Goal: Task Accomplishment & Management: Manage account settings

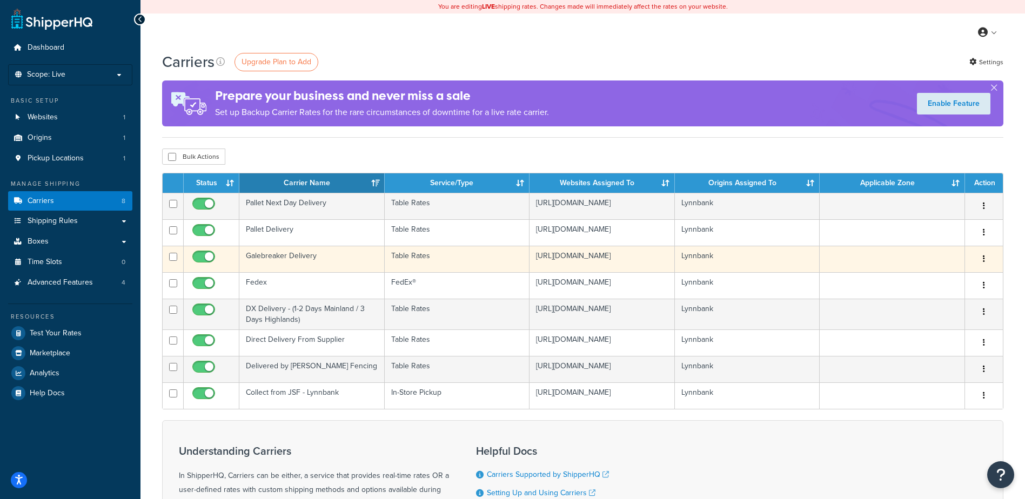
click at [813, 257] on td "Lynnbank" at bounding box center [747, 259] width 145 height 26
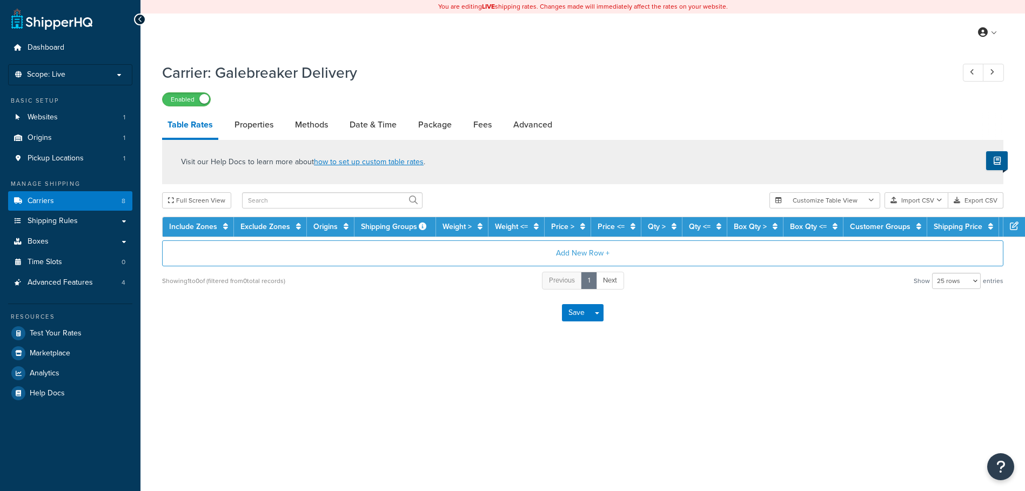
select select "25"
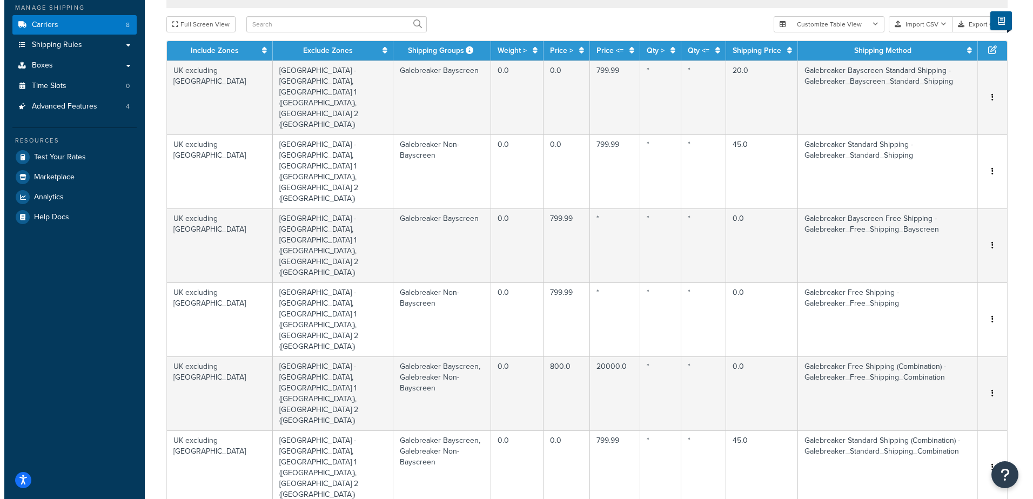
scroll to position [124, 0]
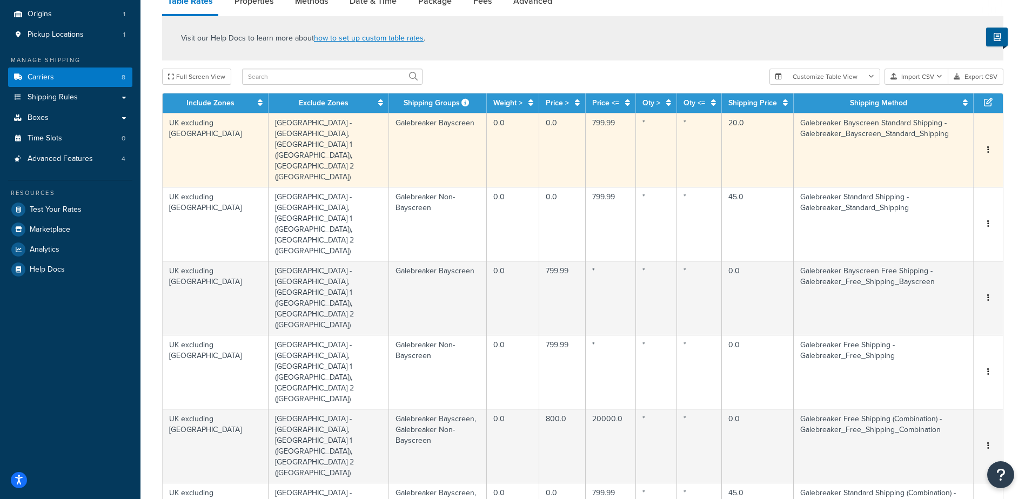
click at [349, 134] on td "[GEOGRAPHIC_DATA] - [GEOGRAPHIC_DATA], [GEOGRAPHIC_DATA] 1 ([GEOGRAPHIC_DATA]),…" at bounding box center [329, 150] width 121 height 74
select select "126073"
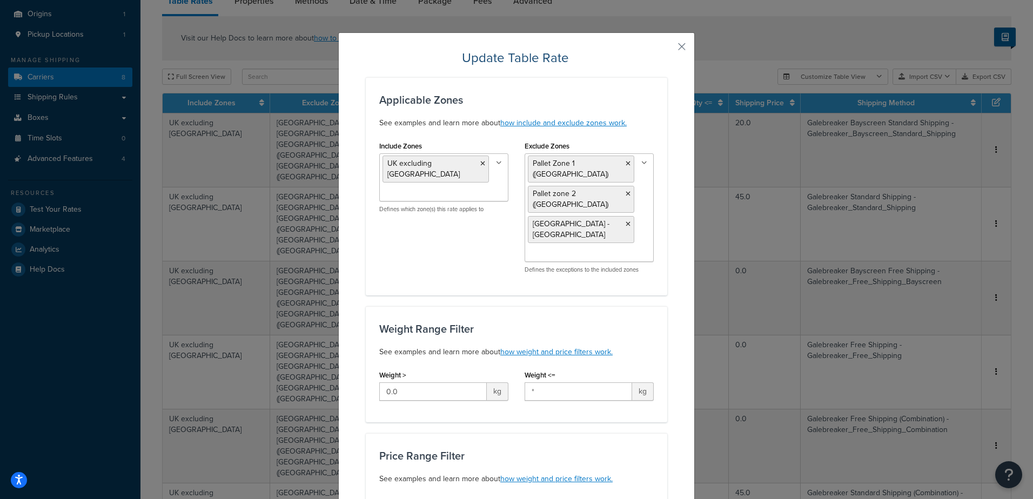
click at [616, 222] on ul "Pallet Zone 1 ([GEOGRAPHIC_DATA]) Pallet zone 2 ([GEOGRAPHIC_DATA]) [GEOGRAPHIC…" at bounding box center [589, 207] width 129 height 109
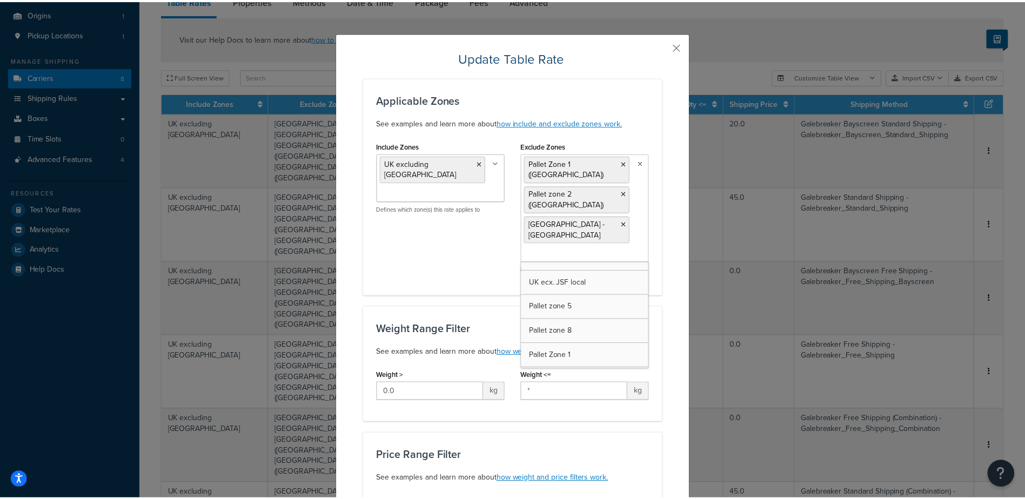
scroll to position [0, 0]
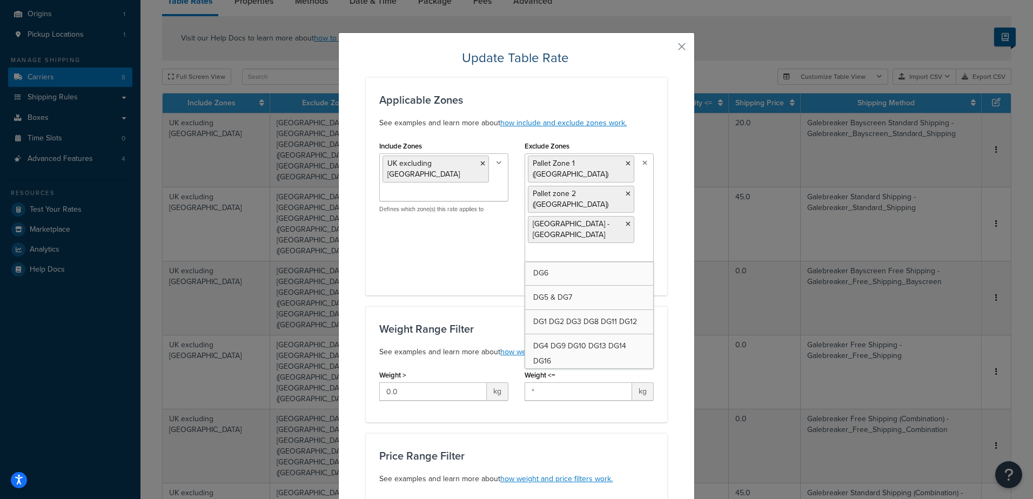
click at [667, 49] on button "button" at bounding box center [666, 50] width 3 height 3
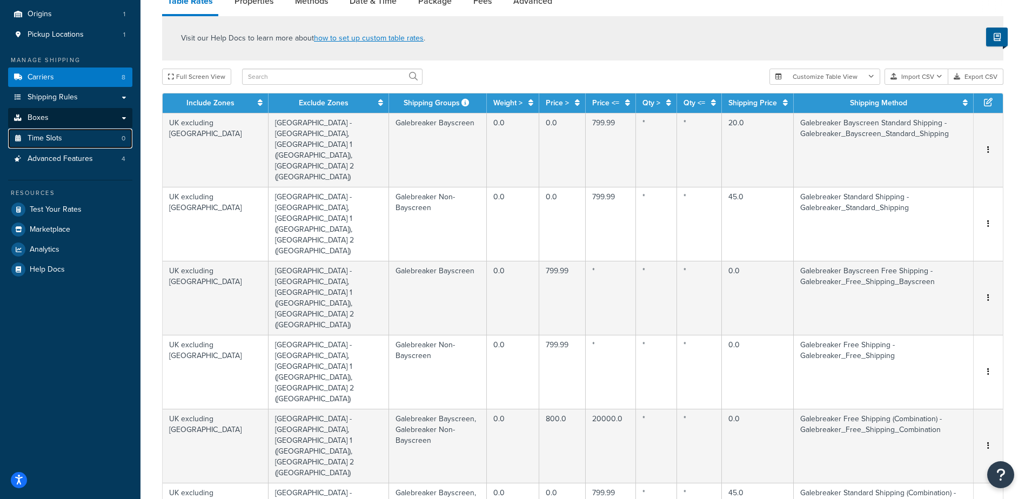
drag, startPoint x: 75, startPoint y: 137, endPoint x: 75, endPoint y: 126, distance: 11.3
click at [75, 137] on link "Time Slots 0" at bounding box center [70, 139] width 124 height 20
click at [81, 93] on link "Shipping Rules" at bounding box center [70, 98] width 124 height 20
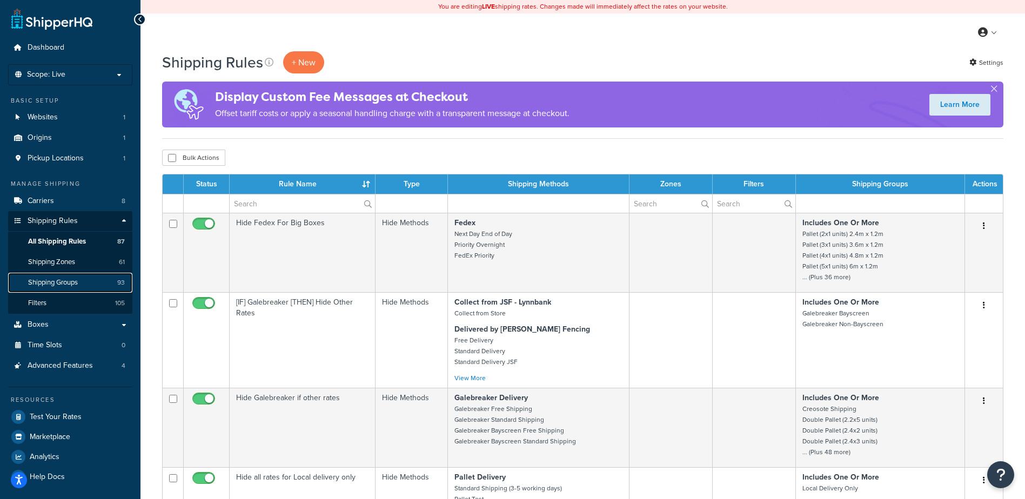
click at [65, 280] on span "Shipping Groups" at bounding box center [53, 282] width 50 height 9
click at [99, 262] on link "Shipping Zones 61" at bounding box center [70, 262] width 124 height 20
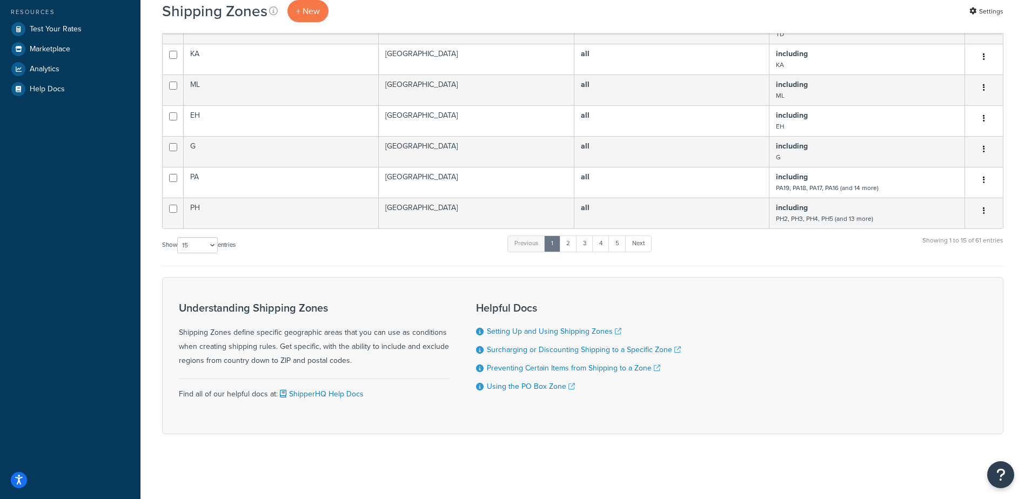
scroll to position [396, 0]
drag, startPoint x: 182, startPoint y: 245, endPoint x: 209, endPoint y: 253, distance: 28.4
click at [182, 245] on select "10 15 25 50 100" at bounding box center [197, 245] width 41 height 16
select select "100"
click at [178, 253] on select "10 15 25 50 100" at bounding box center [197, 245] width 41 height 16
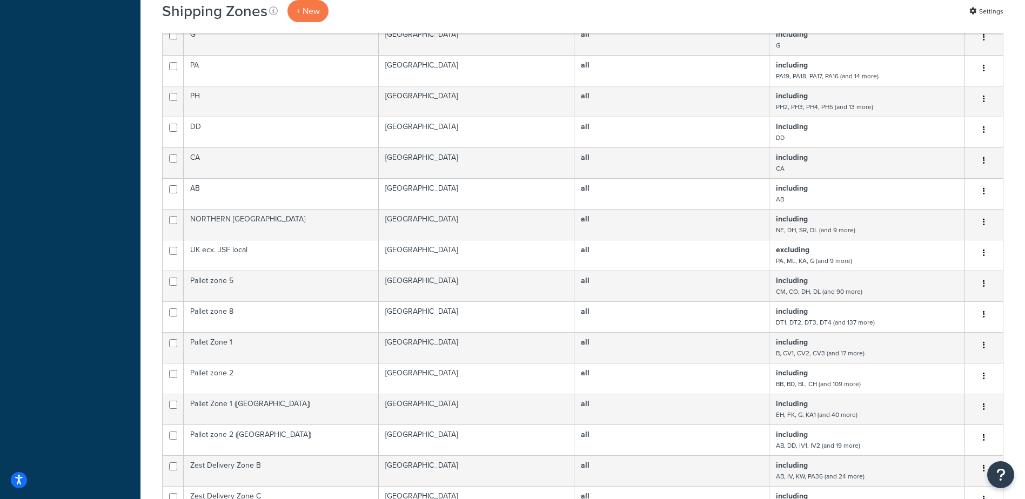
scroll to position [0, 0]
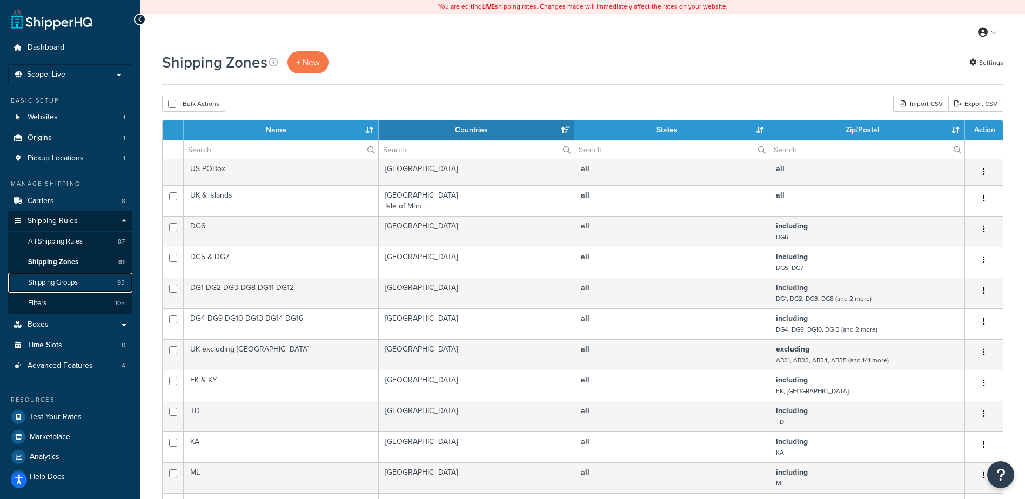
click at [49, 277] on link "Shipping Groups 93" at bounding box center [70, 283] width 124 height 20
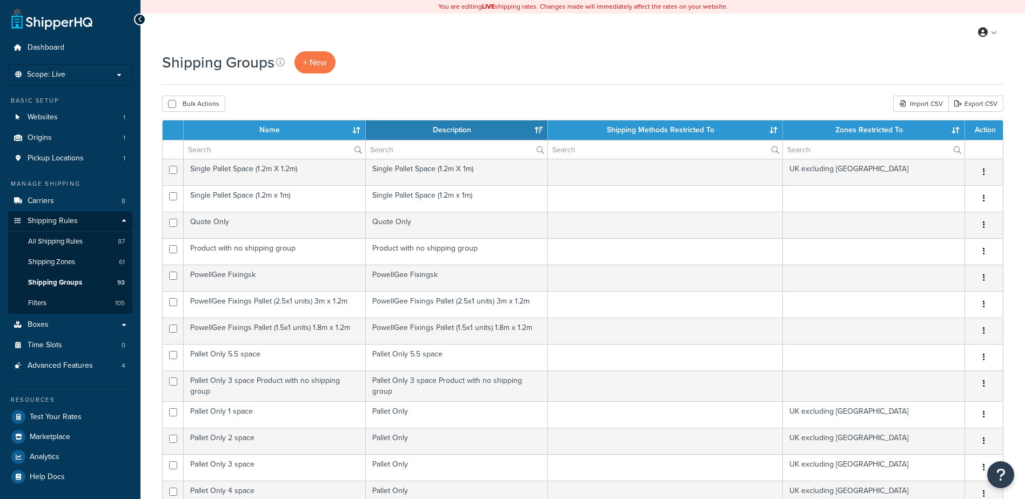
select select "15"
click at [64, 196] on link "Carriers 8" at bounding box center [70, 201] width 124 height 20
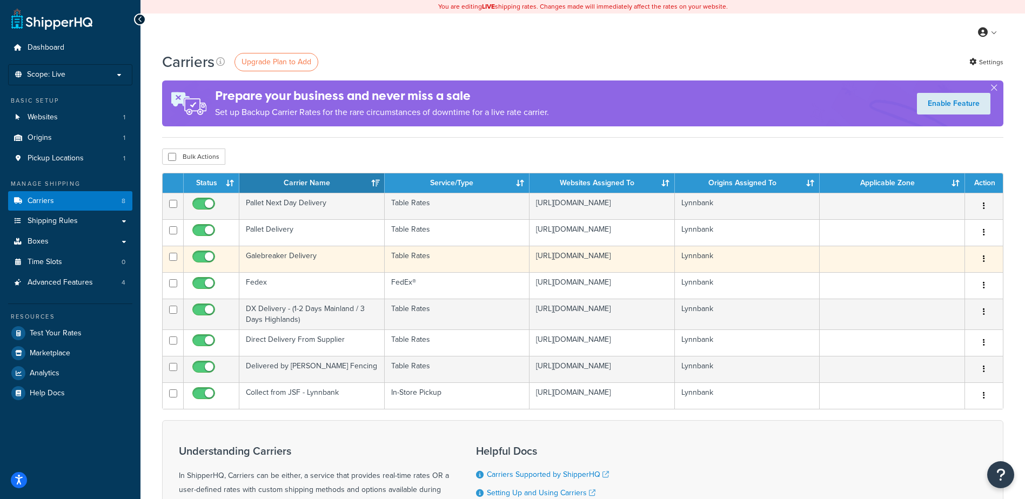
click at [352, 260] on td "Galebreaker Delivery" at bounding box center [311, 259] width 145 height 26
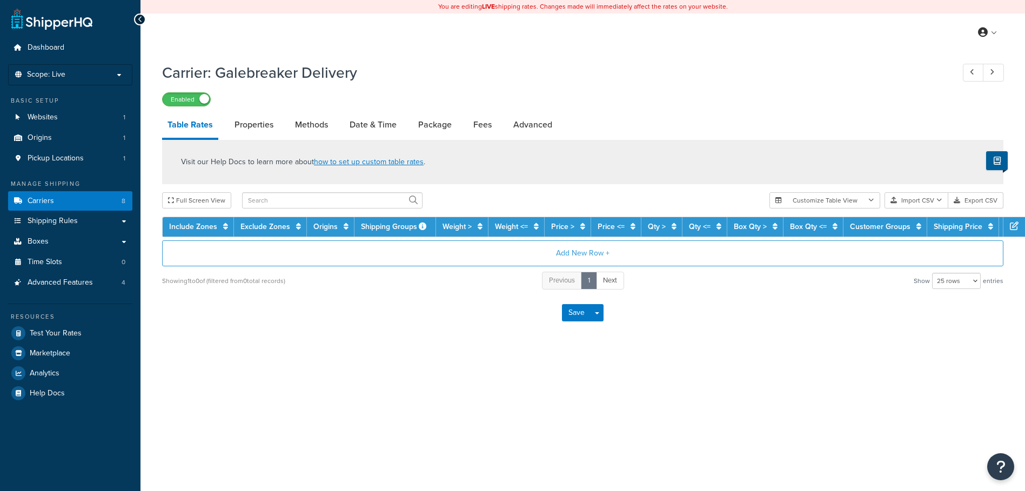
select select "25"
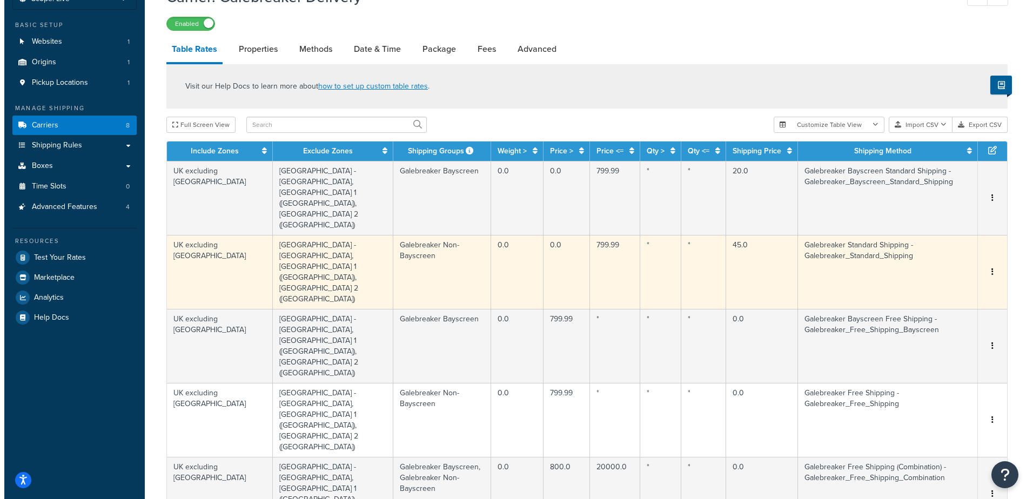
scroll to position [71, 0]
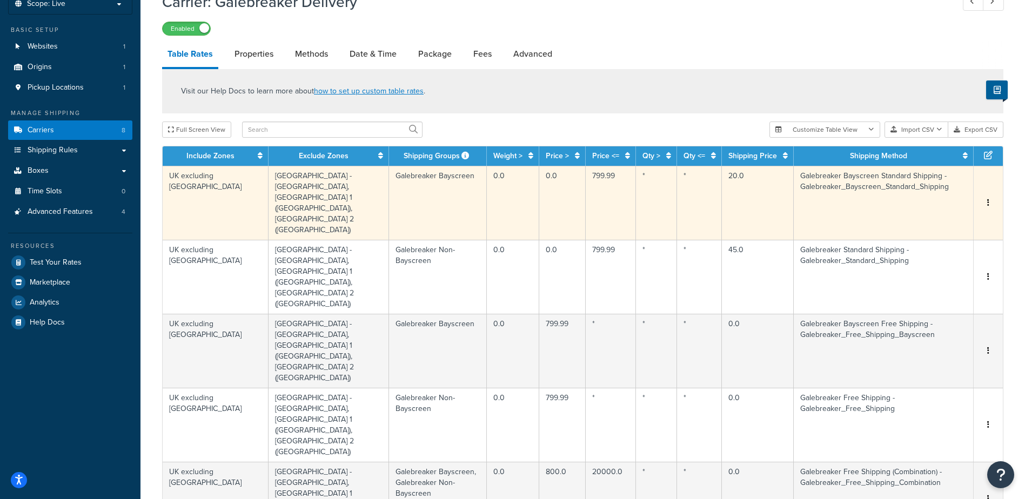
click at [348, 191] on td "[GEOGRAPHIC_DATA] - [GEOGRAPHIC_DATA], [GEOGRAPHIC_DATA] 1 ([GEOGRAPHIC_DATA]),…" at bounding box center [329, 203] width 121 height 74
select select "126073"
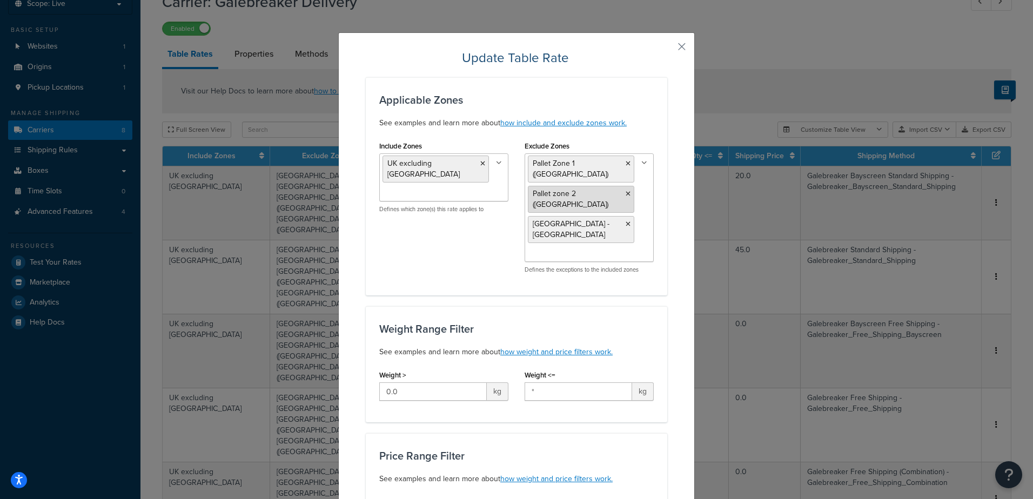
click at [626, 191] on icon at bounding box center [628, 194] width 5 height 6
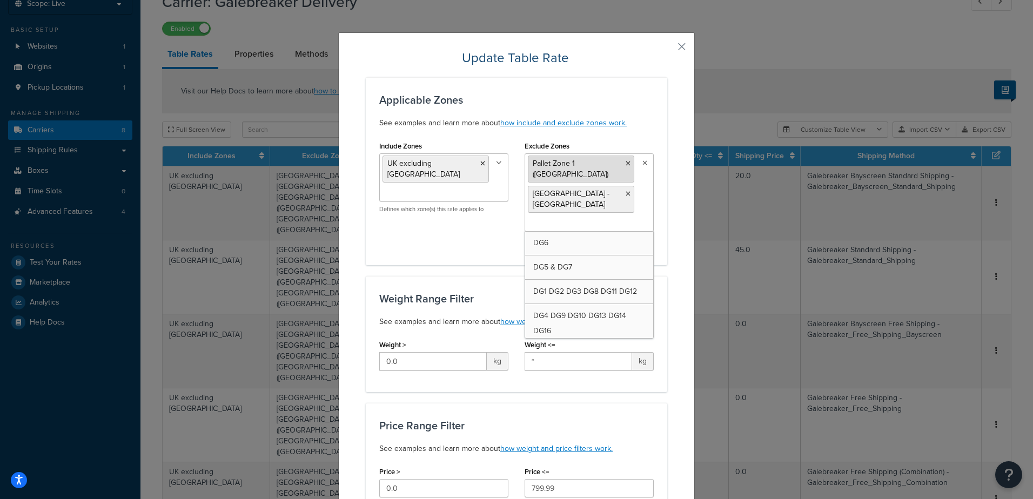
click at [626, 165] on icon at bounding box center [628, 164] width 5 height 6
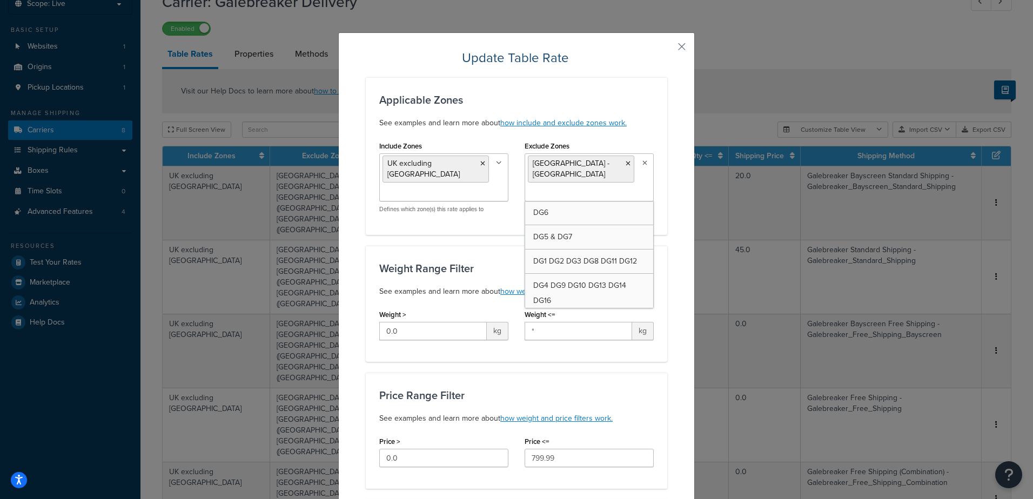
click at [580, 188] on input "Exclude Zones" at bounding box center [576, 194] width 96 height 12
type input "pallet"
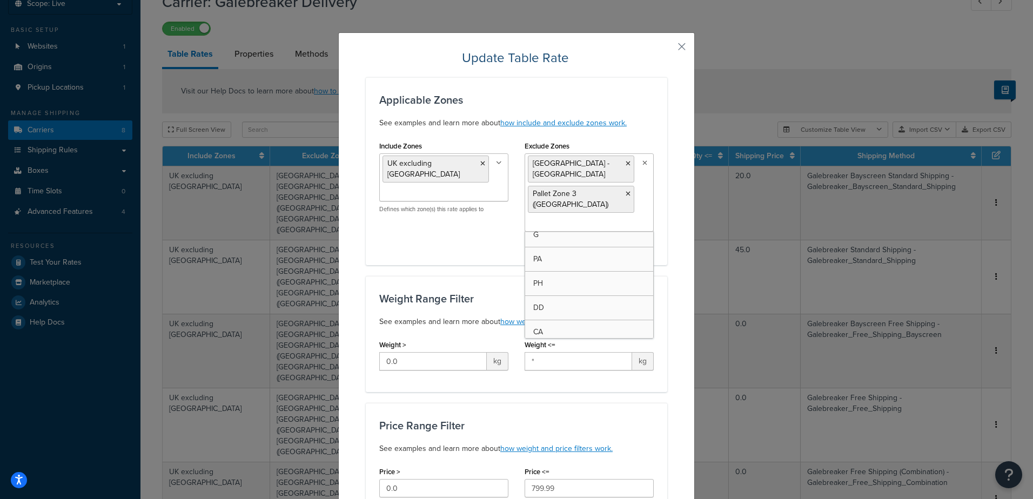
scroll to position [896, 0]
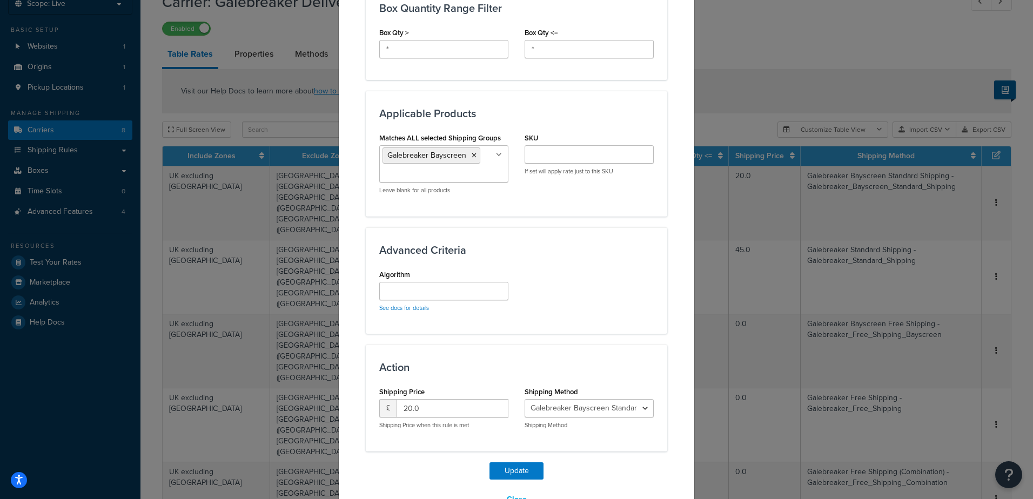
scroll to position [660, 0]
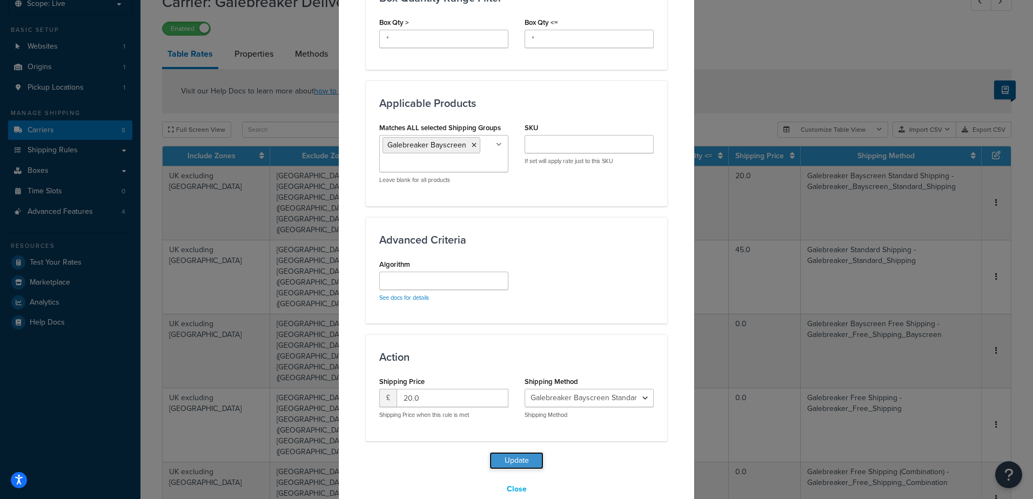
click at [508, 452] on button "Update" at bounding box center [517, 460] width 54 height 17
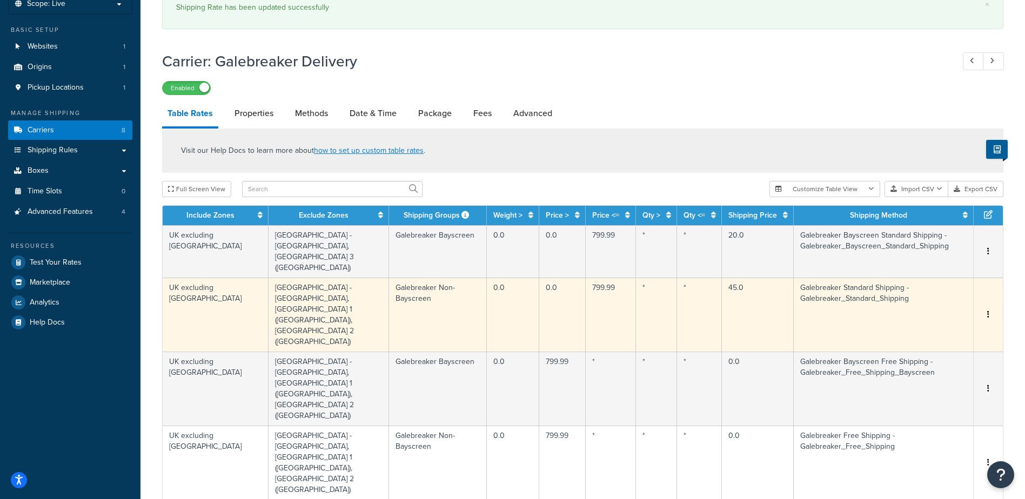
click at [990, 309] on button "button" at bounding box center [988, 315] width 9 height 12
click at [931, 257] on div "Edit" at bounding box center [933, 257] width 77 height 22
select select "123783"
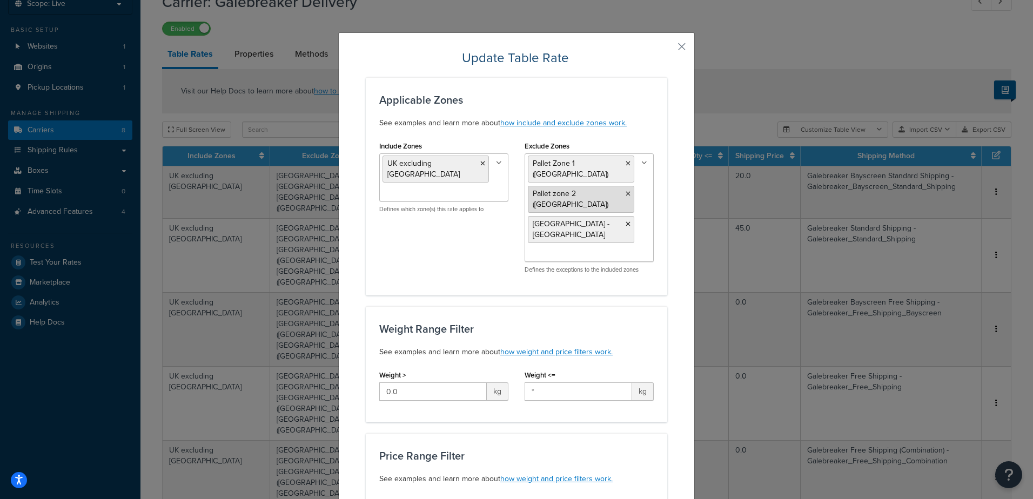
click at [626, 191] on icon at bounding box center [628, 194] width 5 height 6
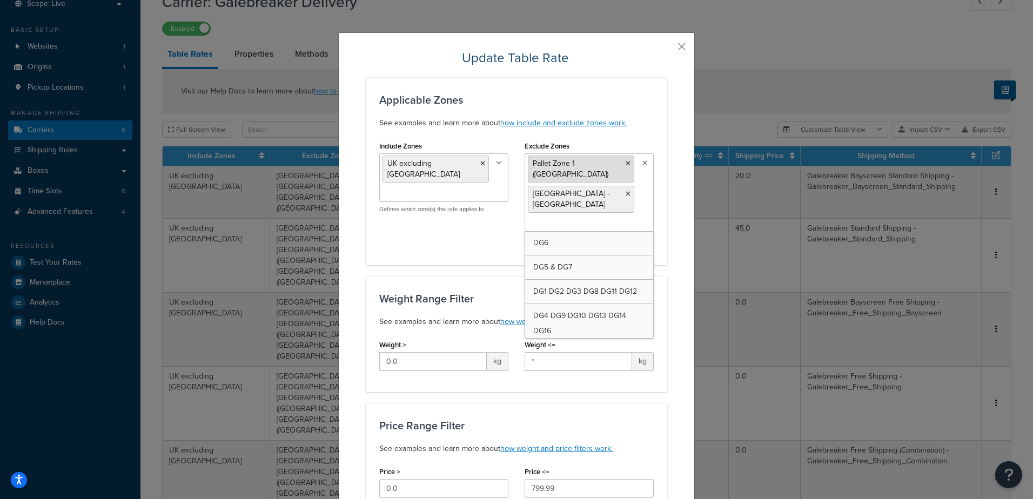
click at [626, 163] on icon at bounding box center [628, 164] width 5 height 6
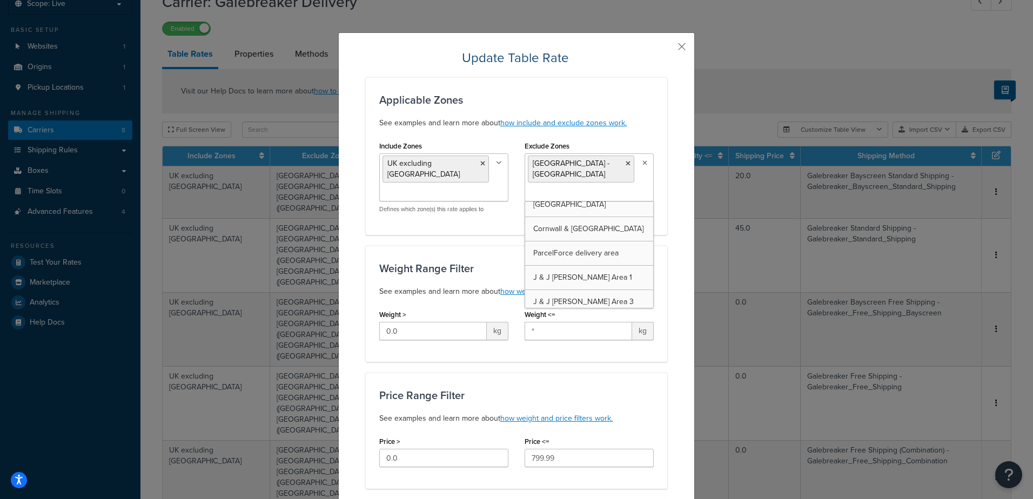
scroll to position [1152, 0]
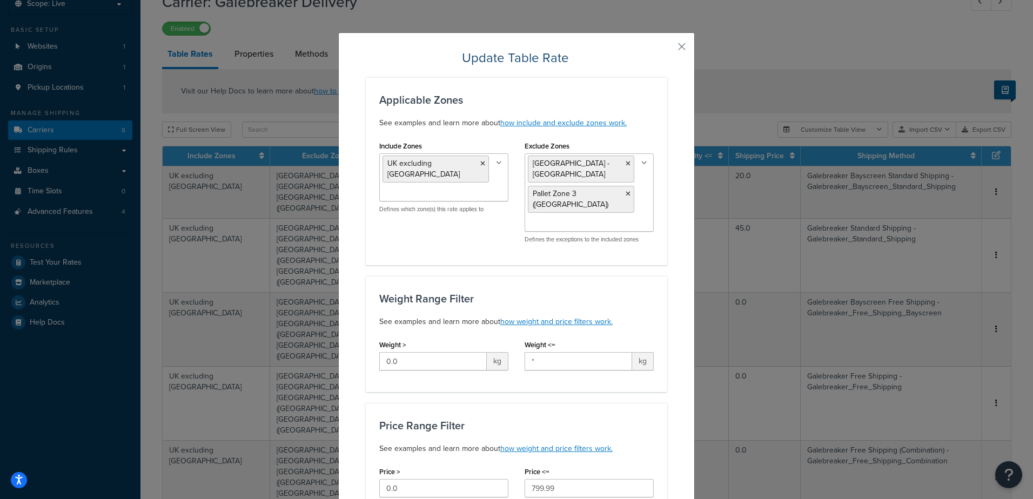
click at [498, 223] on div "Include Zones [GEOGRAPHIC_DATA] excluding [GEOGRAPHIC_DATA] DG6 DG5 & DG7 DG1 D…" at bounding box center [516, 194] width 291 height 113
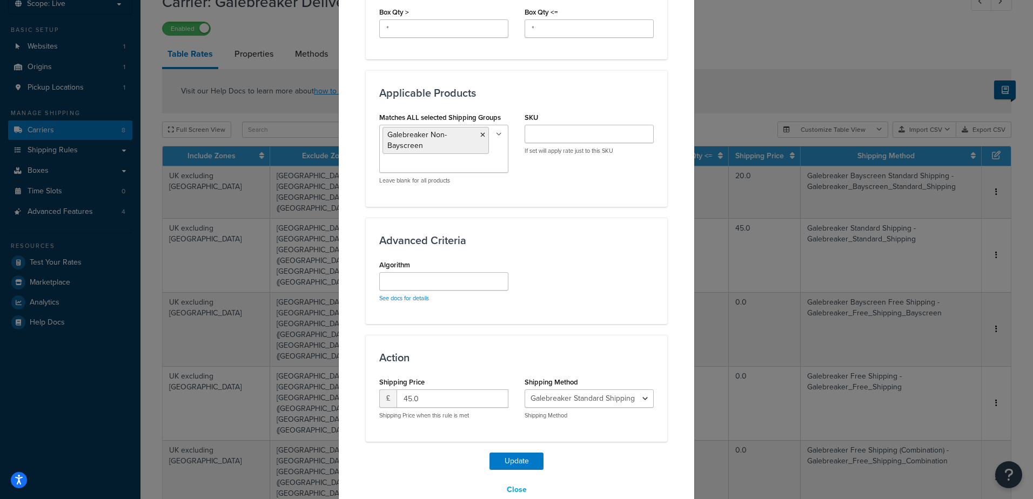
scroll to position [671, 0]
click at [529, 452] on button "Update" at bounding box center [517, 460] width 54 height 17
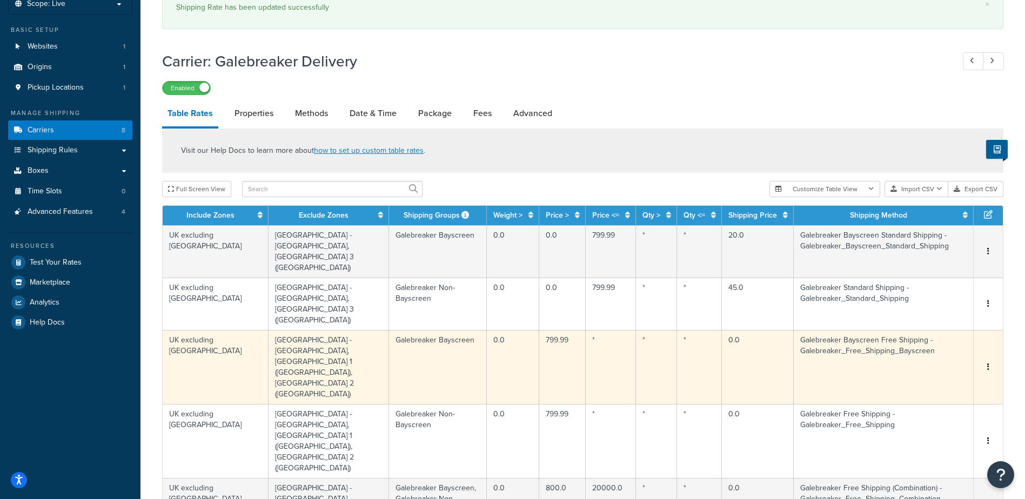
click at [989, 363] on icon "button" at bounding box center [988, 367] width 2 height 8
click at [929, 287] on div "Edit" at bounding box center [933, 288] width 77 height 22
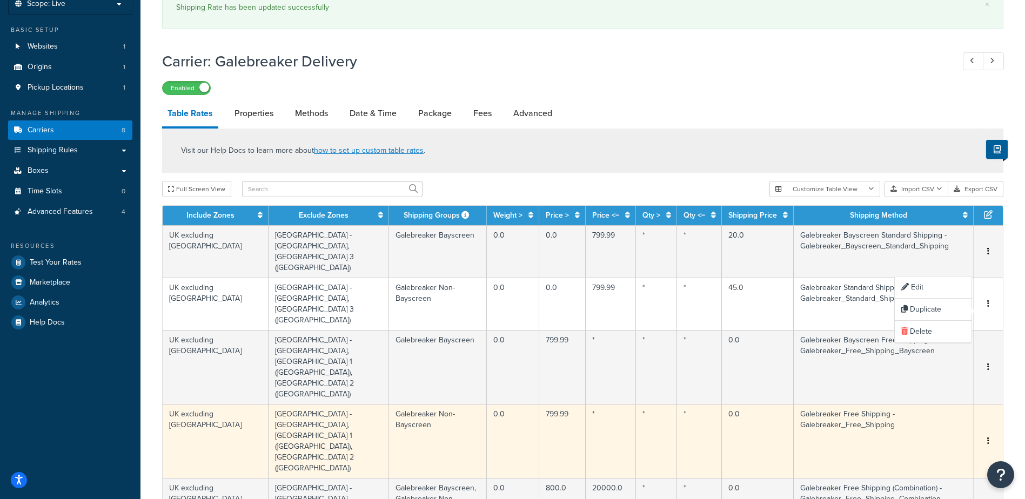
select select "126072"
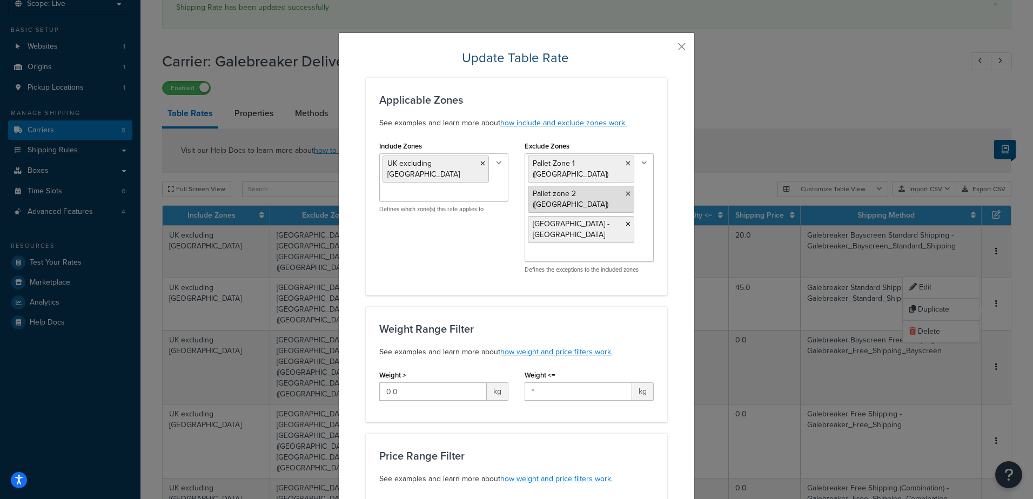
click at [626, 191] on icon at bounding box center [628, 194] width 5 height 6
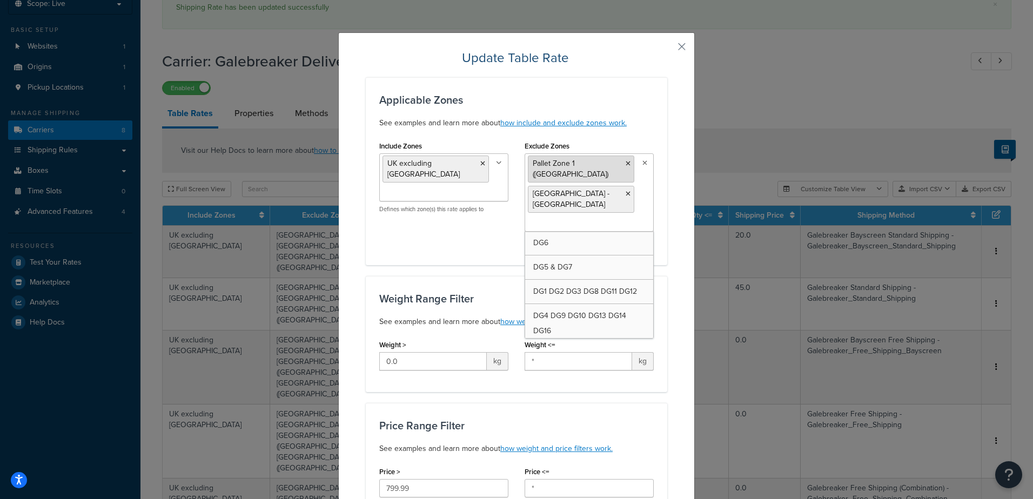
click at [626, 163] on icon at bounding box center [628, 164] width 5 height 6
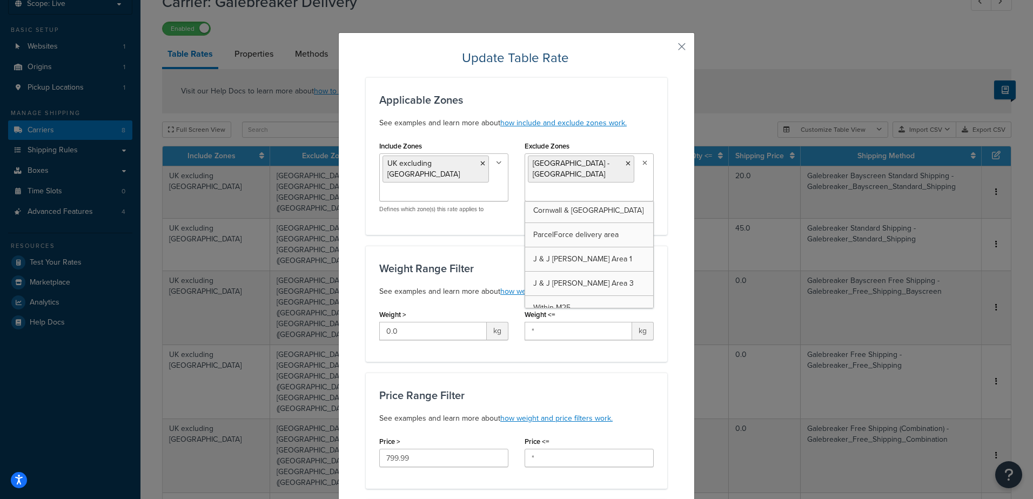
scroll to position [1185, 0]
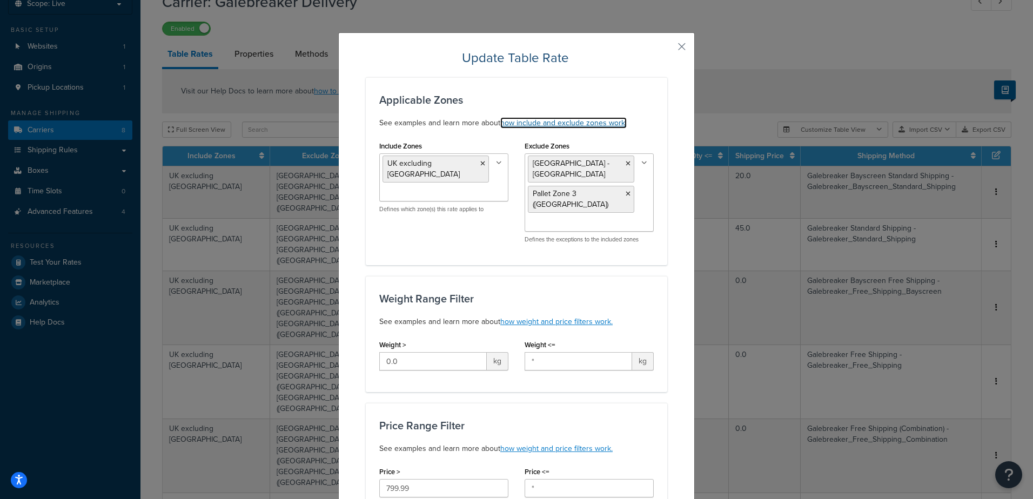
click at [613, 123] on link "how include and exclude zones work." at bounding box center [563, 122] width 126 height 11
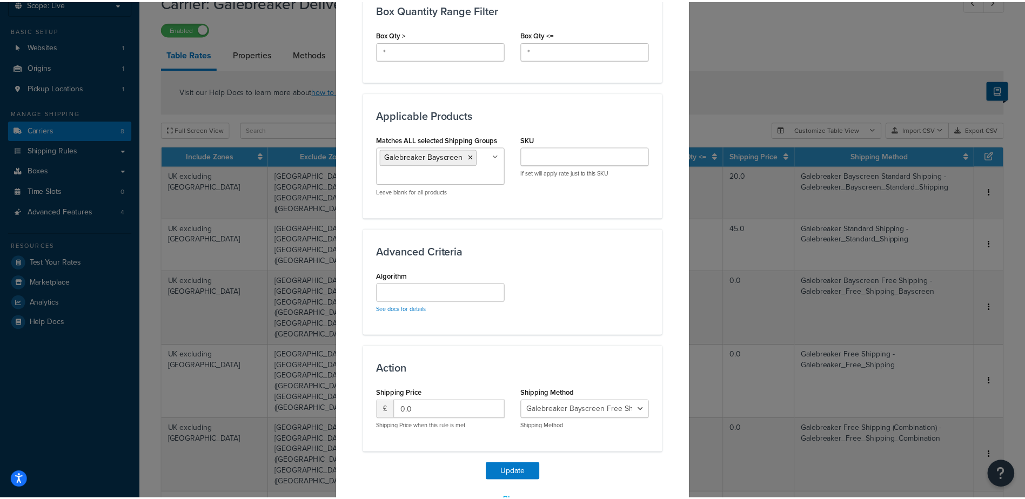
scroll to position [660, 0]
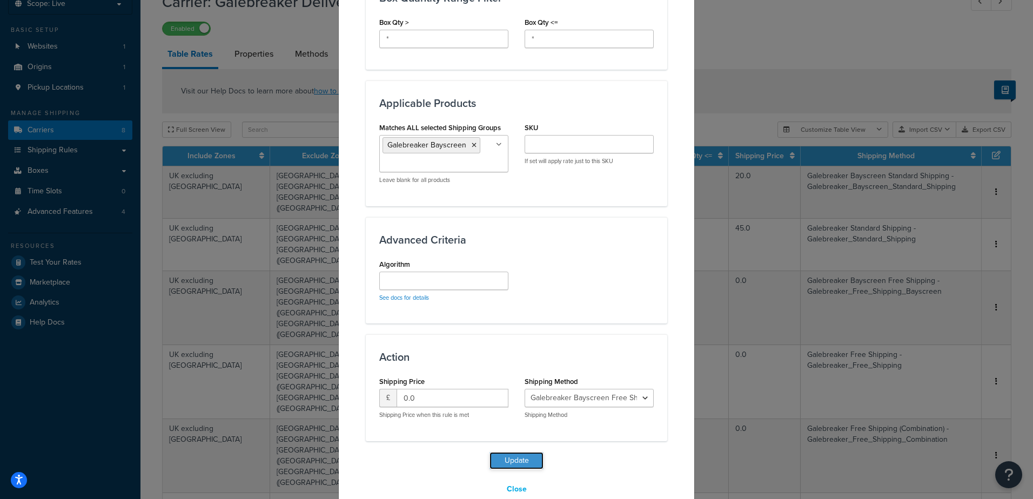
click at [520, 452] on button "Update" at bounding box center [517, 460] width 54 height 17
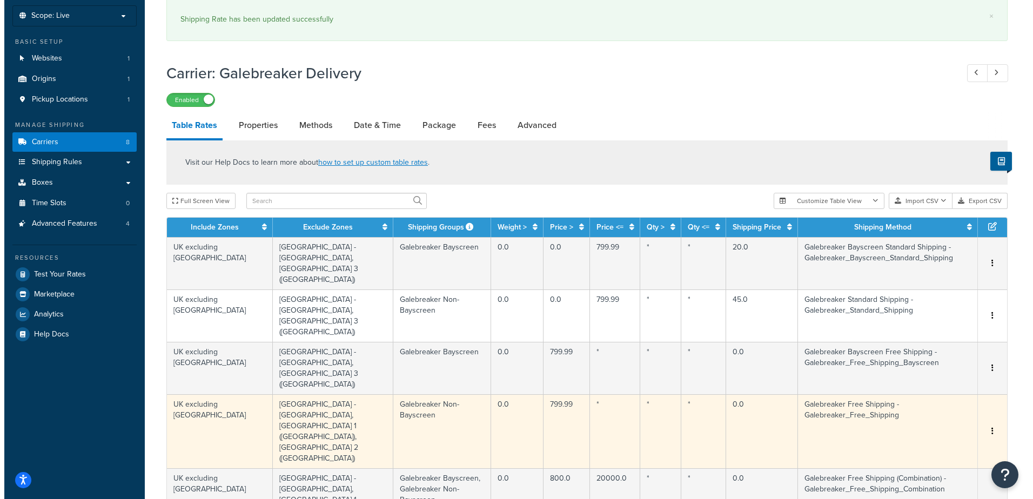
scroll to position [57, 0]
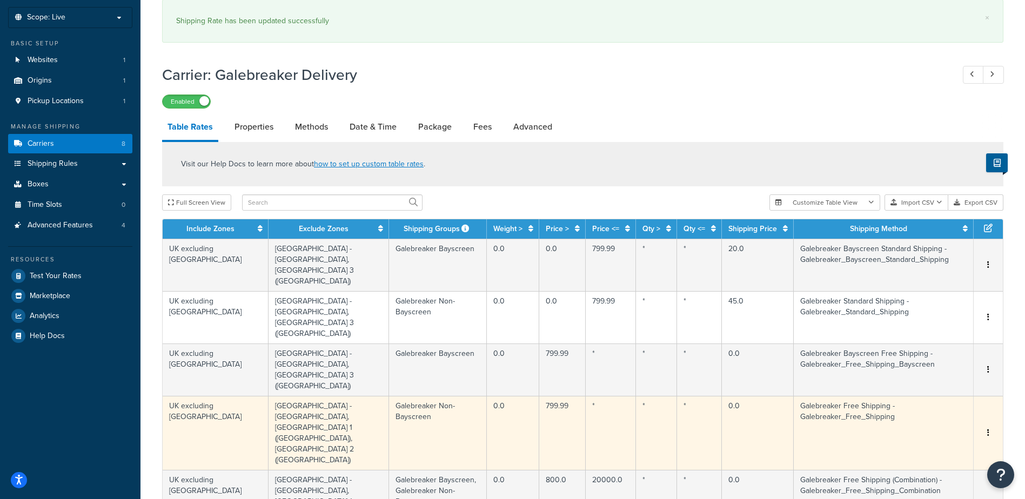
click at [990, 427] on button "button" at bounding box center [988, 433] width 9 height 12
click at [937, 333] on div "Edit" at bounding box center [933, 332] width 77 height 22
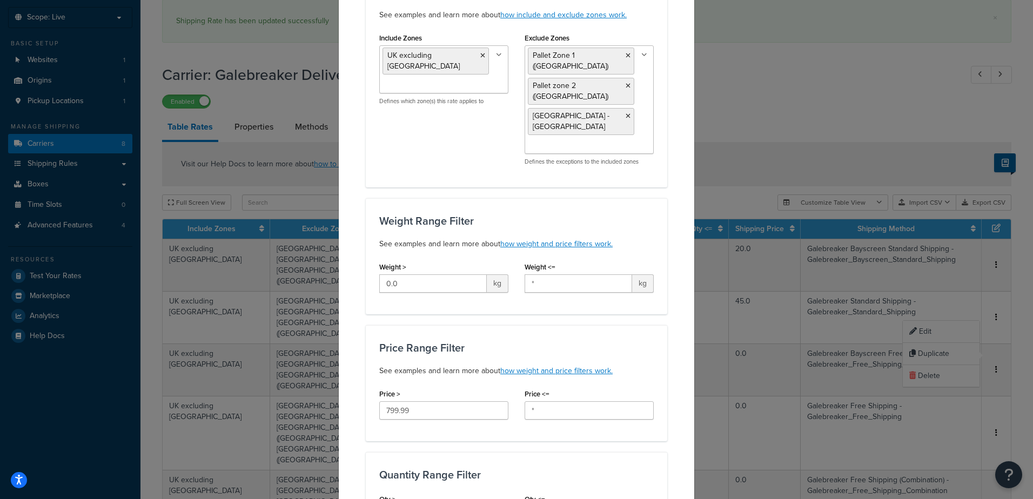
scroll to position [81, 0]
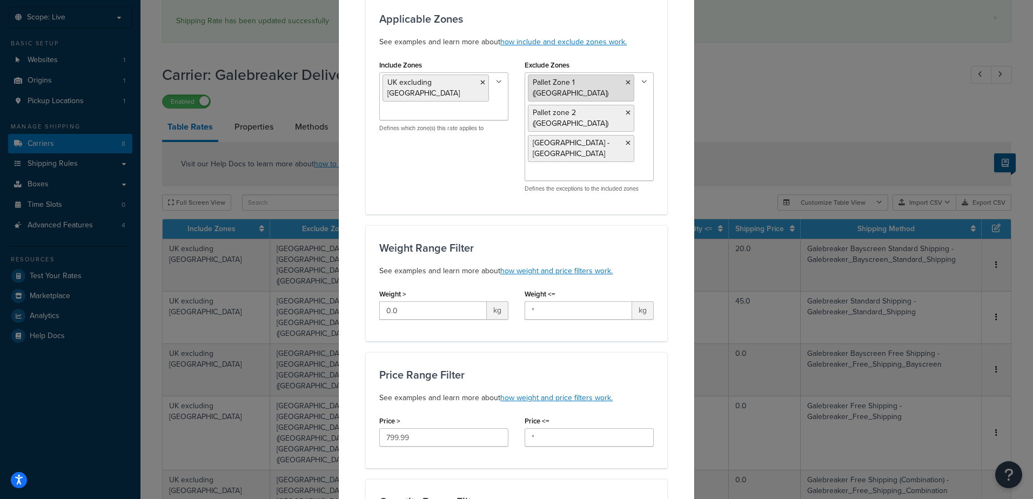
drag, startPoint x: 614, startPoint y: 101, endPoint x: 613, endPoint y: 84, distance: 16.8
click at [626, 110] on icon at bounding box center [628, 113] width 5 height 6
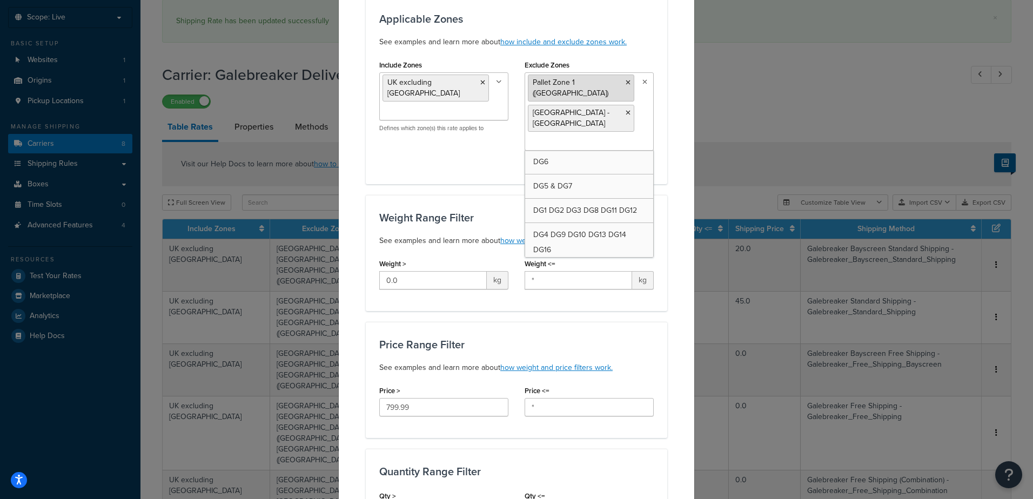
click at [626, 83] on icon at bounding box center [628, 82] width 5 height 6
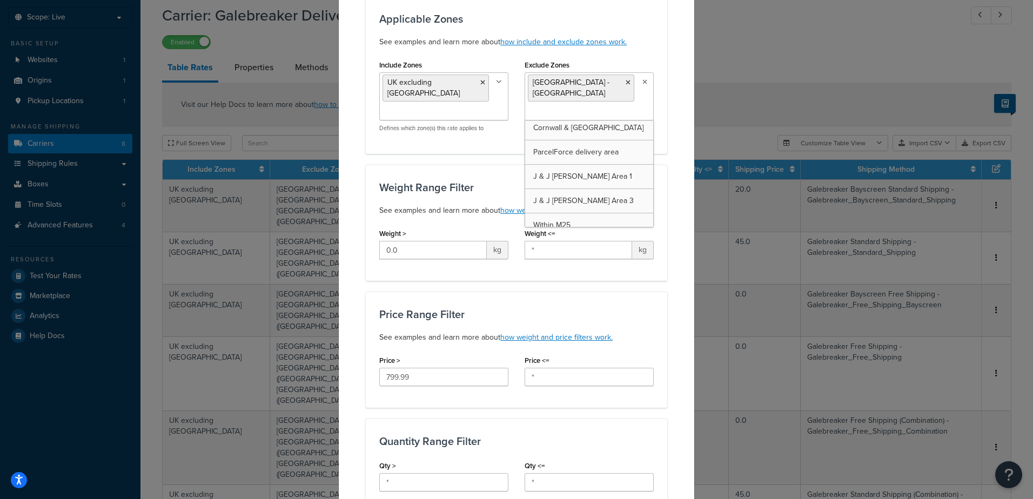
scroll to position [1177, 0]
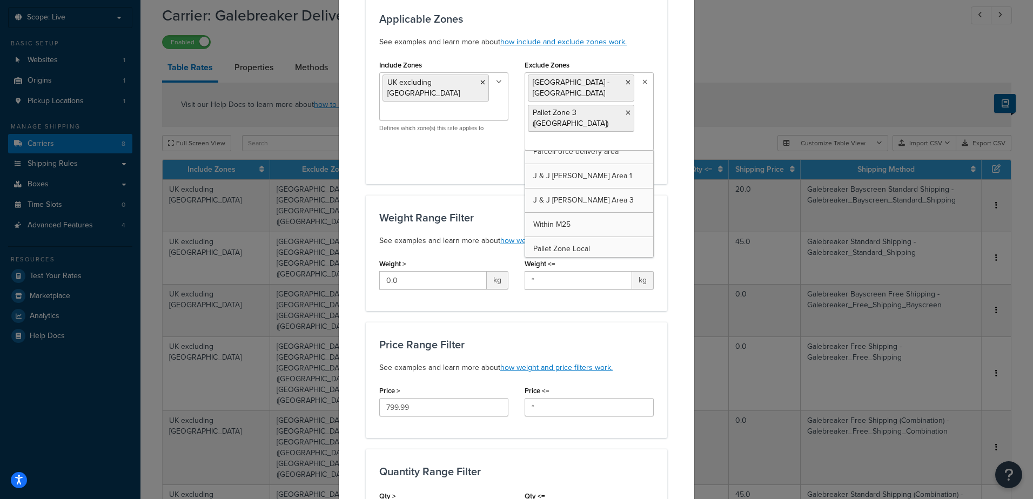
click at [477, 142] on div "Include Zones [GEOGRAPHIC_DATA] excluding [GEOGRAPHIC_DATA] DG6 DG5 & DG7 DG1 D…" at bounding box center [516, 113] width 291 height 113
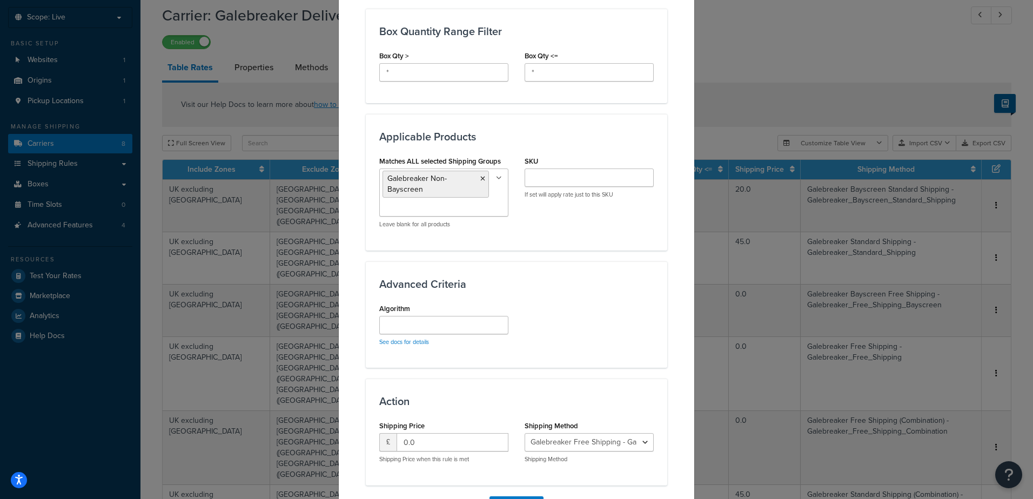
scroll to position [658, 0]
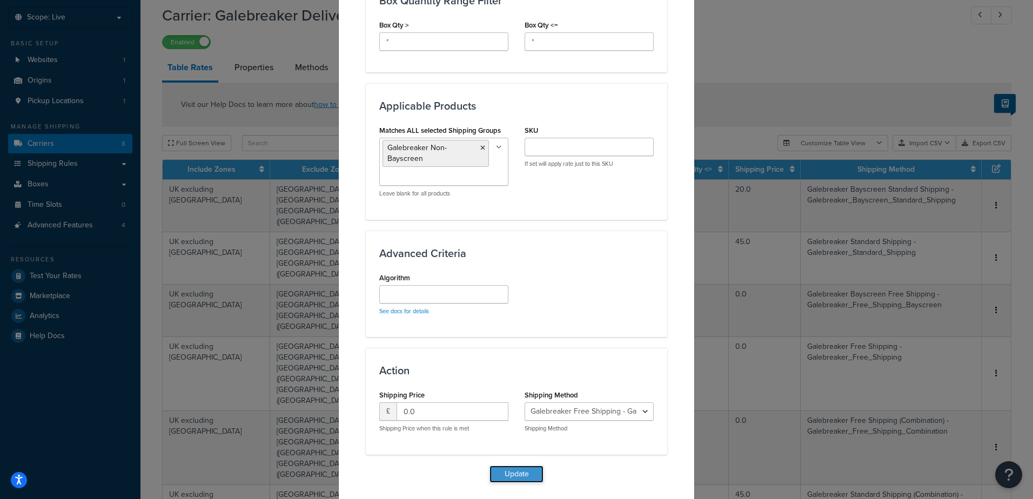
click at [524, 466] on button "Update" at bounding box center [517, 474] width 54 height 17
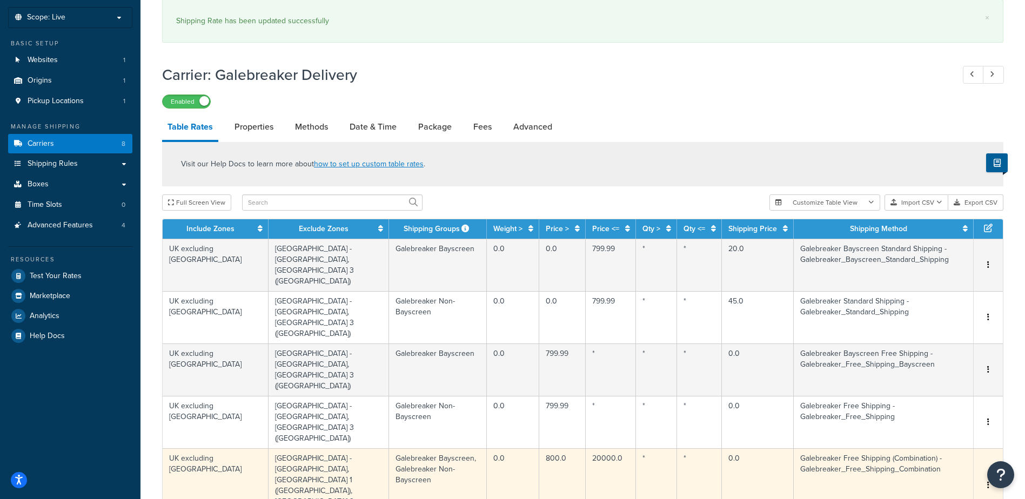
click at [990, 480] on button "button" at bounding box center [988, 486] width 9 height 12
click at [940, 356] on div "Edit" at bounding box center [933, 363] width 77 height 22
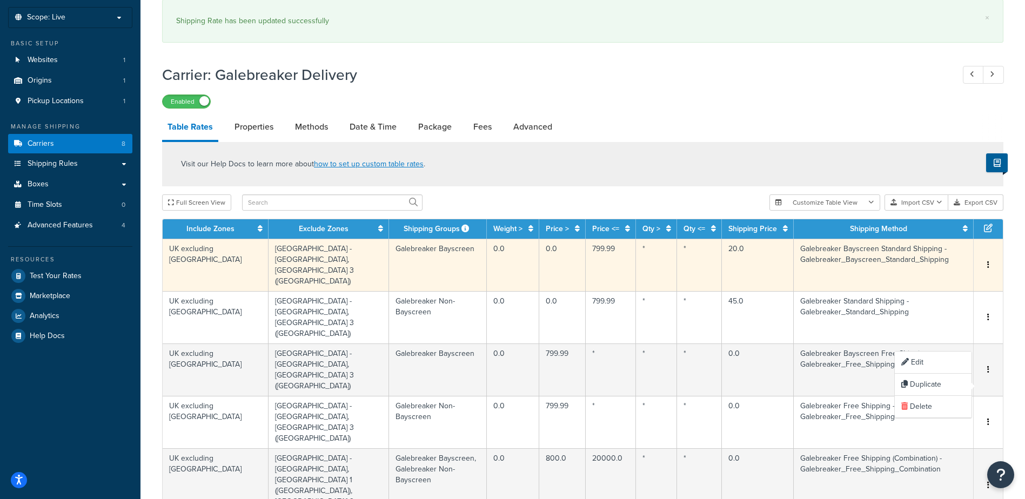
select select "126588"
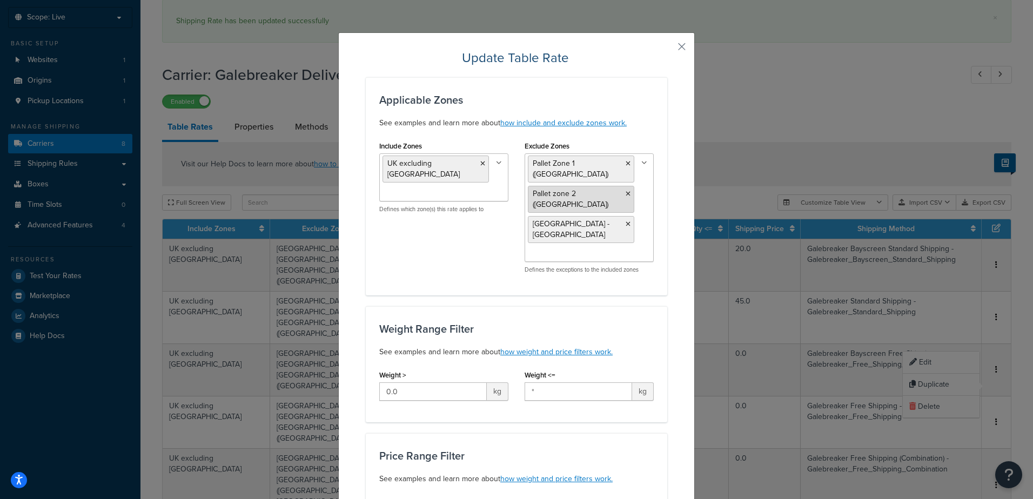
click at [626, 191] on icon at bounding box center [628, 194] width 5 height 6
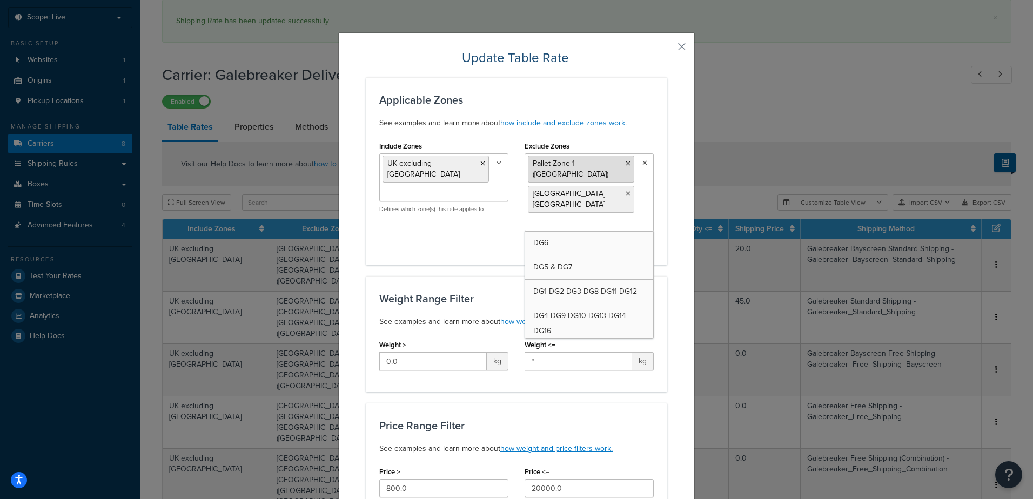
click at [626, 164] on icon at bounding box center [628, 164] width 5 height 6
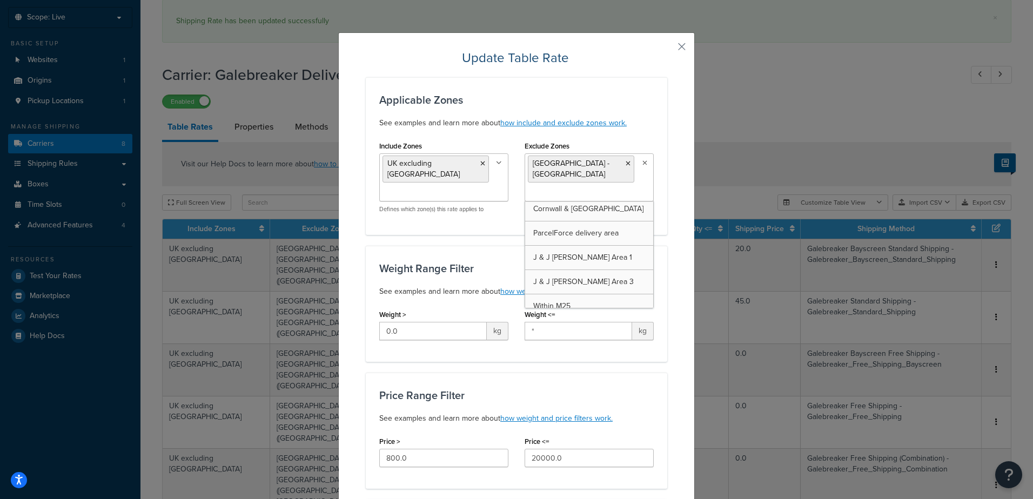
scroll to position [1157, 0]
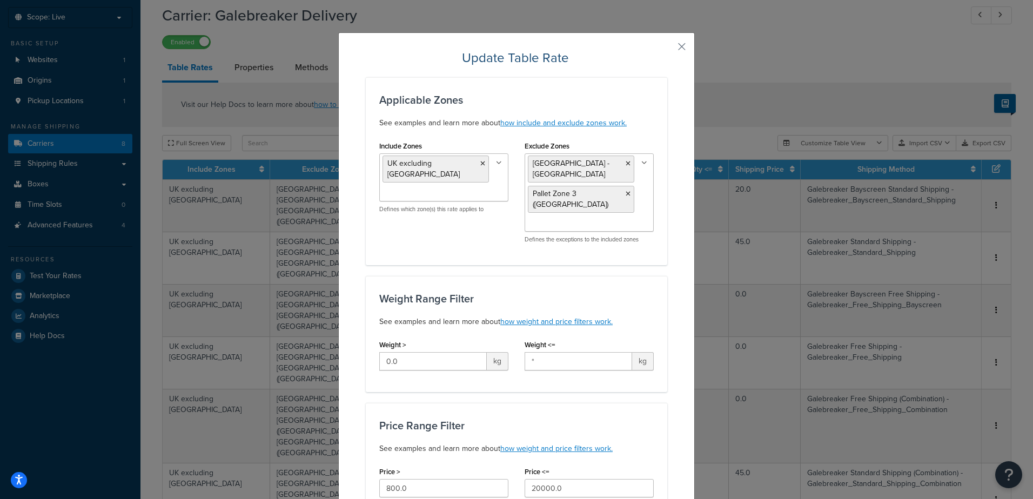
click at [428, 240] on div "Applicable Zones See examples and learn more about how include and exclude zone…" at bounding box center [517, 171] width 302 height 188
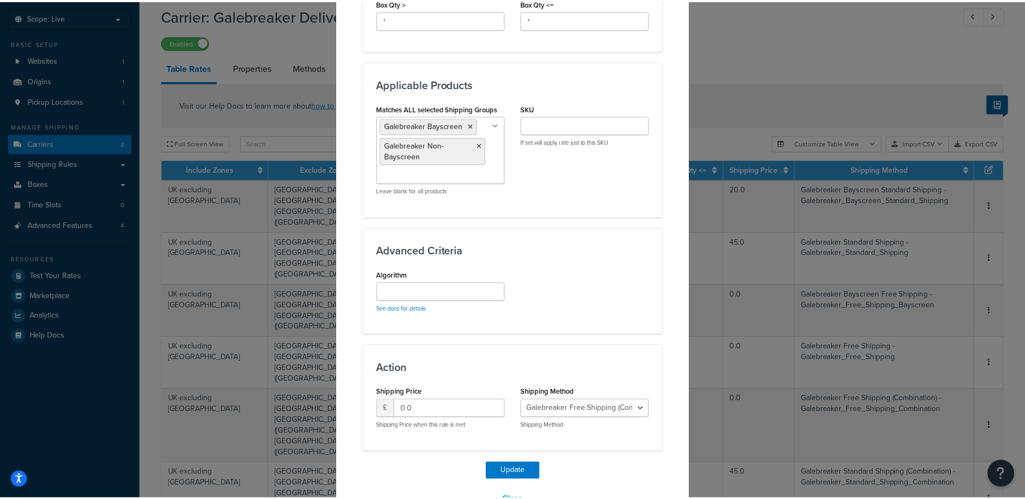
scroll to position [691, 0]
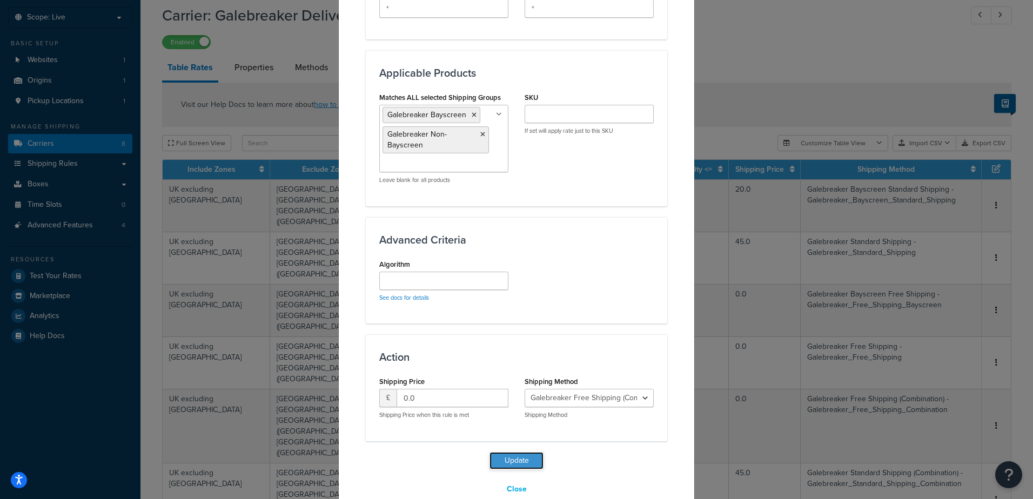
click at [526, 452] on button "Update" at bounding box center [517, 460] width 54 height 17
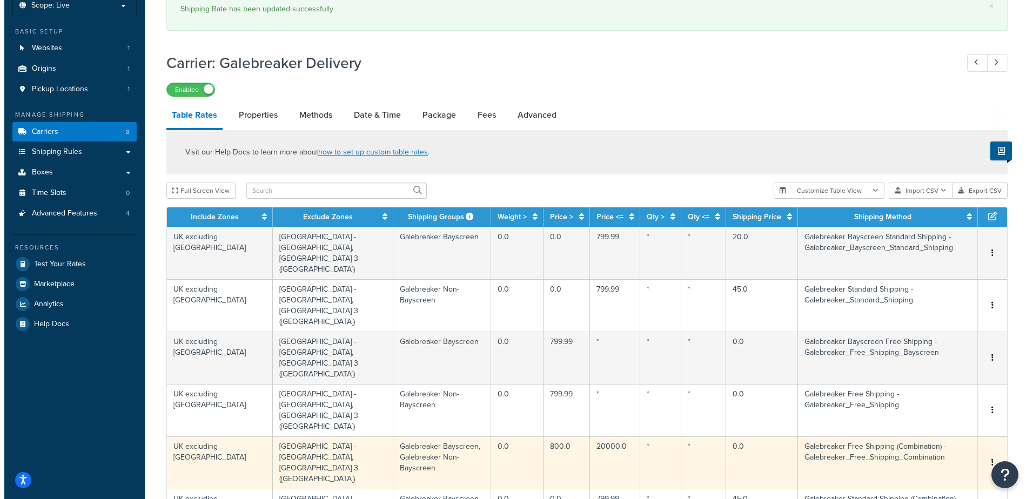
scroll to position [71, 0]
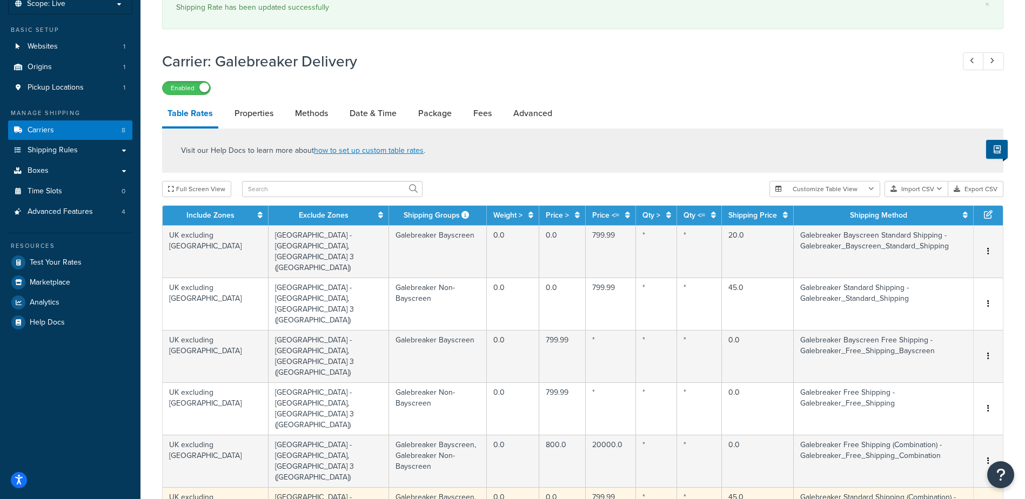
click at [950, 383] on div "Edit" at bounding box center [933, 380] width 77 height 22
select select "126589"
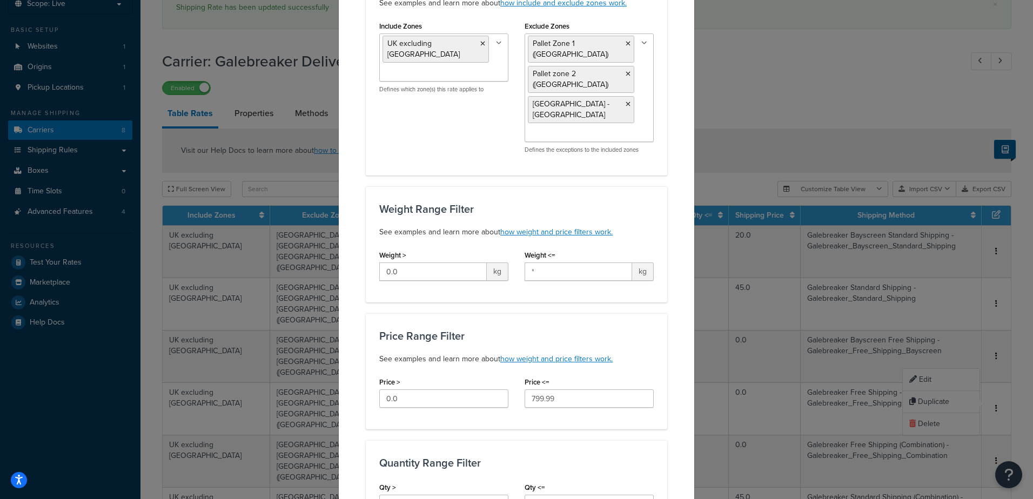
scroll to position [108, 0]
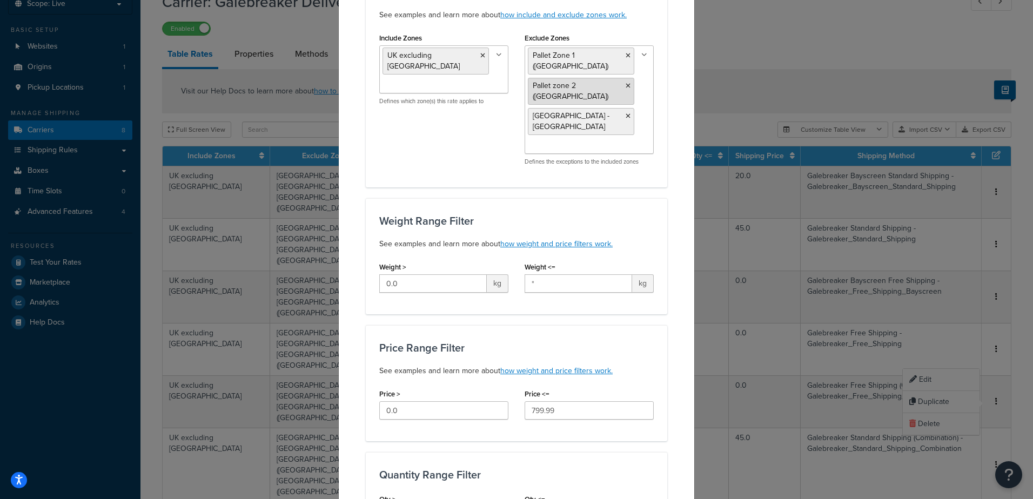
click at [626, 83] on icon at bounding box center [628, 86] width 5 height 6
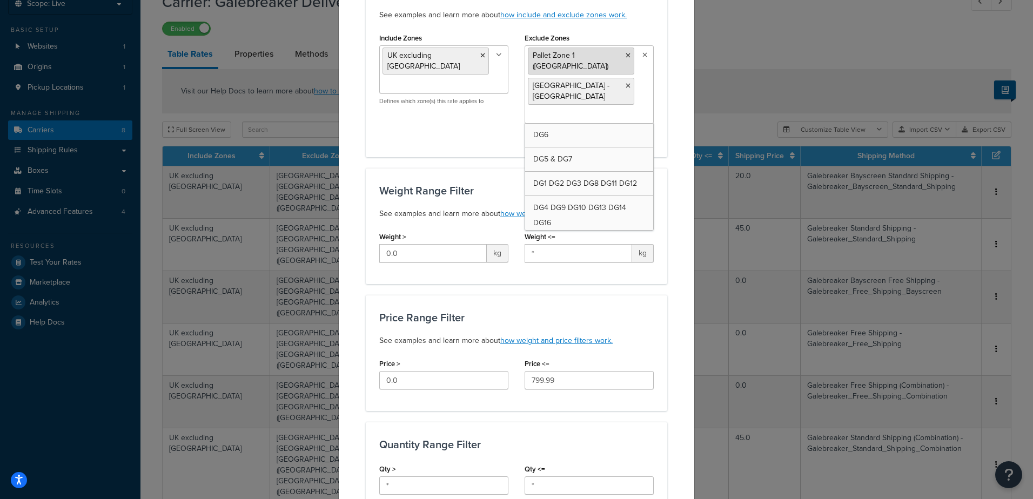
click at [626, 57] on icon at bounding box center [628, 55] width 5 height 6
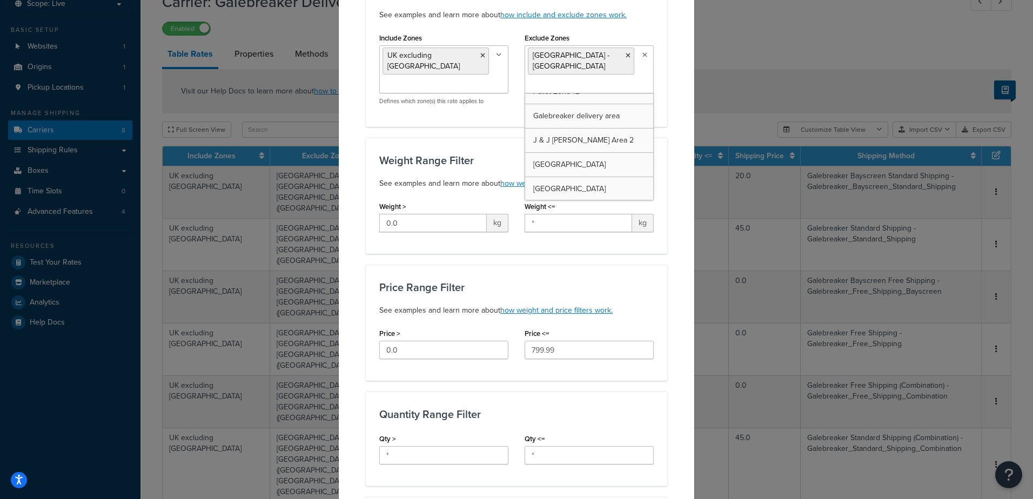
scroll to position [1044, 0]
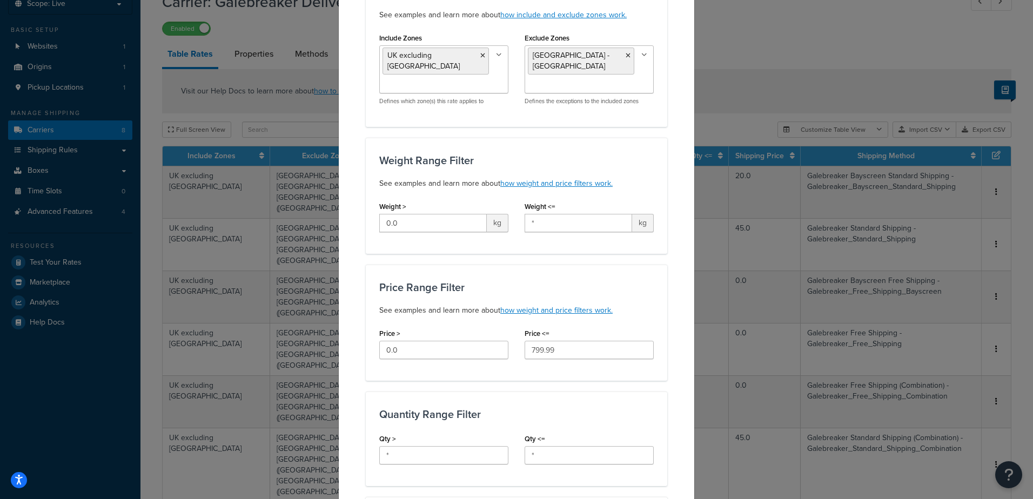
click at [652, 157] on div "Weight Range Filter See examples and learn more about how weight and price filt…" at bounding box center [517, 196] width 302 height 116
click at [642, 53] on icon at bounding box center [645, 55] width 6 height 6
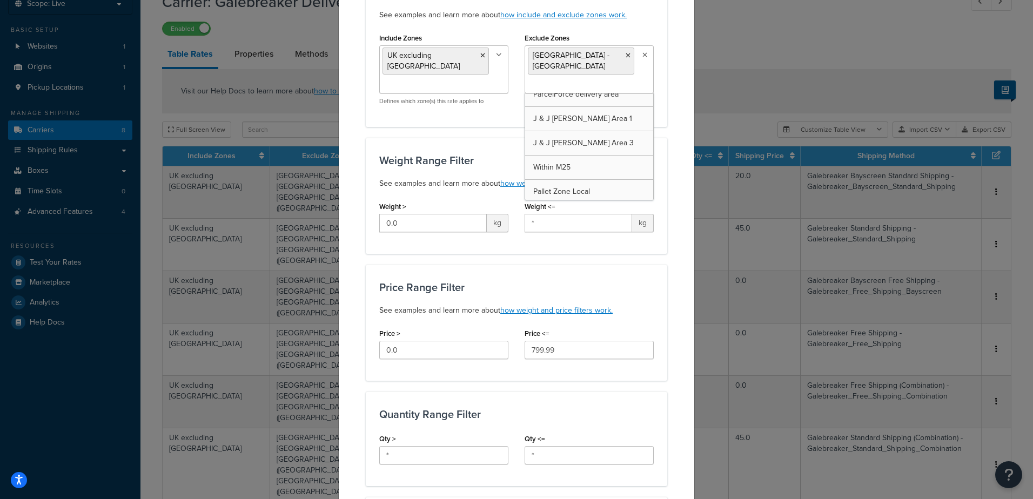
scroll to position [1187, 0]
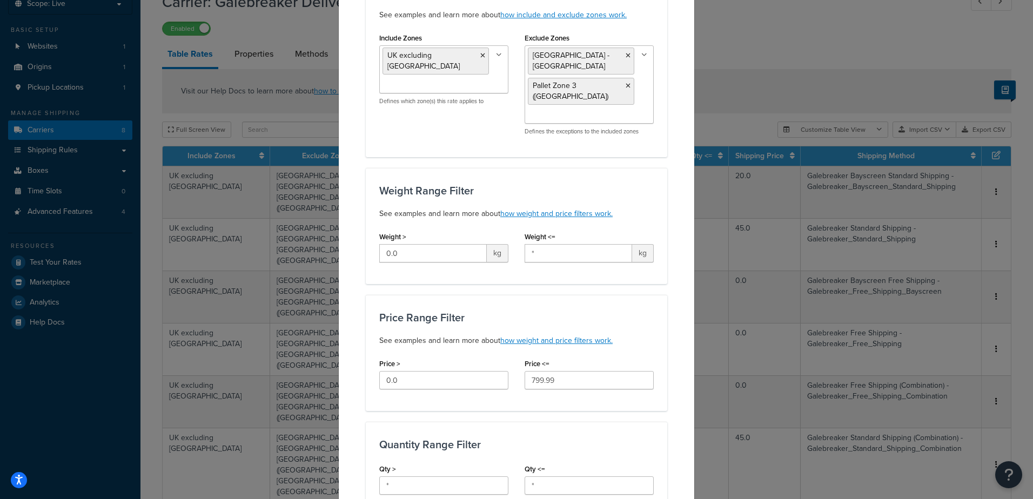
click at [481, 168] on div "Weight Range Filter See examples and learn more about how weight and price filt…" at bounding box center [517, 226] width 302 height 116
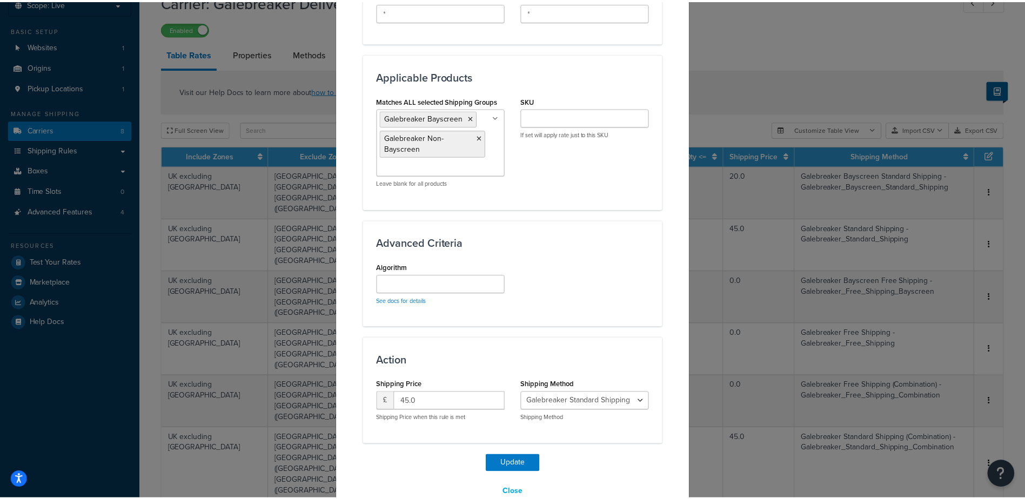
scroll to position [691, 0]
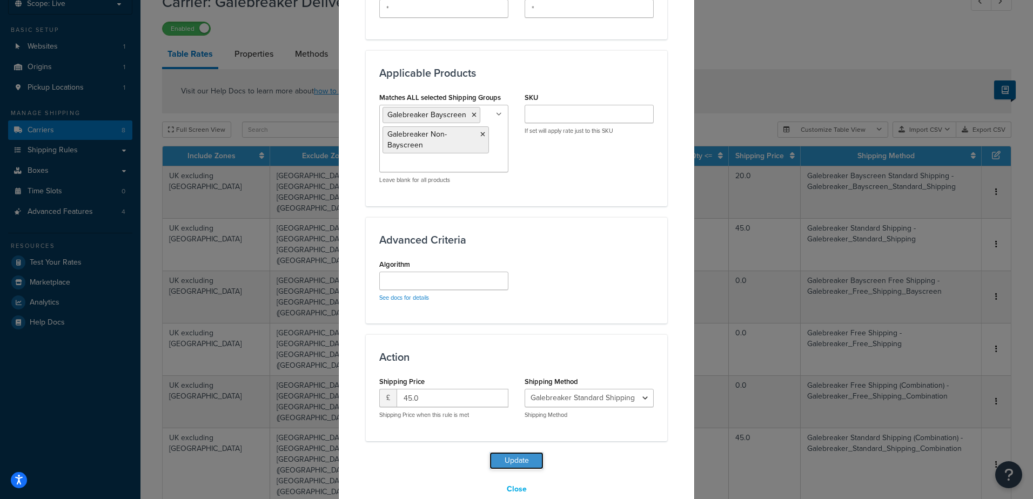
click at [517, 452] on button "Update" at bounding box center [517, 460] width 54 height 17
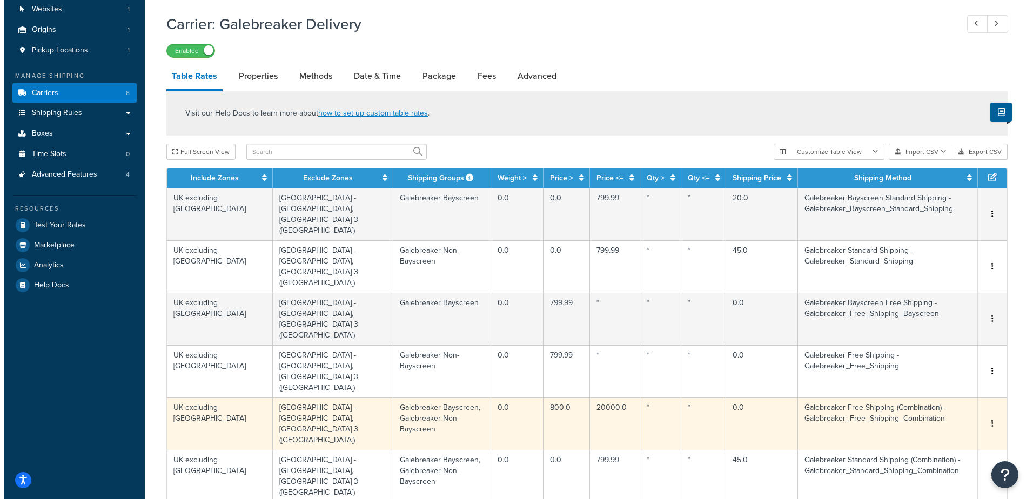
scroll to position [111, 0]
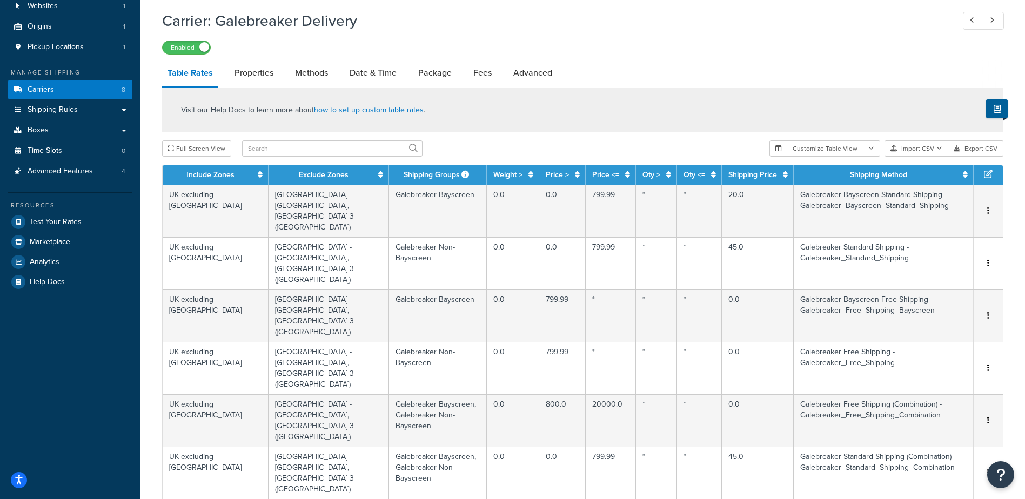
click at [924, 375] on div "Edit" at bounding box center [933, 370] width 77 height 22
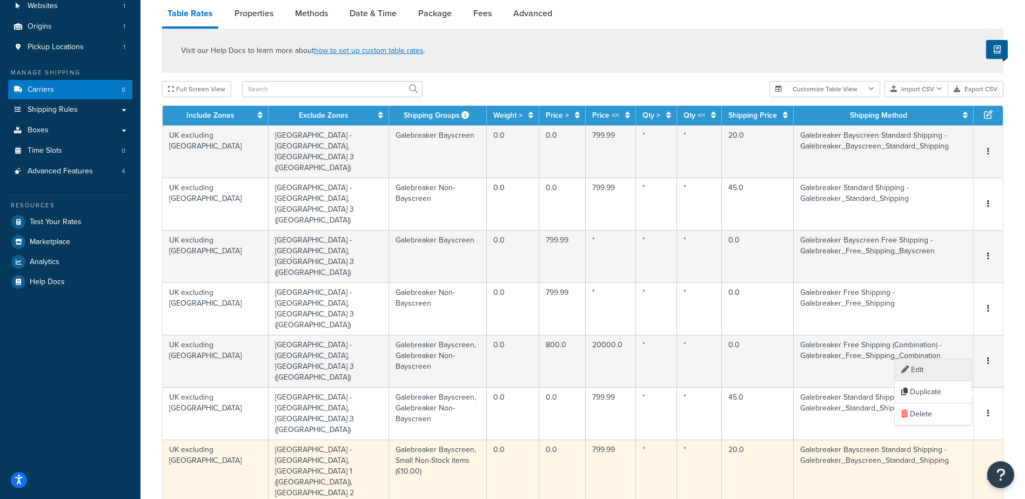
select select "126073"
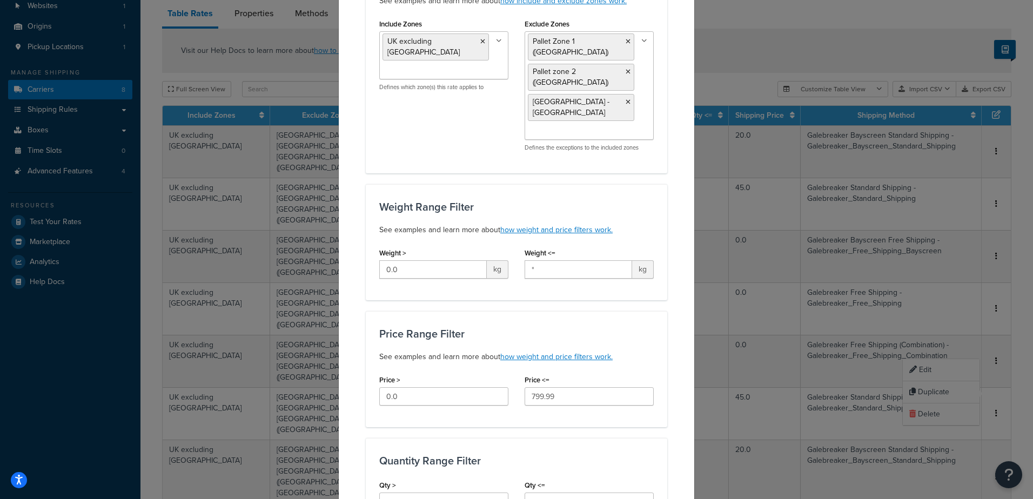
scroll to position [122, 0]
click at [626, 69] on icon at bounding box center [628, 72] width 5 height 6
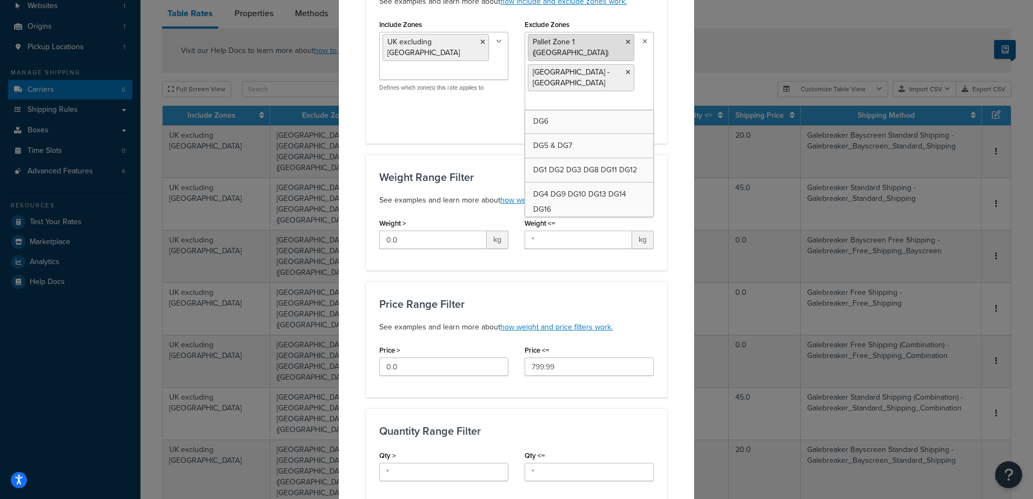
click at [626, 42] on icon at bounding box center [628, 42] width 5 height 6
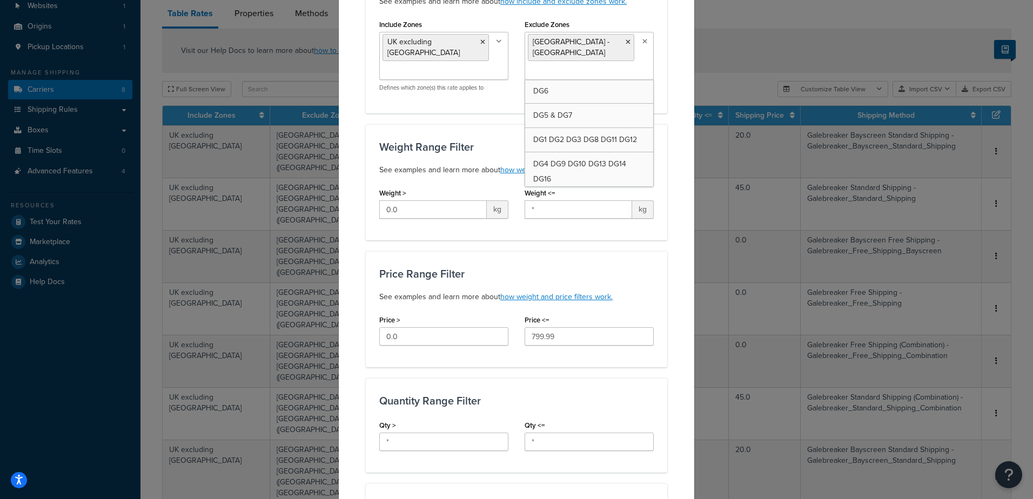
click at [470, 99] on div "Include Zones [GEOGRAPHIC_DATA] excluding [GEOGRAPHIC_DATA] DG6 DG5 & DG7 DG1 D…" at bounding box center [443, 58] width 145 height 83
click at [607, 66] on input "Exclude Zones" at bounding box center [576, 72] width 96 height 12
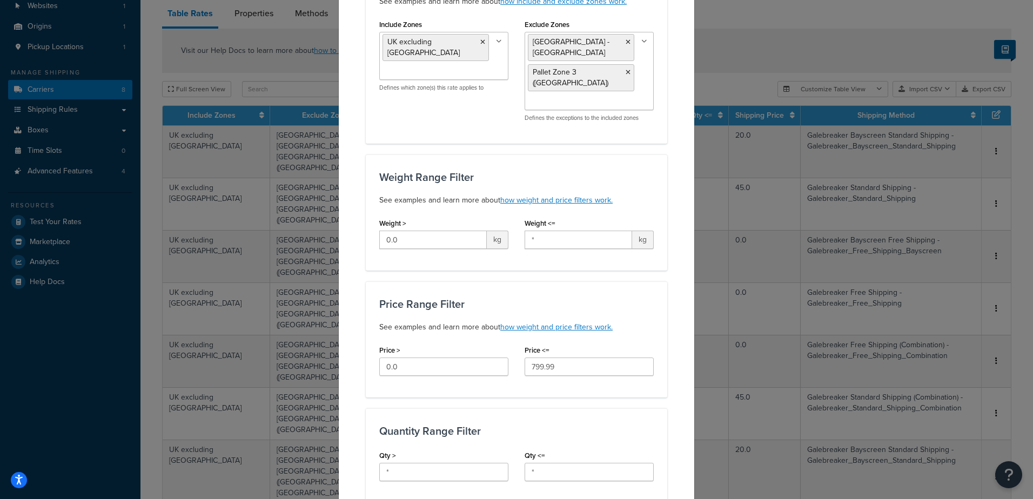
click at [431, 111] on div "Applicable Zones See examples and learn more about how include and exclude zone…" at bounding box center [517, 50] width 302 height 188
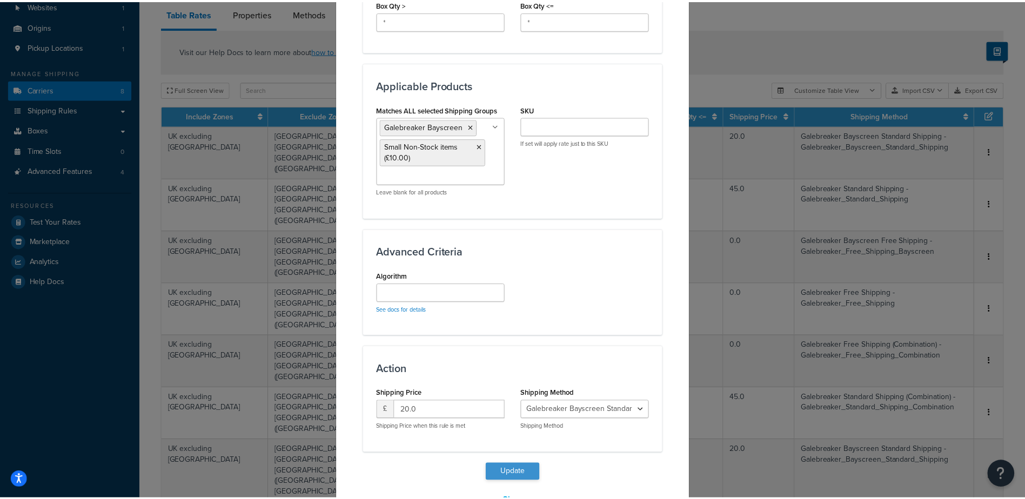
scroll to position [677, 0]
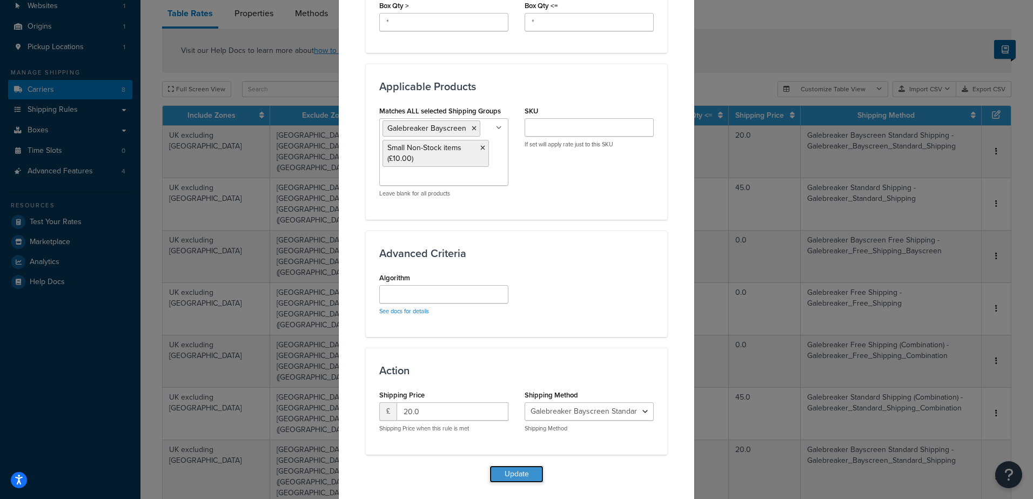
click at [511, 466] on button "Update" at bounding box center [517, 474] width 54 height 17
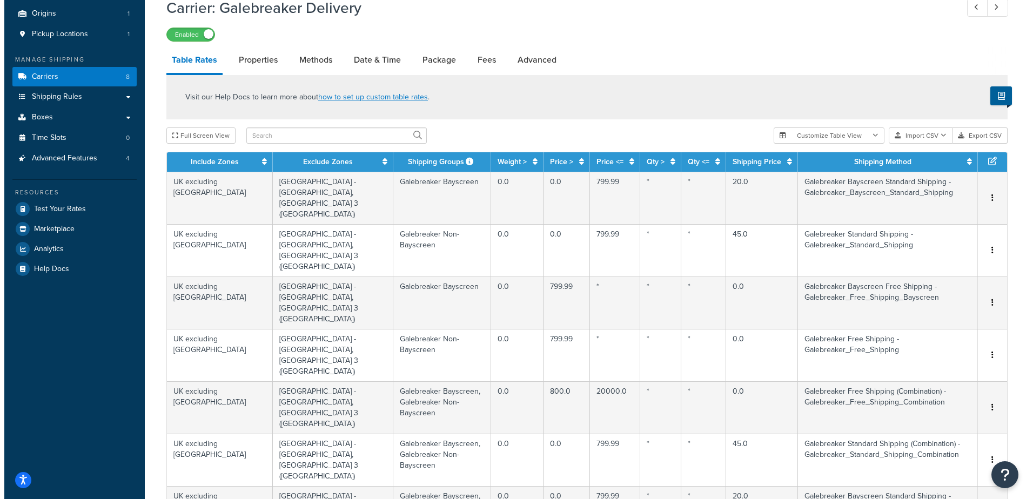
scroll to position [125, 0]
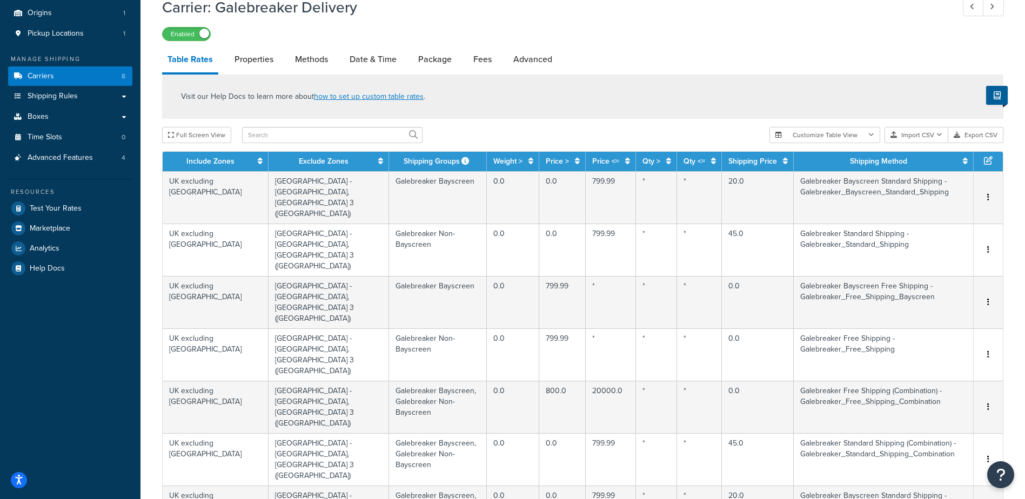
click at [932, 385] on div "Edit" at bounding box center [933, 388] width 77 height 22
select select "123783"
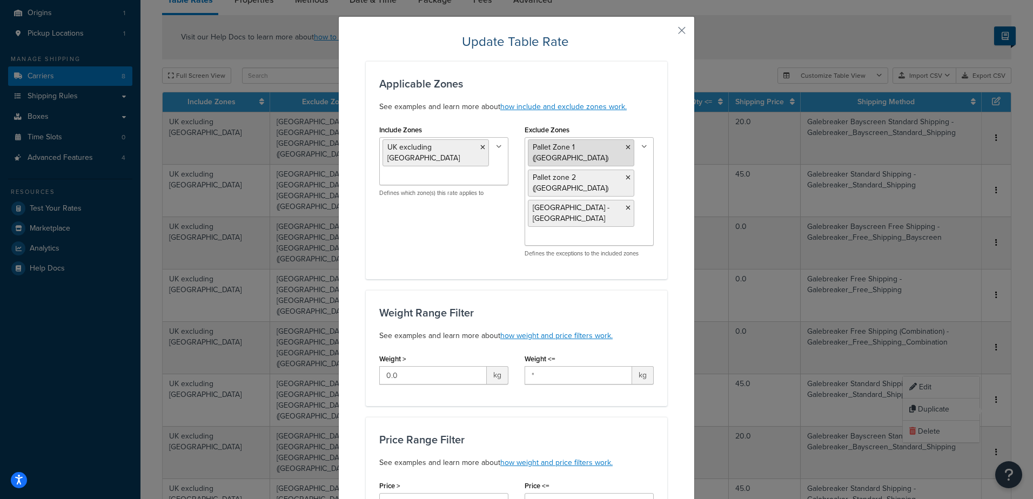
scroll to position [14, 0]
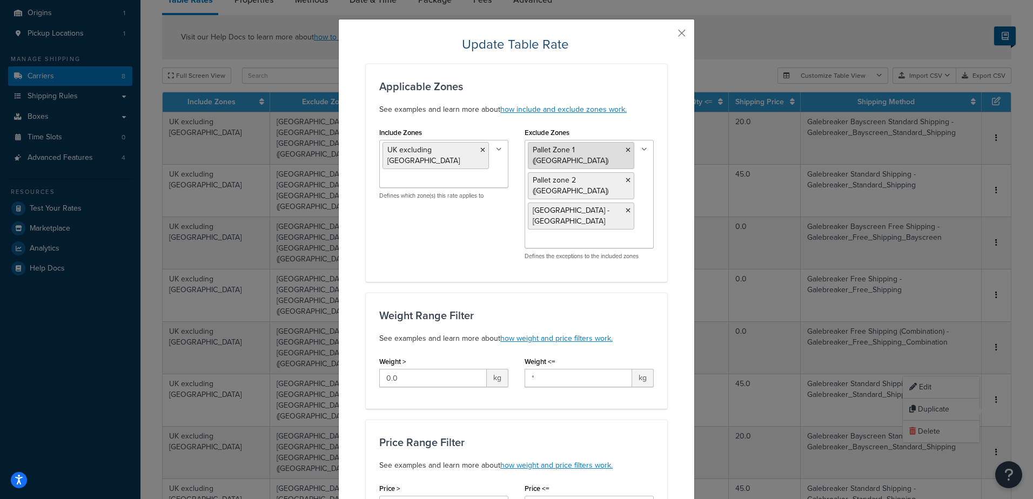
click at [626, 149] on icon at bounding box center [628, 150] width 5 height 6
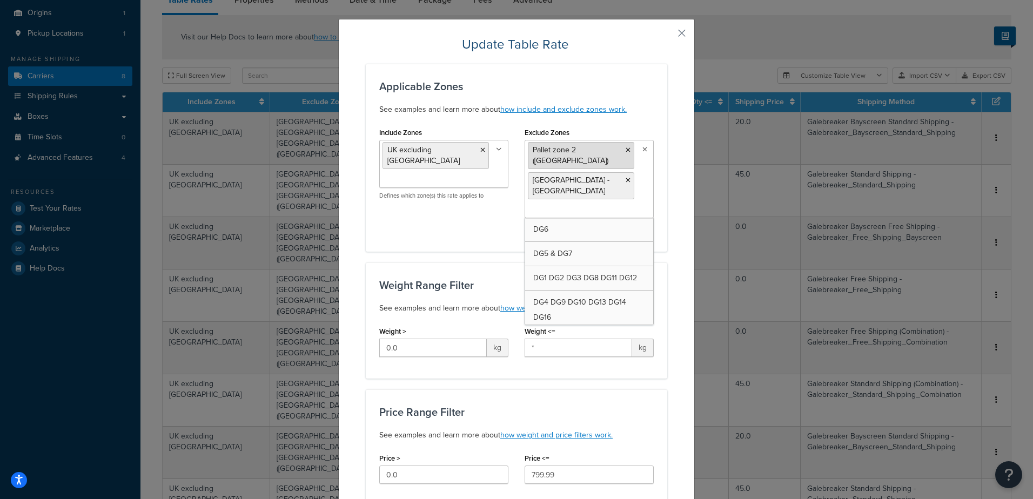
click at [626, 151] on icon at bounding box center [628, 150] width 5 height 6
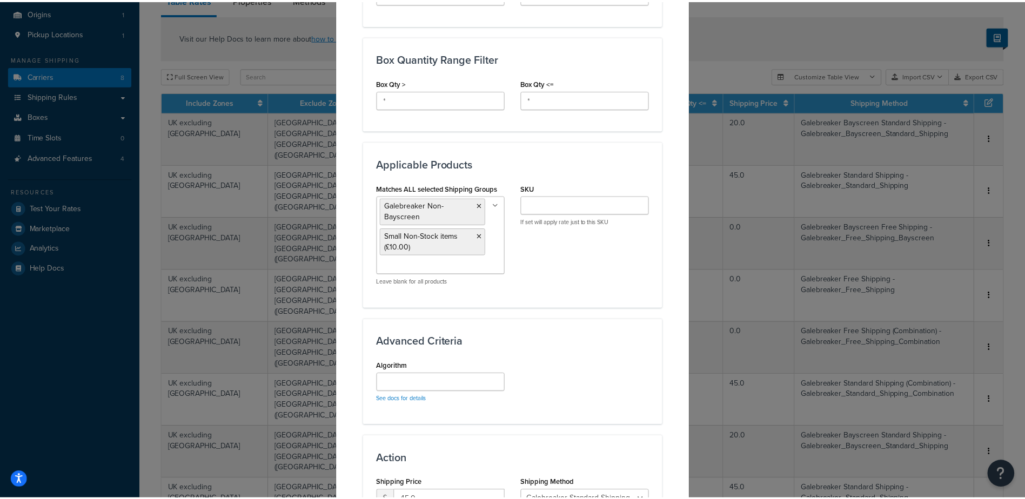
scroll to position [649, 0]
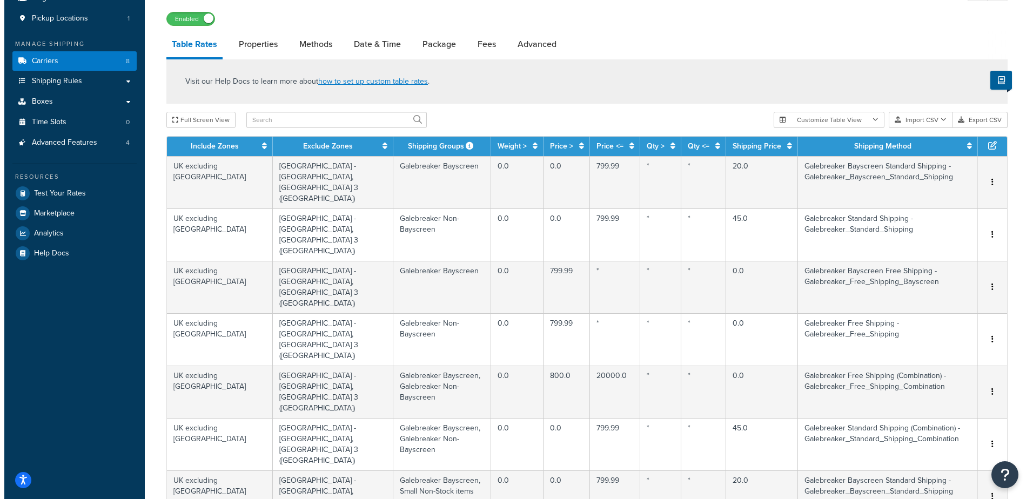
scroll to position [152, 0]
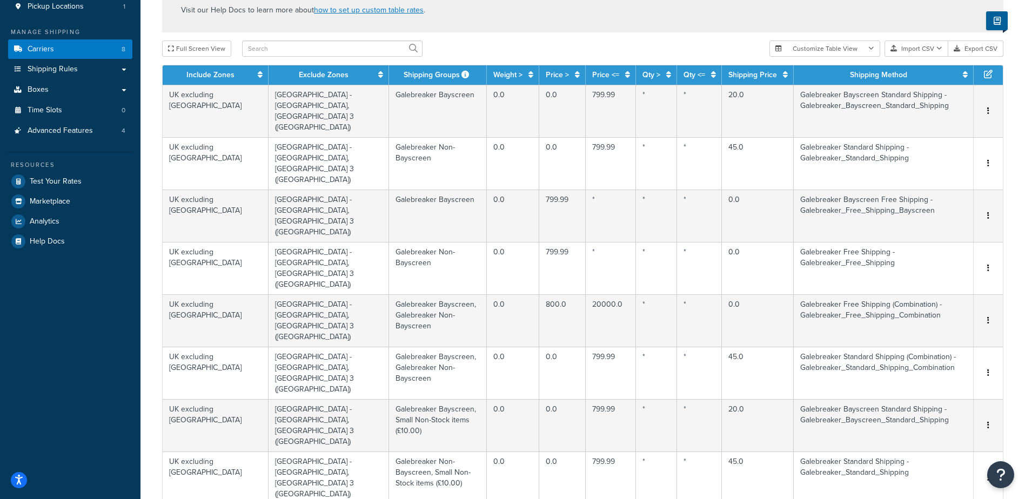
click at [931, 333] on div "Edit" at bounding box center [933, 332] width 77 height 22
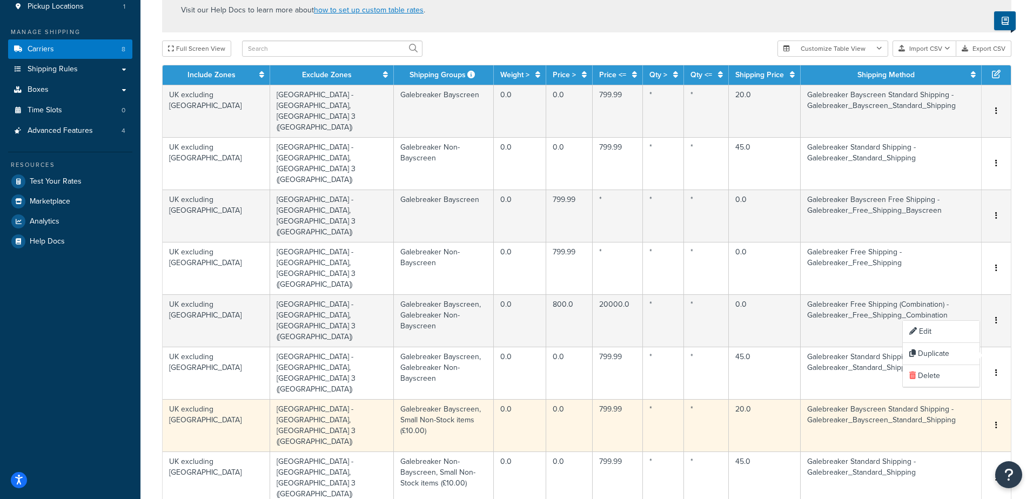
select select "126072"
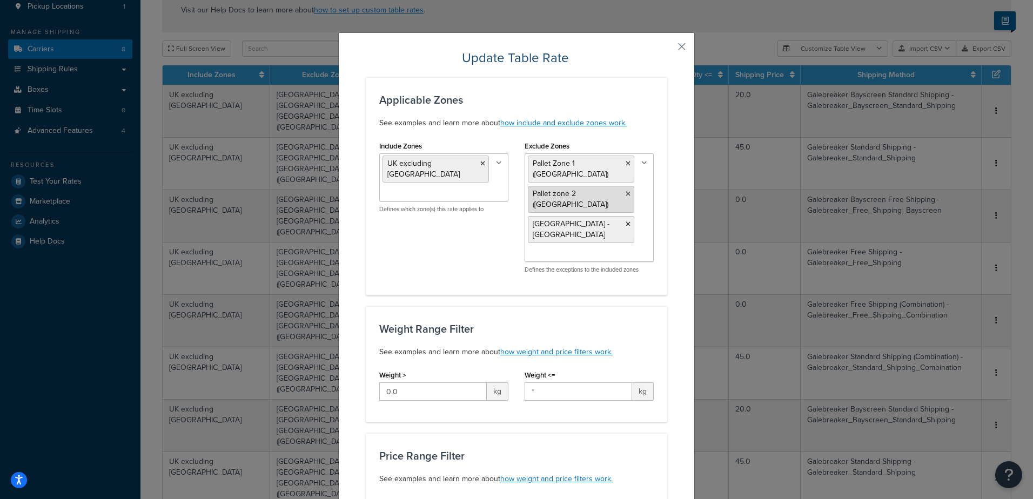
click at [626, 191] on icon at bounding box center [628, 194] width 5 height 6
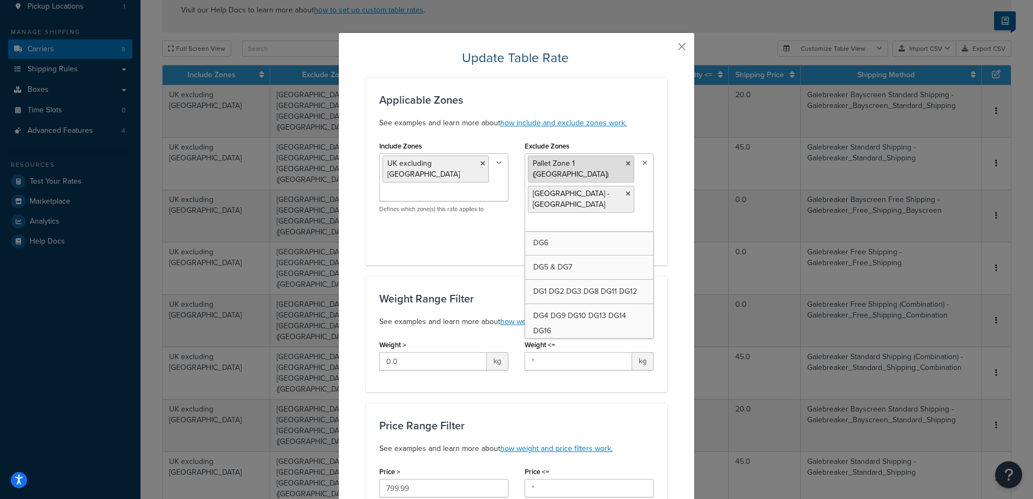
click at [626, 164] on icon at bounding box center [628, 164] width 5 height 6
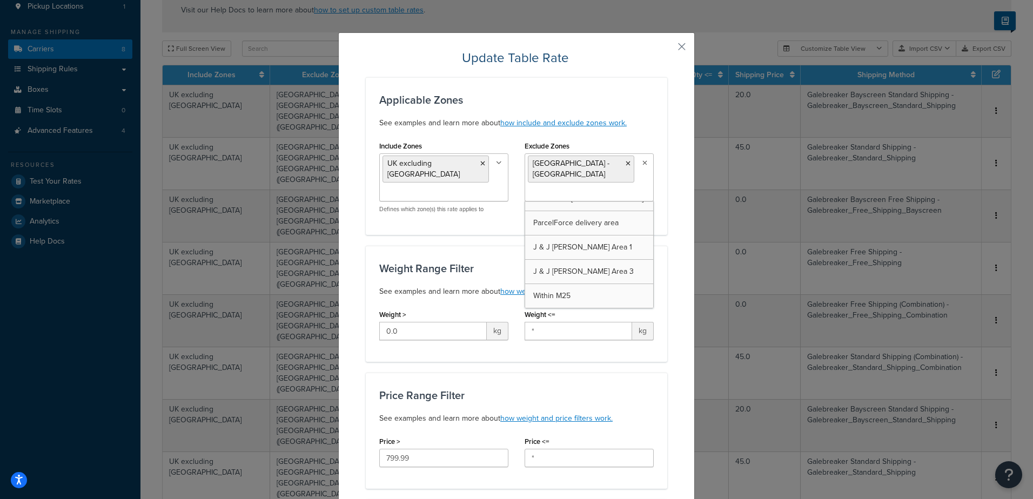
scroll to position [1167, 0]
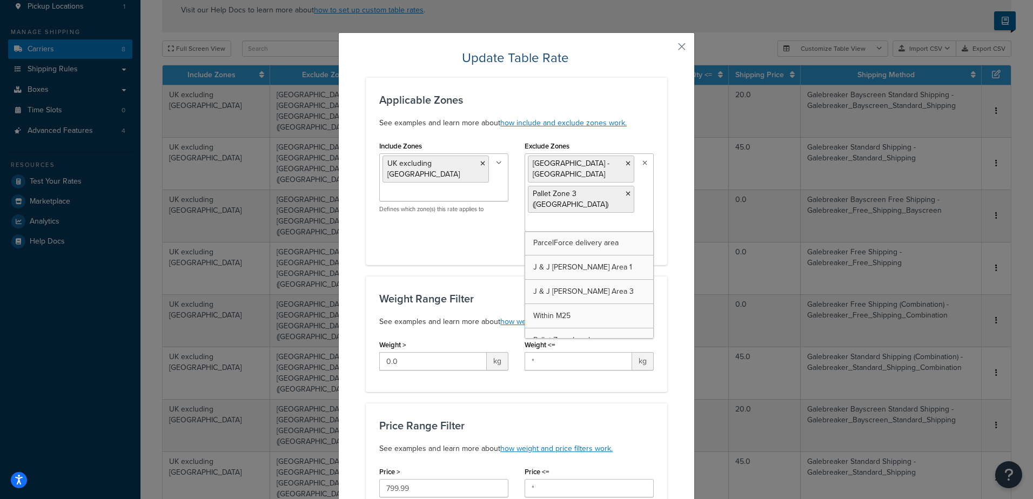
click at [445, 224] on div "Include Zones [GEOGRAPHIC_DATA] excluding [GEOGRAPHIC_DATA] DG6 DG5 & DG7 DG1 D…" at bounding box center [516, 194] width 291 height 113
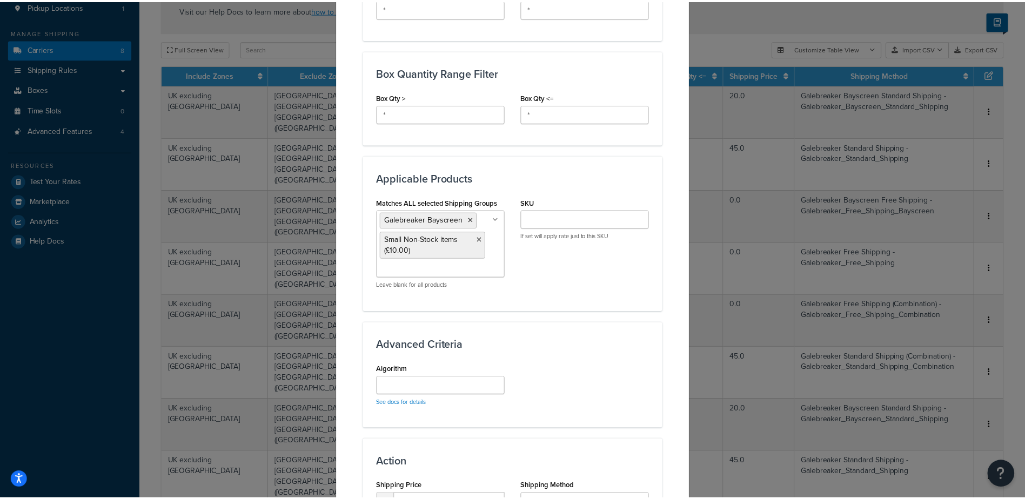
scroll to position [691, 0]
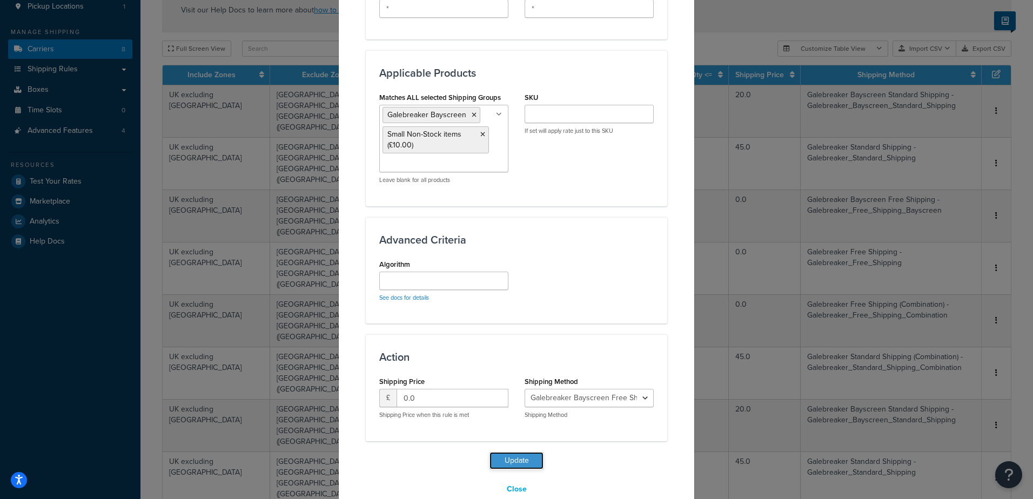
click at [511, 452] on button "Update" at bounding box center [517, 460] width 54 height 17
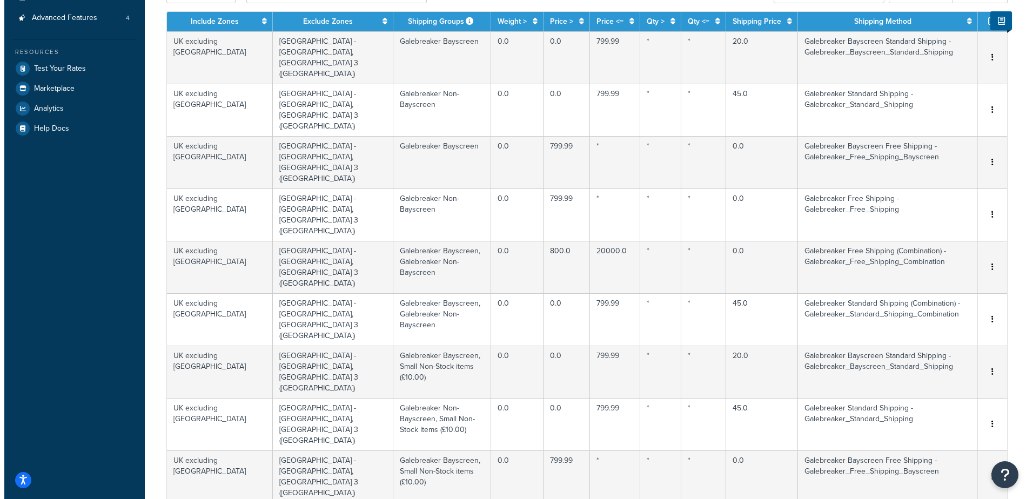
scroll to position [311, 0]
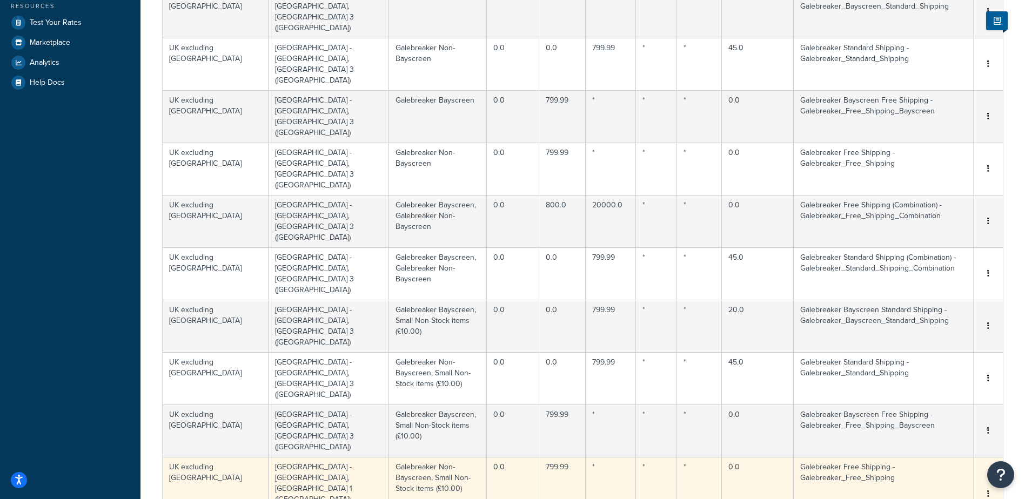
click at [990, 489] on button "button" at bounding box center [988, 495] width 9 height 12
click at [941, 265] on div "Edit" at bounding box center [933, 263] width 77 height 22
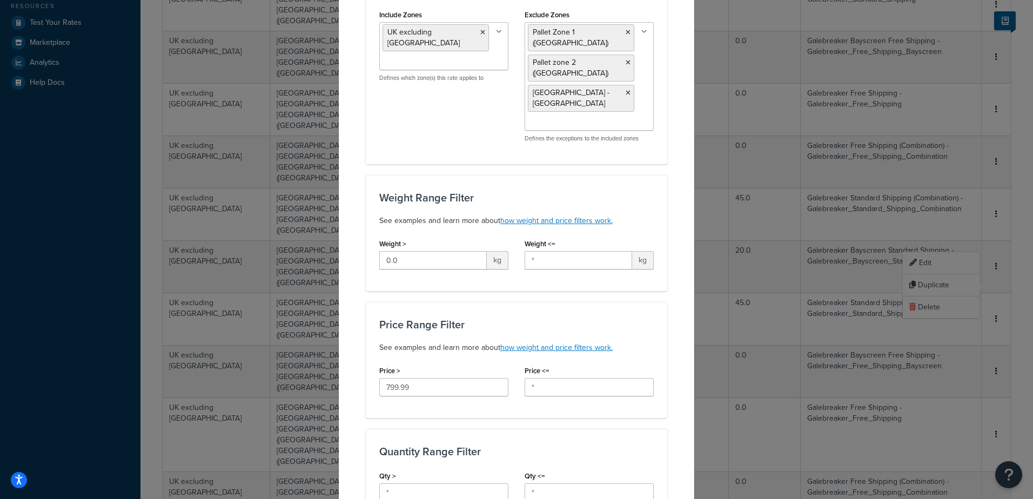
scroll to position [126, 0]
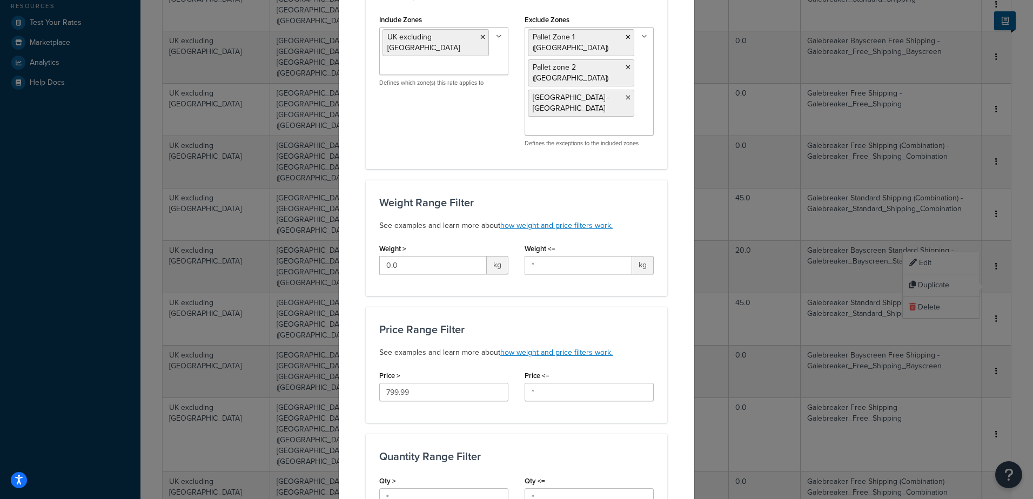
click at [626, 64] on icon at bounding box center [628, 67] width 5 height 6
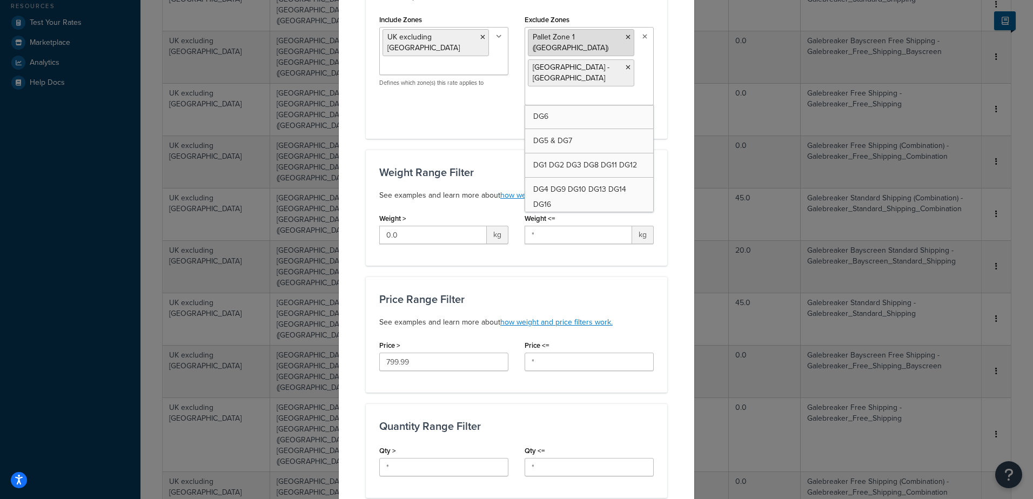
click at [626, 38] on icon at bounding box center [628, 37] width 5 height 6
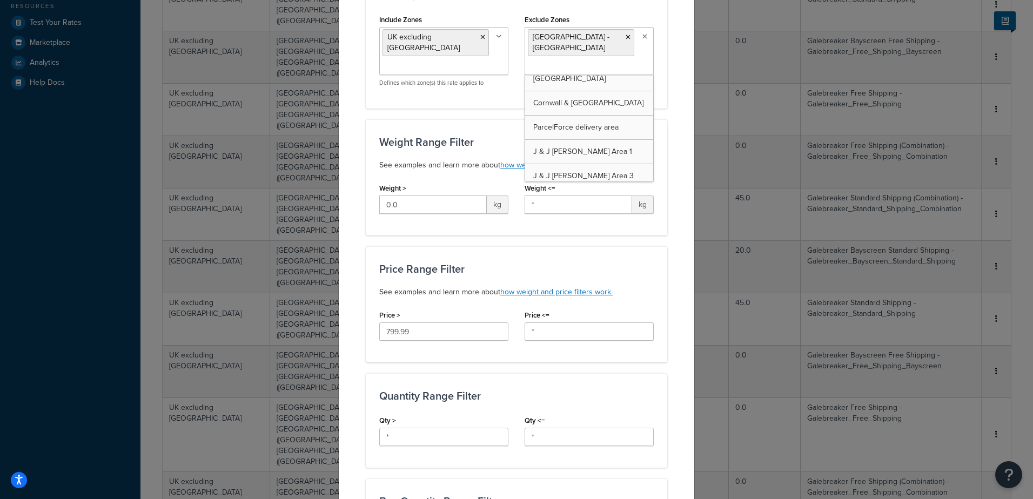
scroll to position [1157, 0]
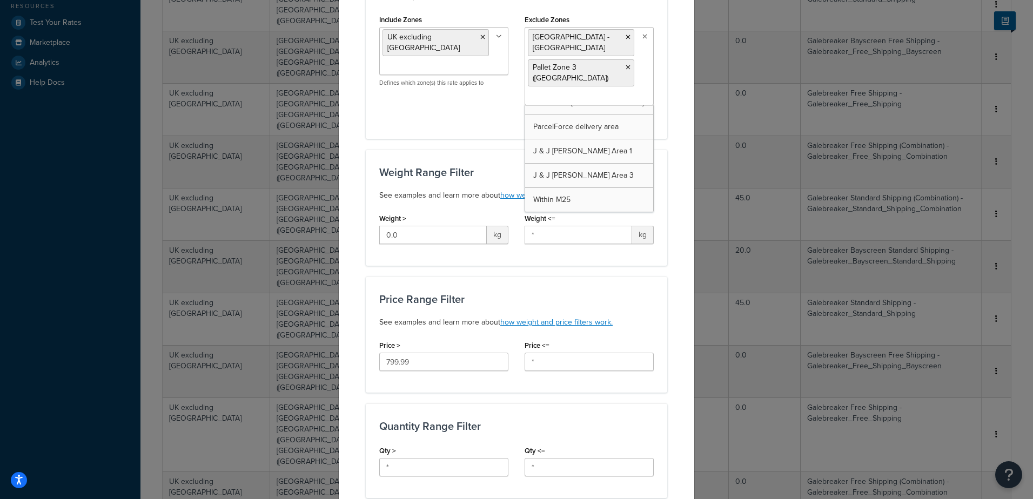
click at [588, 293] on div "Price Range Filter See examples and learn more about how weight and price filte…" at bounding box center [516, 311] width 275 height 36
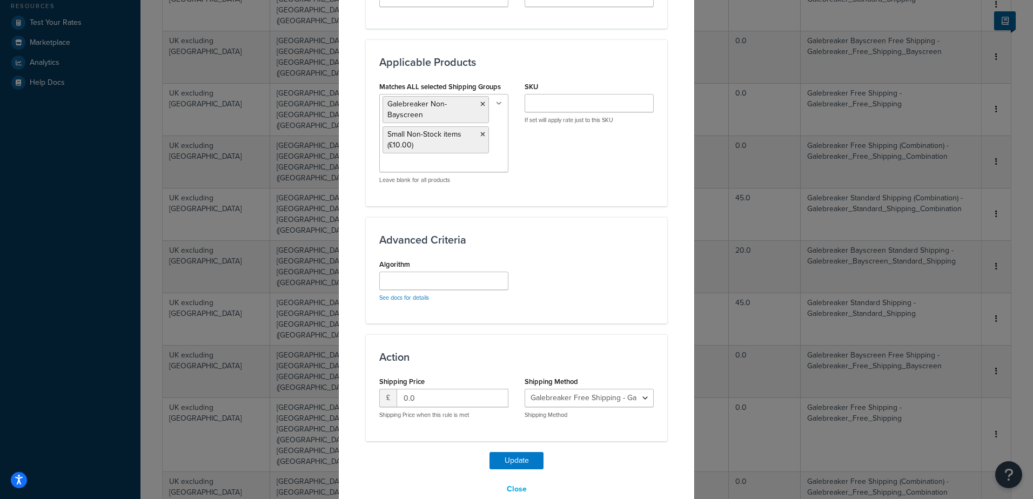
scroll to position [688, 0]
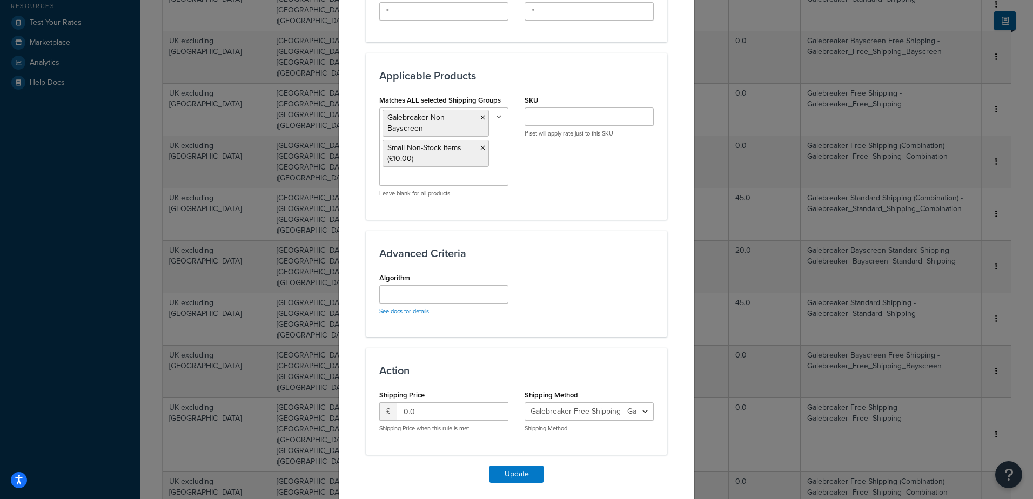
click at [498, 466] on div "Update Close" at bounding box center [517, 489] width 302 height 46
click at [500, 466] on button "Update" at bounding box center [517, 474] width 54 height 17
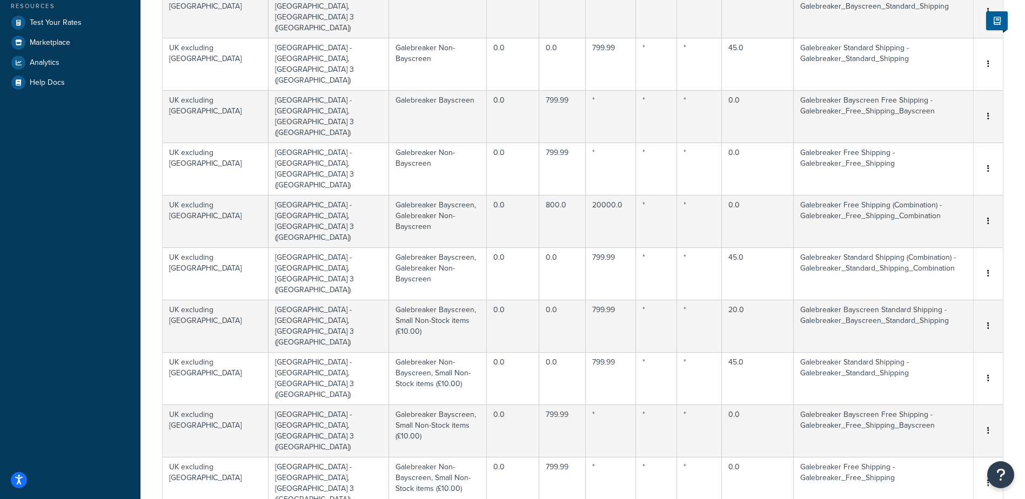
click at [953, 297] on div "Edit" at bounding box center [933, 294] width 77 height 22
select select "126588"
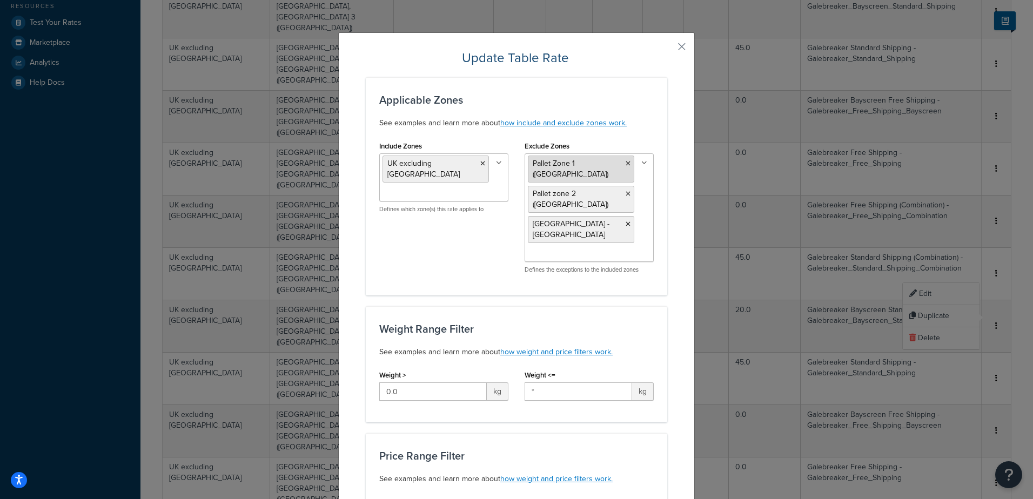
click at [626, 163] on icon at bounding box center [628, 164] width 5 height 6
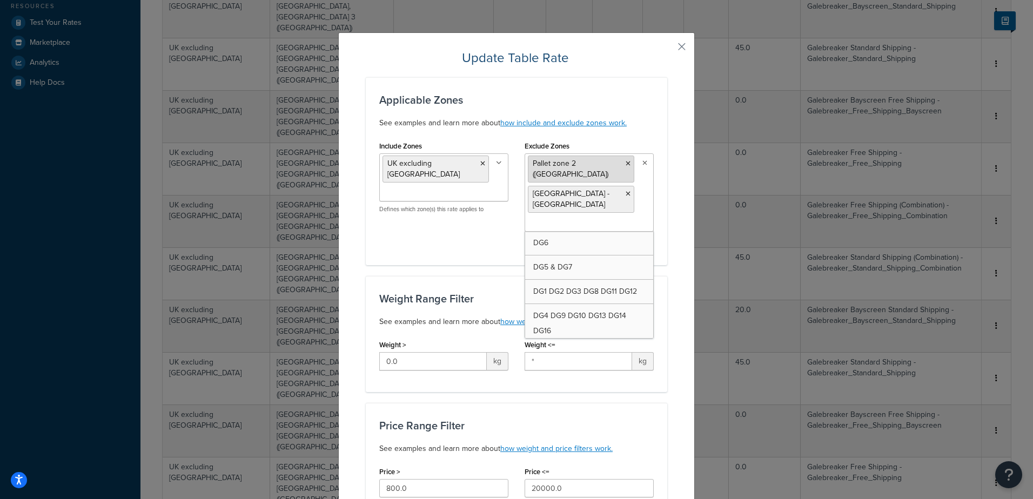
click at [626, 164] on icon at bounding box center [628, 164] width 5 height 6
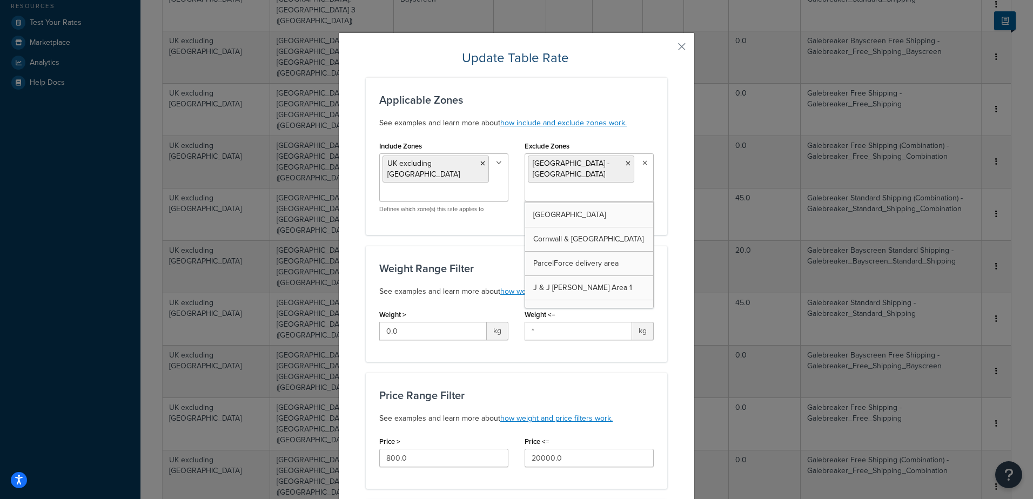
scroll to position [1177, 0]
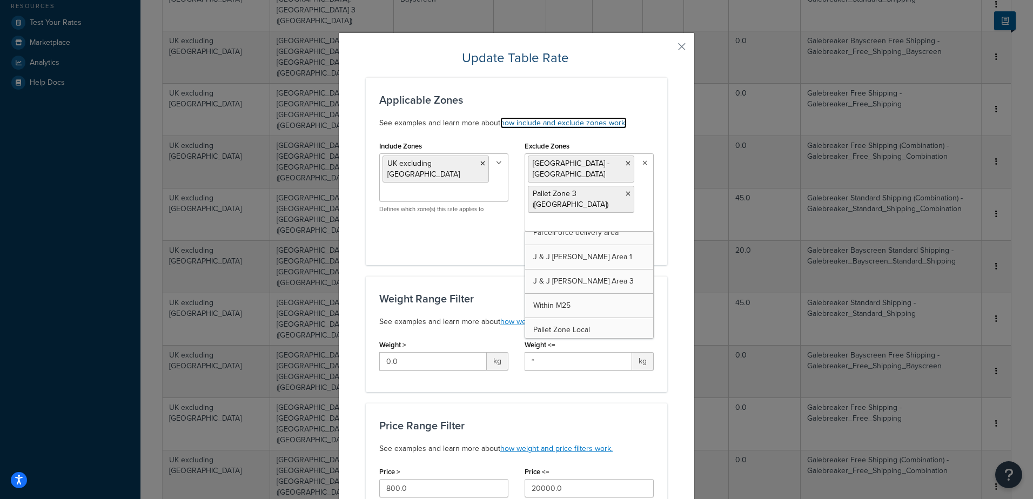
click at [604, 126] on link "how include and exclude zones work." at bounding box center [563, 122] width 126 height 11
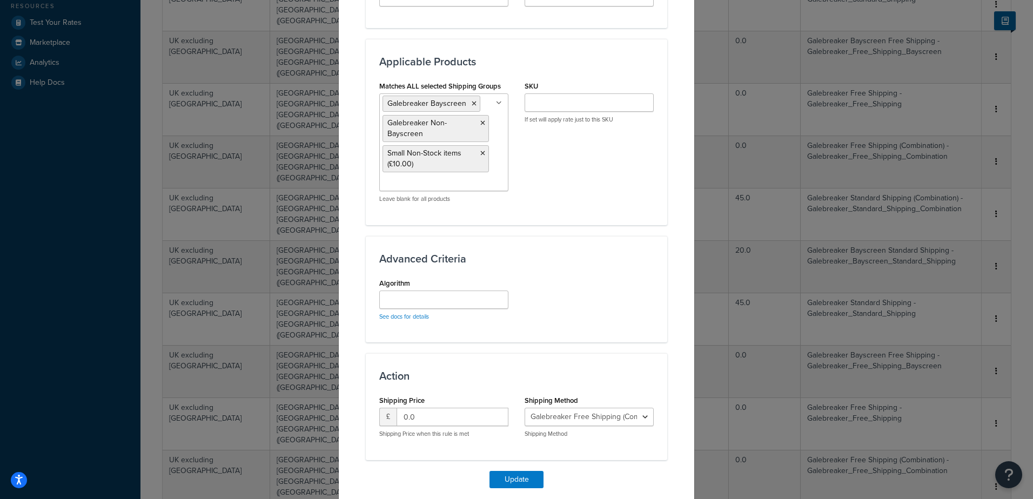
scroll to position [721, 0]
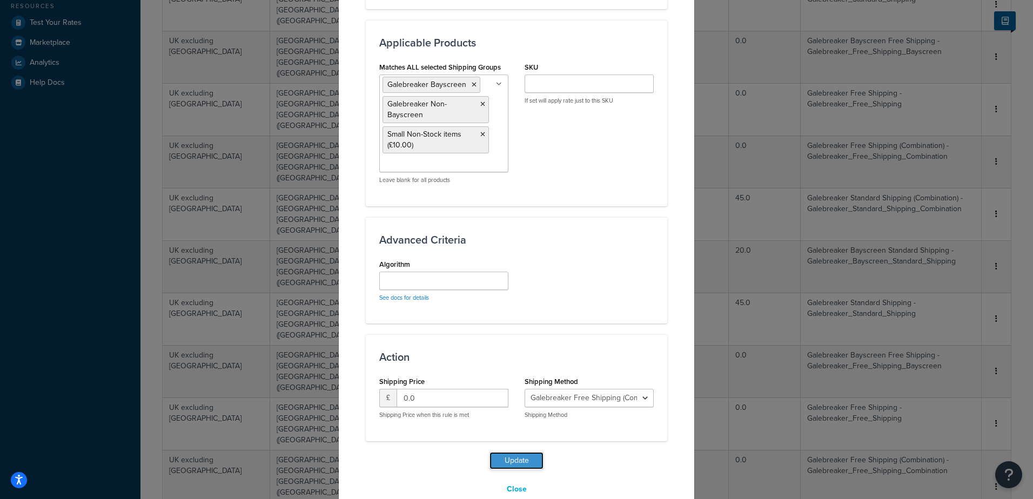
click at [511, 452] on button "Update" at bounding box center [517, 460] width 54 height 17
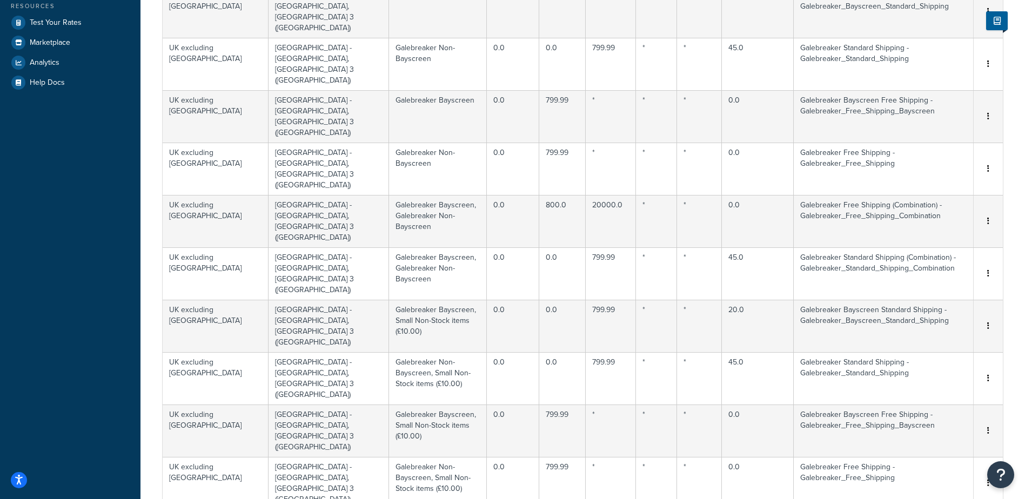
click at [930, 333] on div "Edit" at bounding box center [933, 336] width 77 height 22
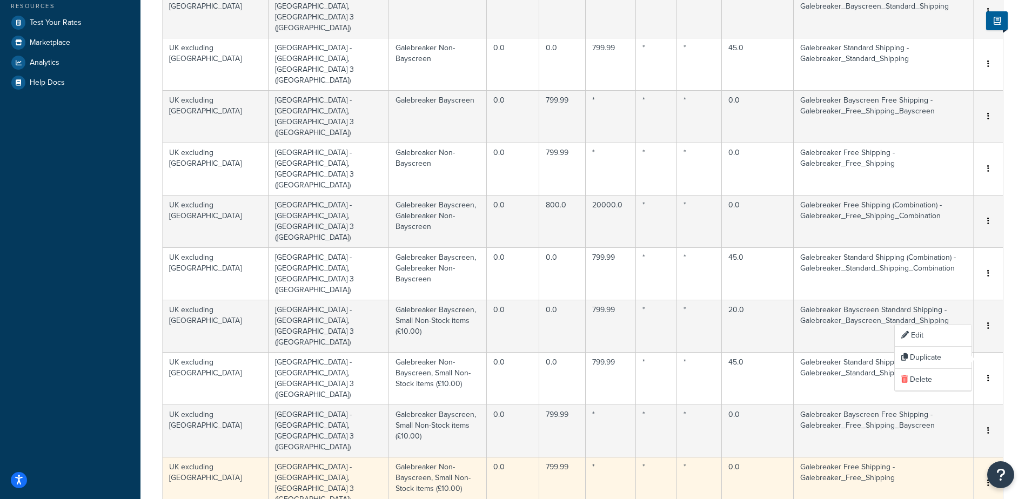
select select "126589"
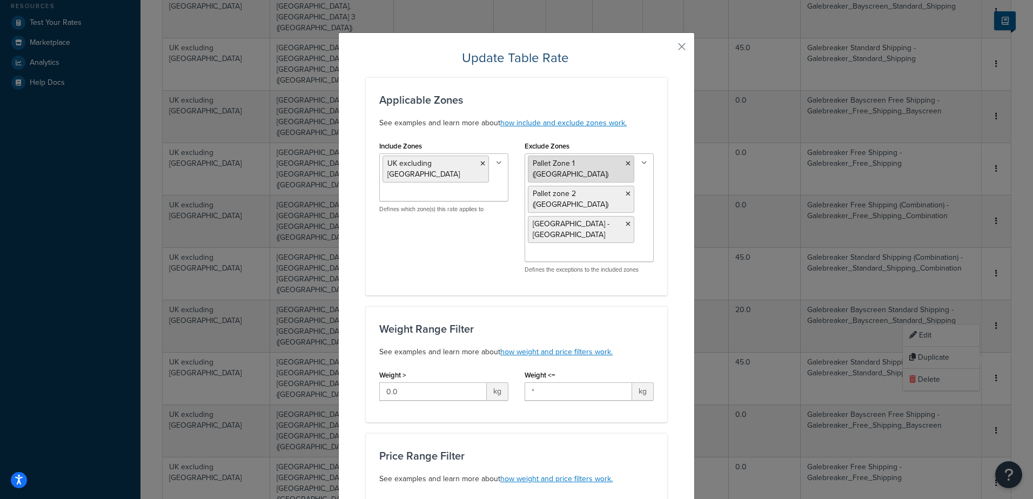
click at [626, 162] on icon at bounding box center [628, 164] width 5 height 6
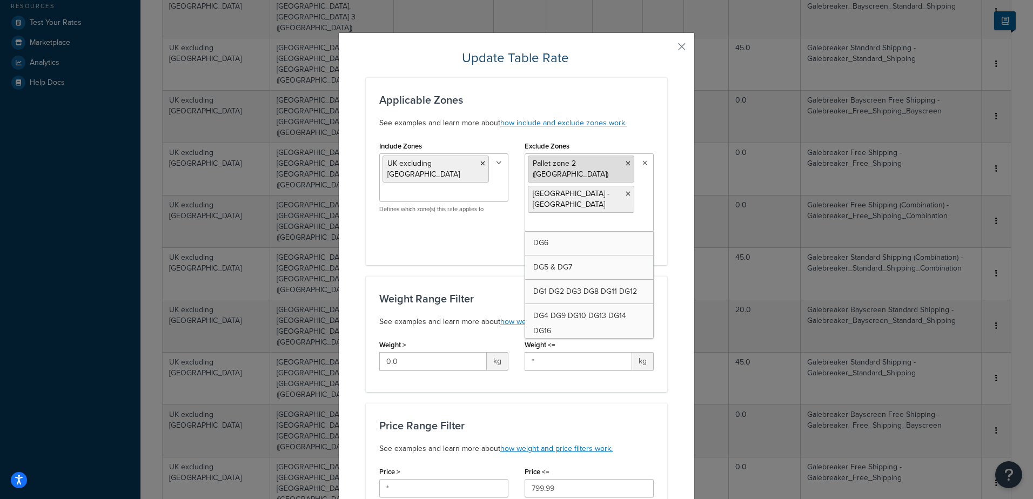
click at [626, 164] on icon at bounding box center [628, 164] width 5 height 6
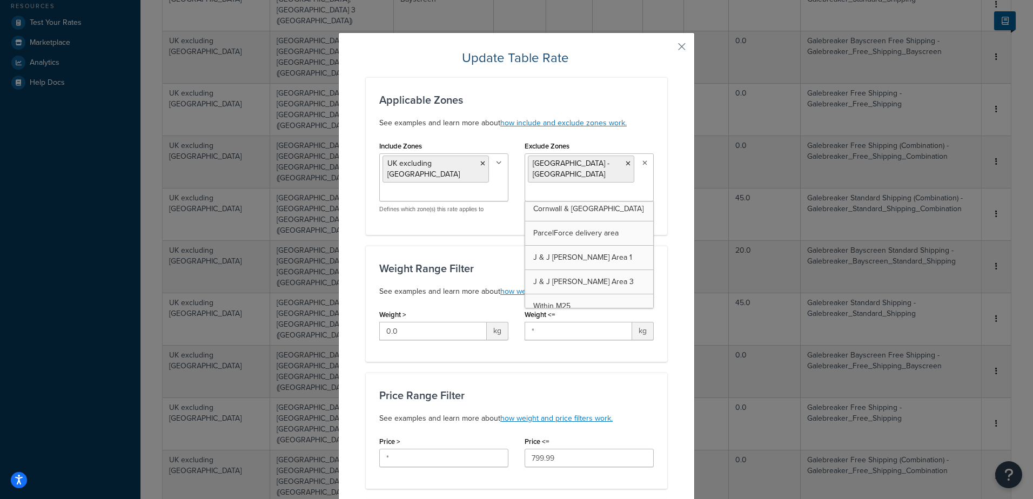
scroll to position [1126, 0]
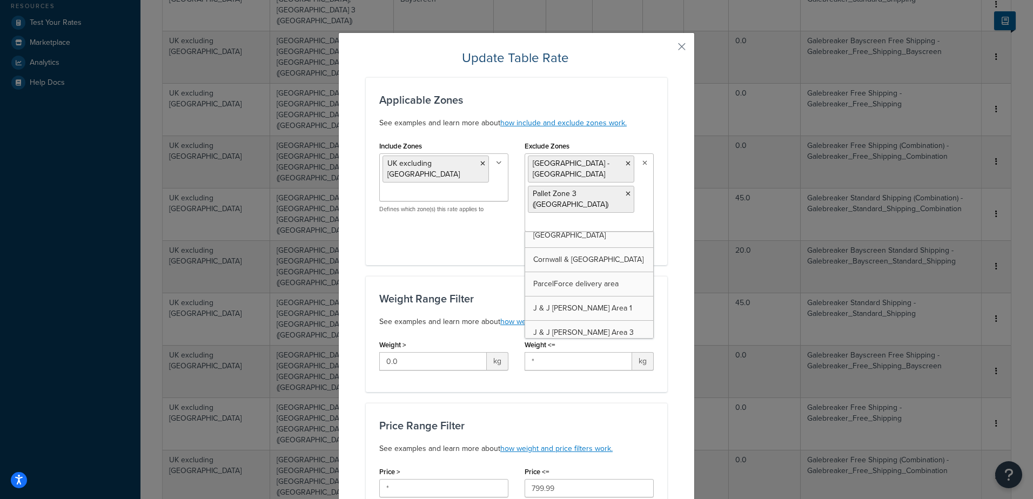
click at [491, 236] on div "Applicable Zones See examples and learn more about how include and exclude zone…" at bounding box center [517, 171] width 302 height 188
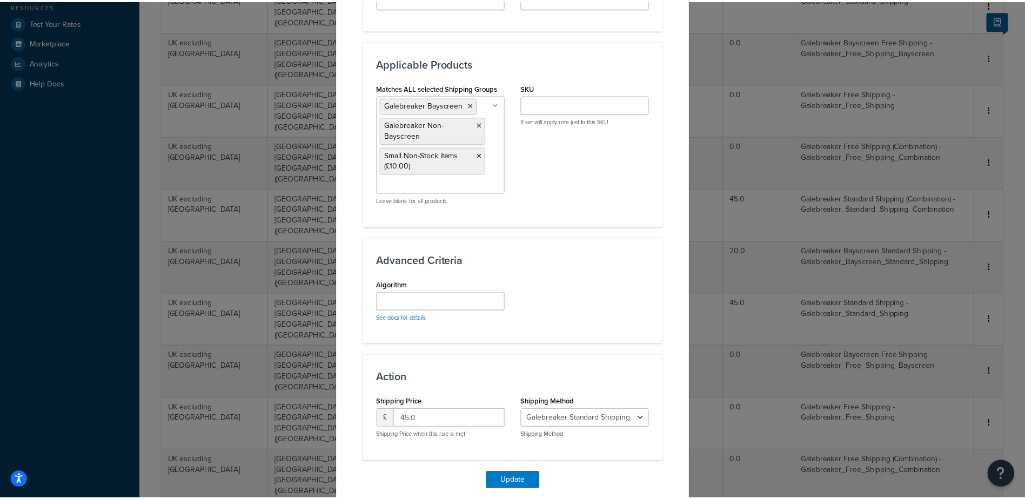
scroll to position [716, 0]
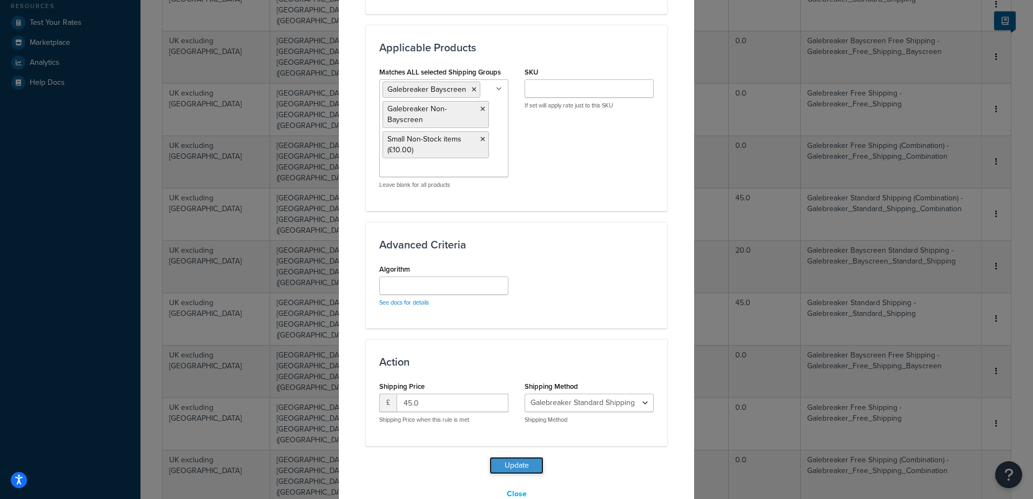
click at [525, 457] on button "Update" at bounding box center [517, 465] width 54 height 17
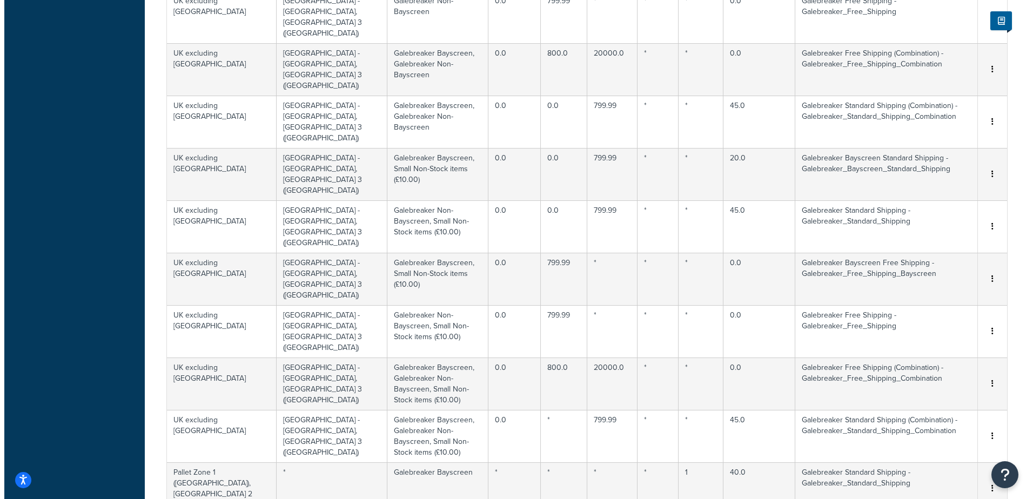
scroll to position [473, 0]
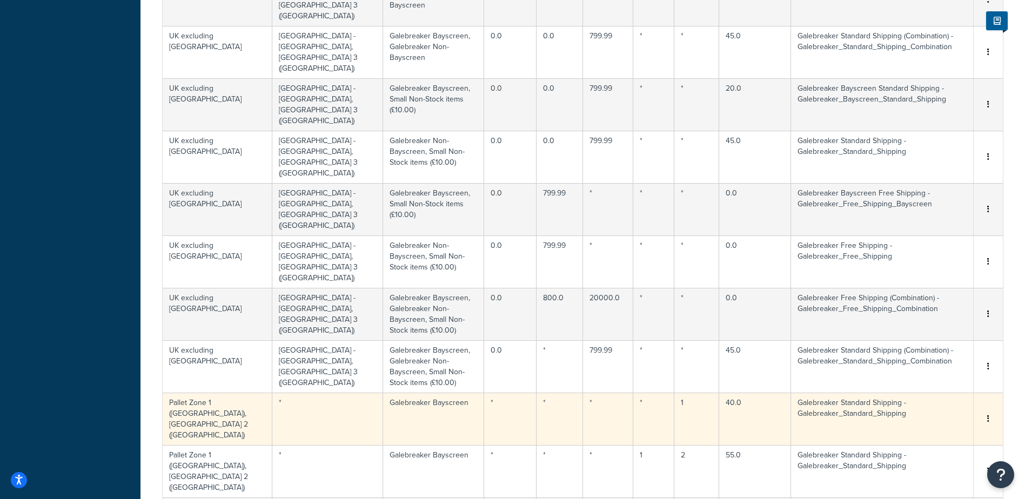
click at [988, 415] on icon "button" at bounding box center [988, 419] width 2 height 8
click at [929, 260] on div "Edit" at bounding box center [933, 264] width 77 height 22
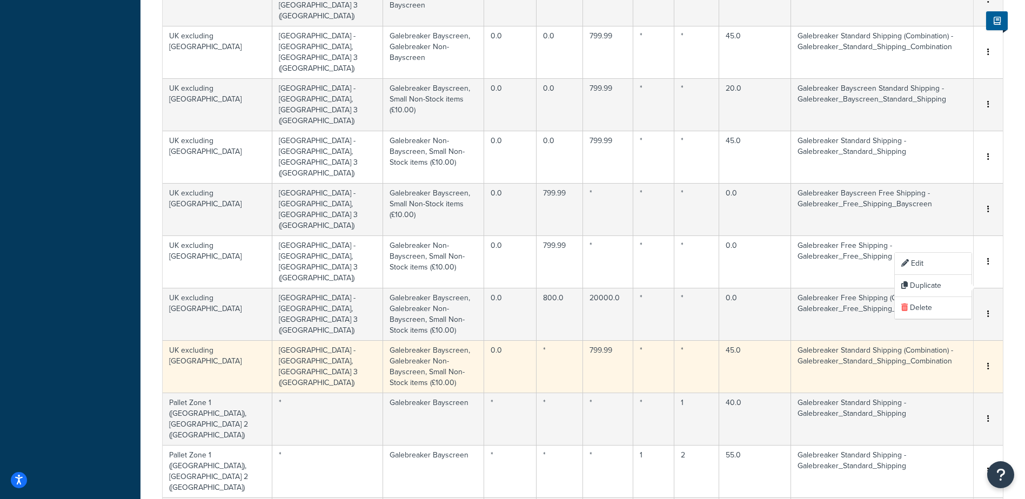
select select "123783"
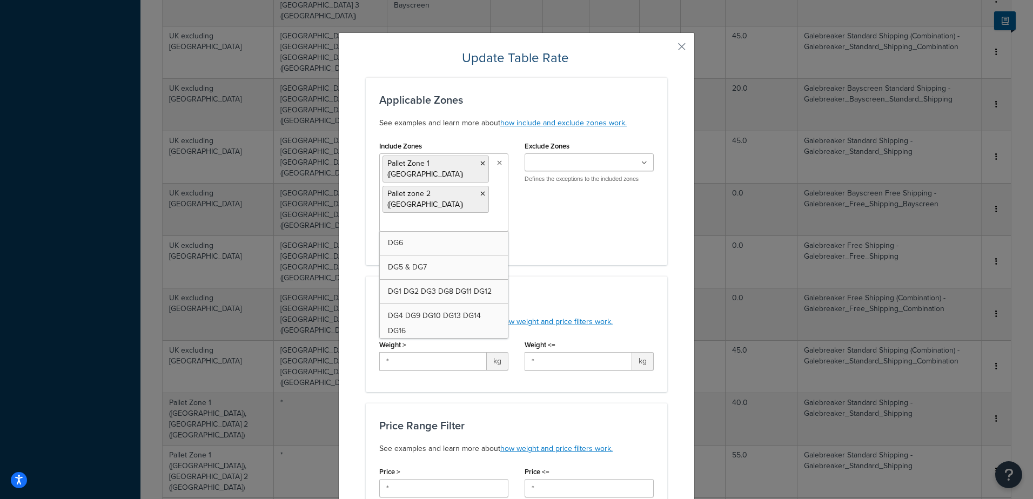
click at [492, 164] on ul "Pallet Zone 1 ([GEOGRAPHIC_DATA]) Pallet zone 2 ([GEOGRAPHIC_DATA])" at bounding box center [443, 192] width 129 height 78
drag, startPoint x: 449, startPoint y: 246, endPoint x: 449, endPoint y: 223, distance: 23.2
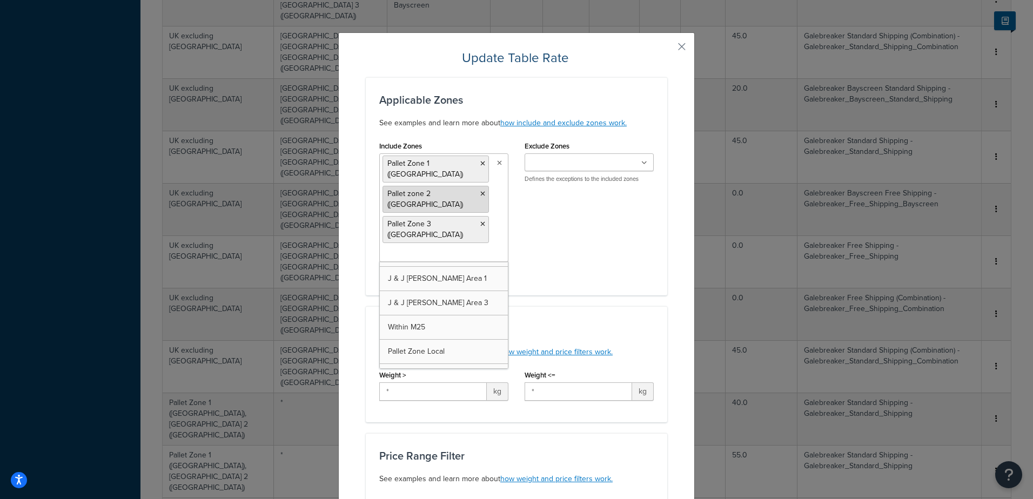
click at [480, 191] on icon at bounding box center [482, 194] width 5 height 6
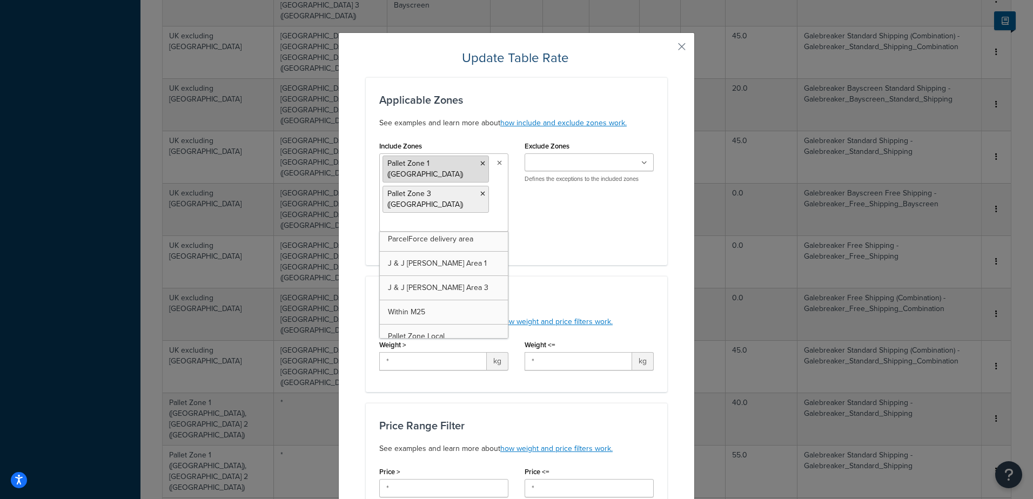
click at [480, 164] on icon at bounding box center [482, 164] width 5 height 6
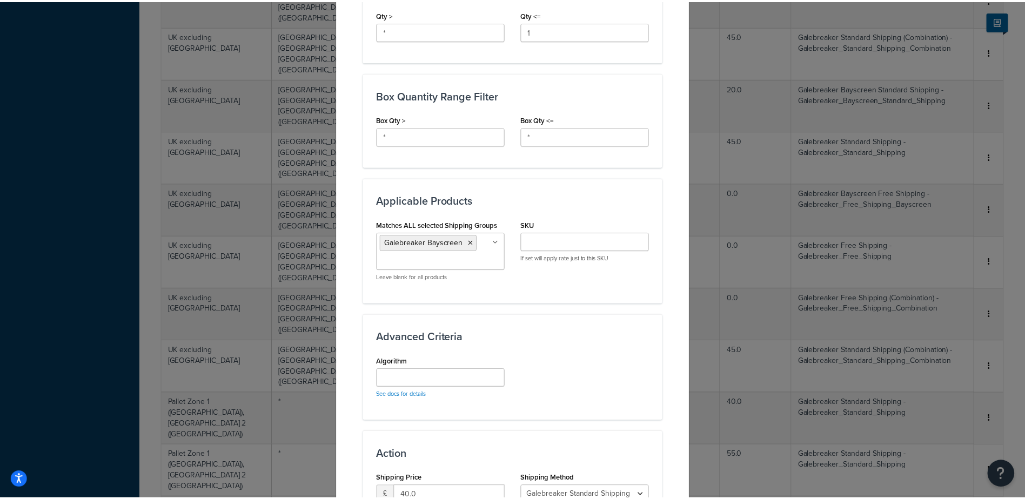
scroll to position [641, 0]
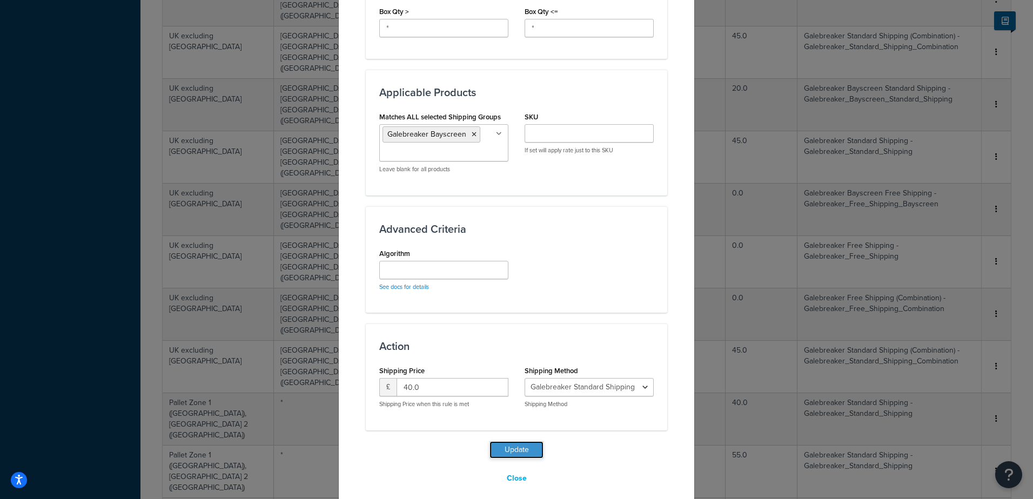
click at [509, 442] on button "Update" at bounding box center [517, 450] width 54 height 17
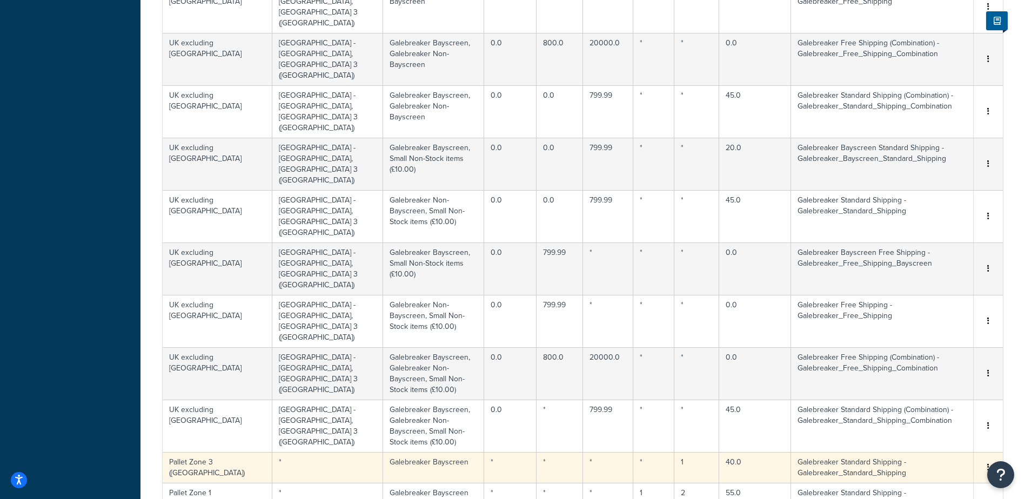
click at [989, 464] on icon "button" at bounding box center [988, 468] width 2 height 8
click at [929, 361] on div "Delete" at bounding box center [933, 362] width 77 height 22
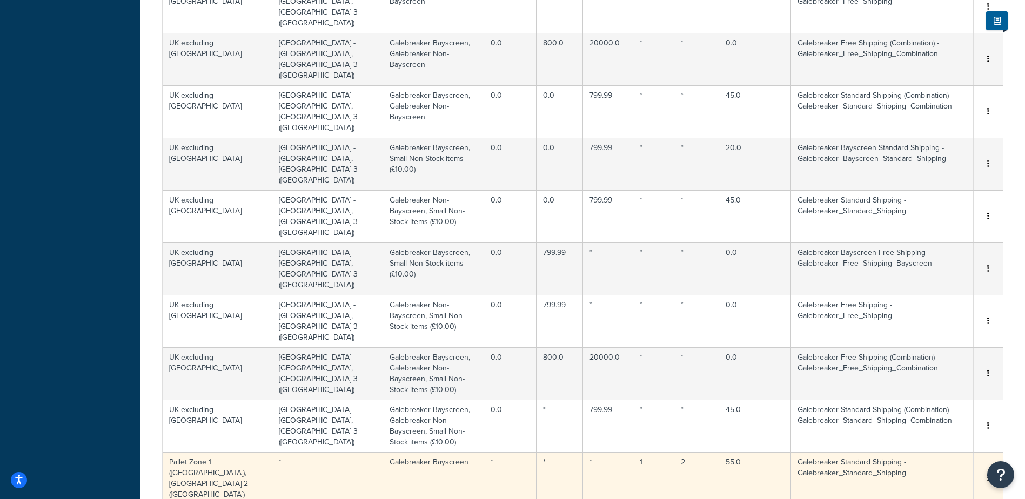
click at [987, 473] on button "button" at bounding box center [988, 479] width 9 height 12
click at [916, 368] on div "Delete" at bounding box center [933, 368] width 77 height 22
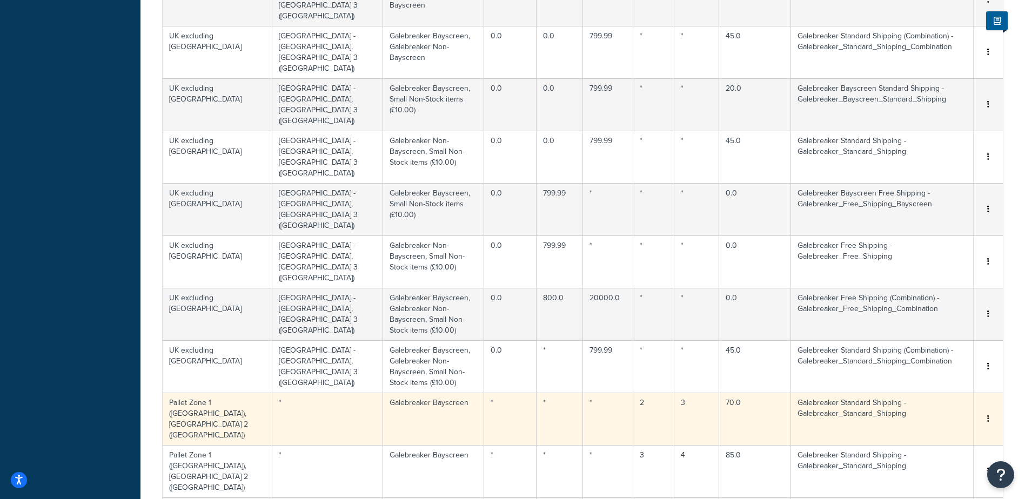
click at [987, 415] on icon "button" at bounding box center [988, 419] width 2 height 8
click at [934, 309] on div "Delete" at bounding box center [933, 308] width 77 height 22
click at [989, 413] on button "button" at bounding box center [988, 419] width 9 height 12
click at [921, 304] on div "Delete" at bounding box center [933, 308] width 77 height 22
click at [989, 415] on icon "button" at bounding box center [988, 419] width 2 height 8
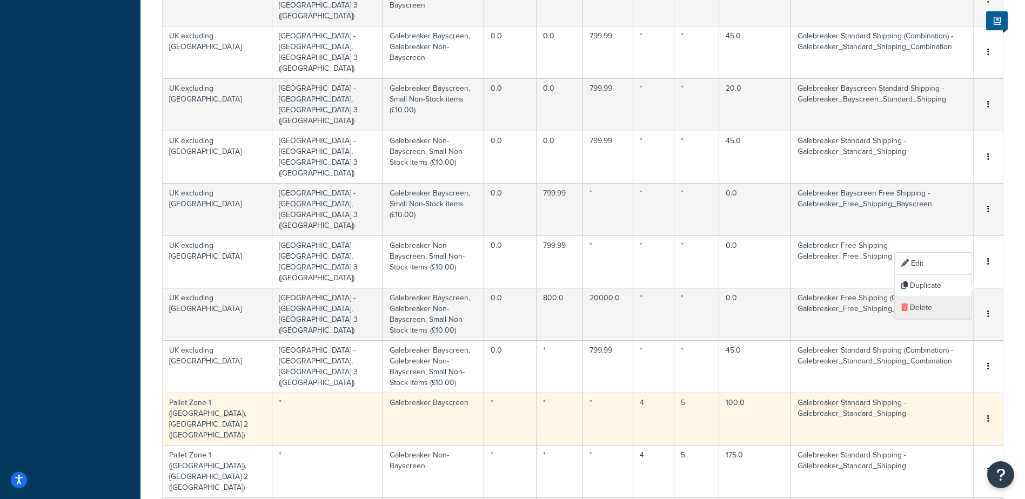
click at [903, 308] on icon at bounding box center [904, 308] width 6 height 8
click at [985, 413] on button "button" at bounding box center [988, 419] width 9 height 12
click at [922, 303] on div "Delete" at bounding box center [933, 308] width 77 height 22
click at [989, 415] on icon "button" at bounding box center [988, 419] width 2 height 8
click at [907, 301] on div "Delete" at bounding box center [933, 308] width 77 height 22
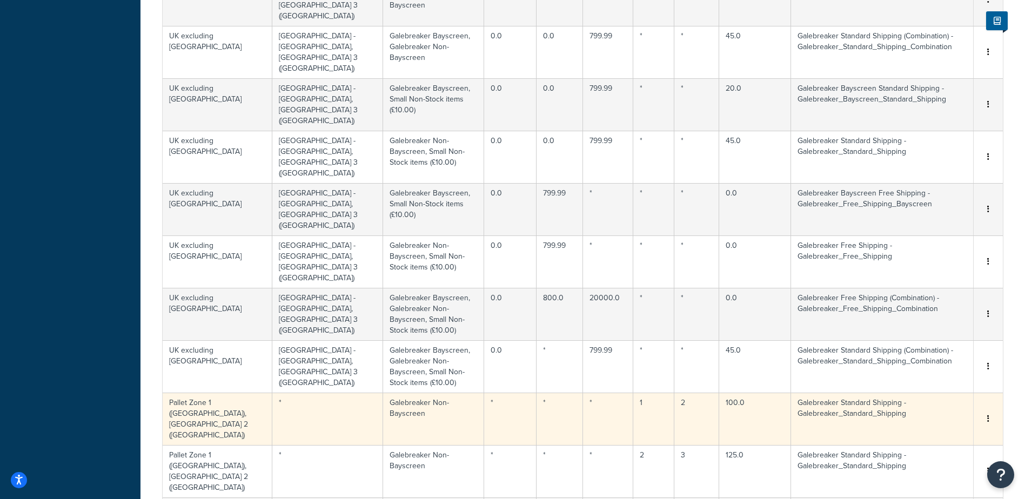
click at [985, 413] on button "button" at bounding box center [988, 419] width 9 height 12
click at [929, 303] on div "Delete" at bounding box center [933, 308] width 77 height 22
click at [986, 413] on button "button" at bounding box center [988, 419] width 9 height 12
click at [907, 310] on icon at bounding box center [904, 308] width 6 height 8
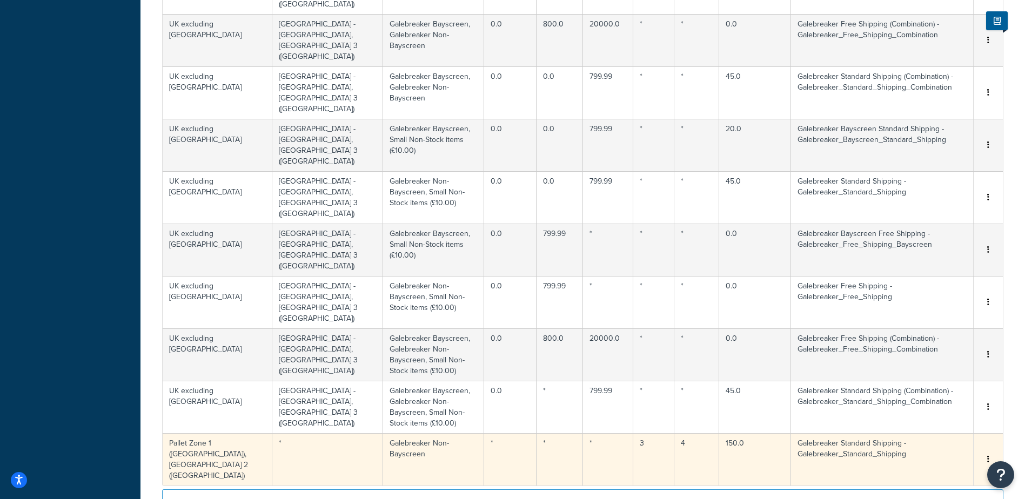
click at [990, 454] on button "button" at bounding box center [988, 460] width 9 height 12
click at [917, 349] on div "Delete" at bounding box center [933, 349] width 77 height 22
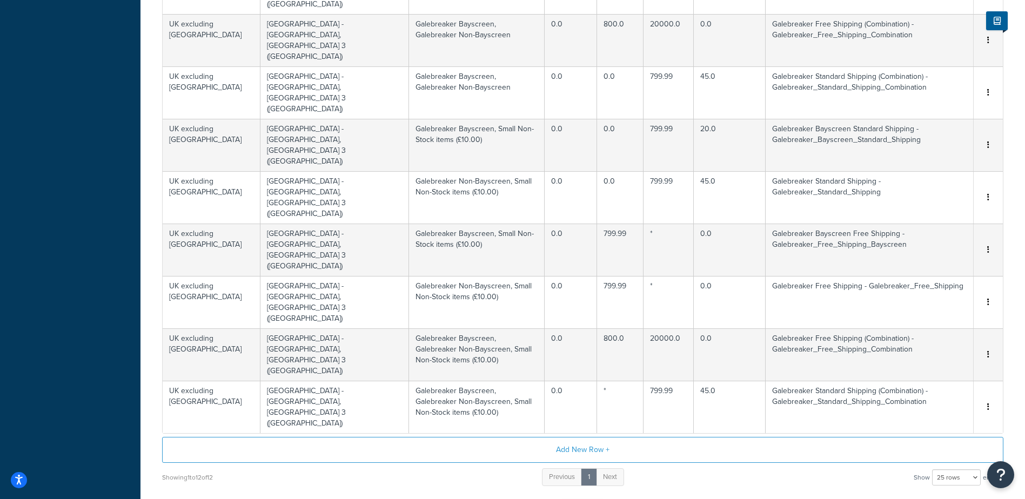
scroll to position [261, 0]
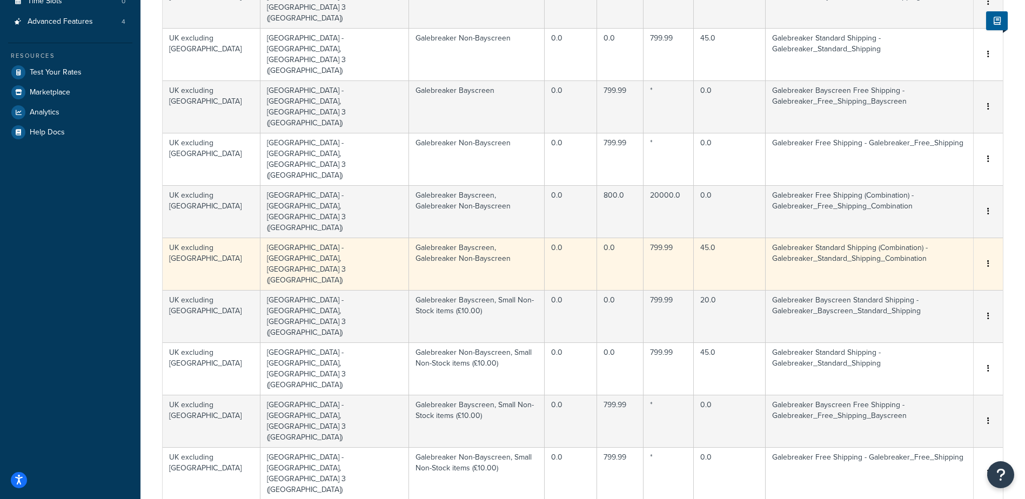
scroll to position [0, 0]
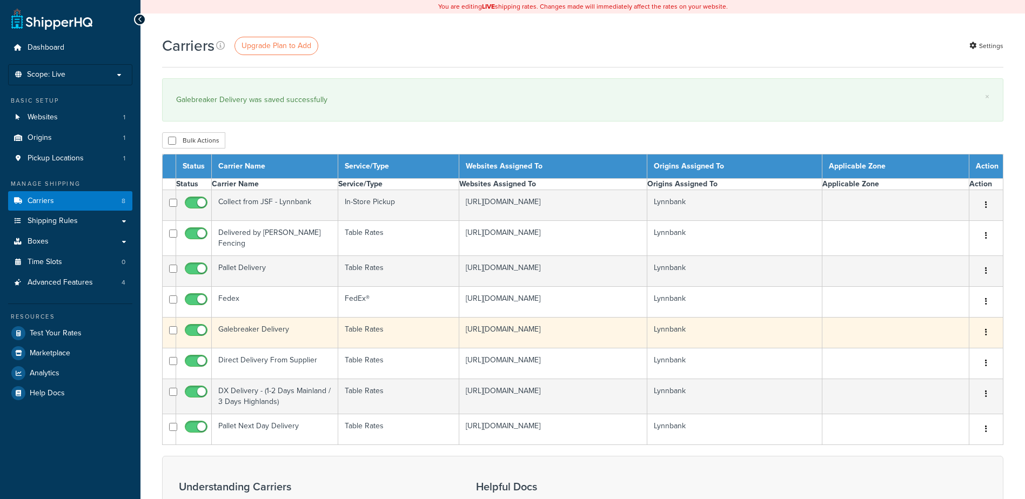
drag, startPoint x: 273, startPoint y: 330, endPoint x: 280, endPoint y: 330, distance: 7.0
click at [273, 330] on td "Galebreaker Delivery" at bounding box center [275, 333] width 126 height 31
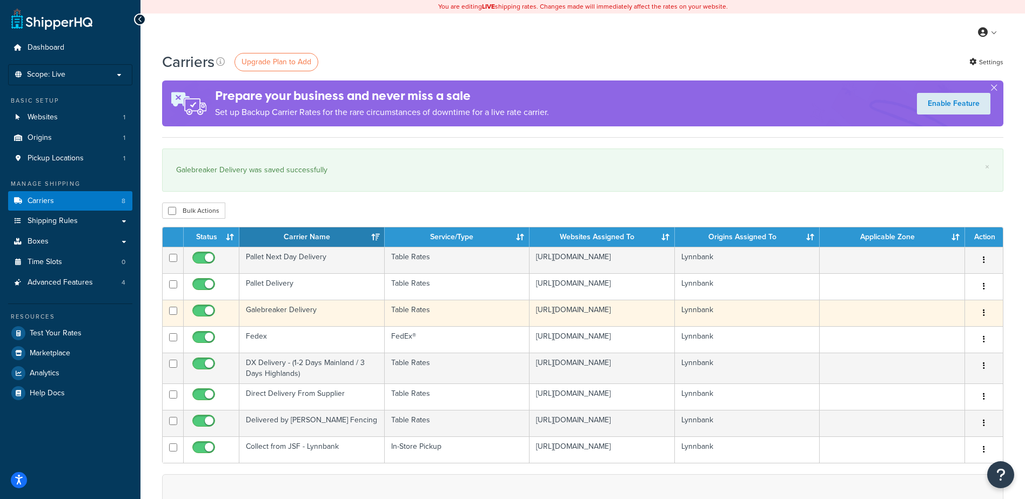
click at [987, 311] on button "button" at bounding box center [984, 313] width 15 height 17
click at [927, 337] on link "Edit" at bounding box center [940, 336] width 85 height 22
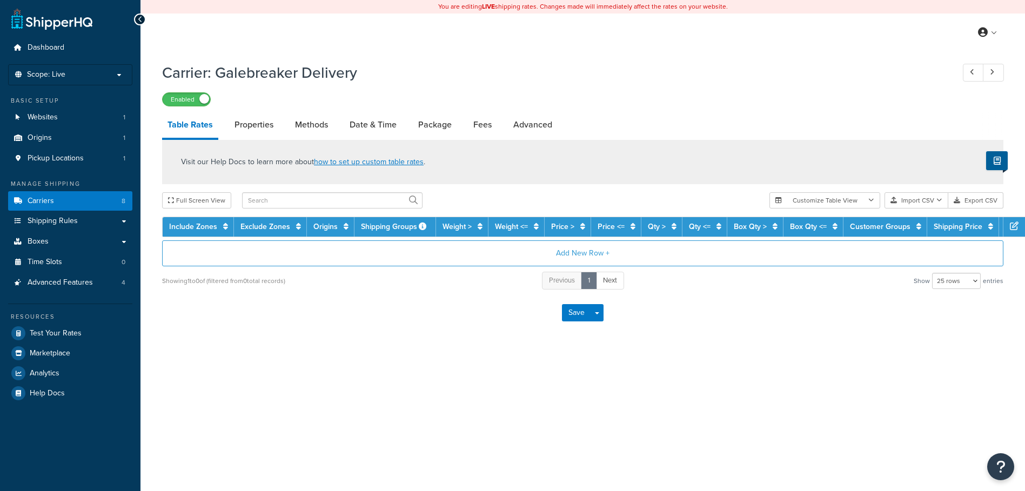
select select "25"
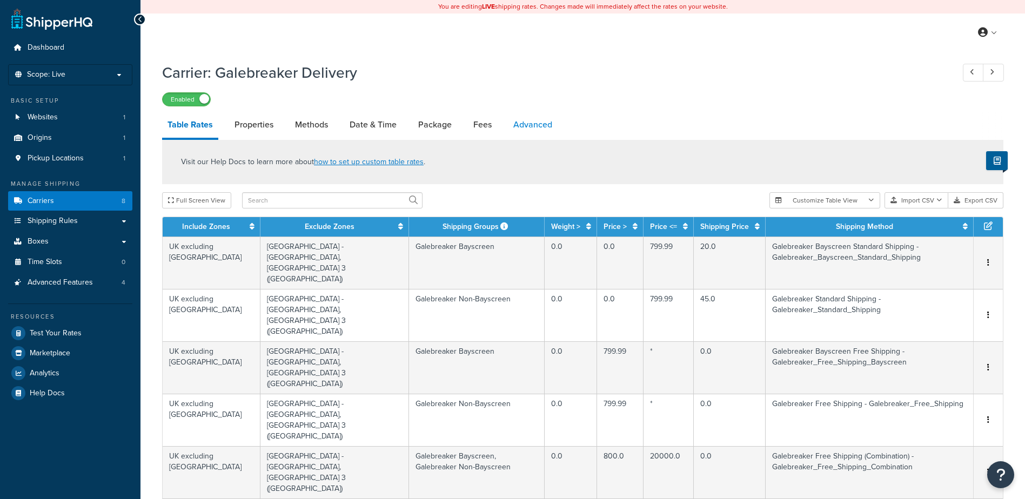
click at [544, 123] on link "Advanced" at bounding box center [533, 125] width 50 height 26
select select "false"
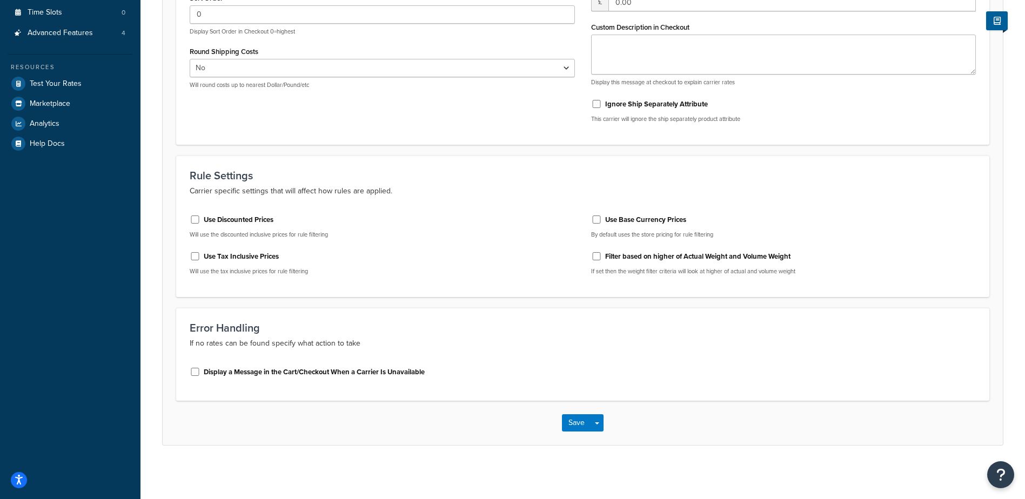
scroll to position [251, 0]
click at [195, 371] on input "Display a Message in the Cart/Checkout When a Carrier Is Unavailable" at bounding box center [195, 372] width 11 height 8
checkbox input "true"
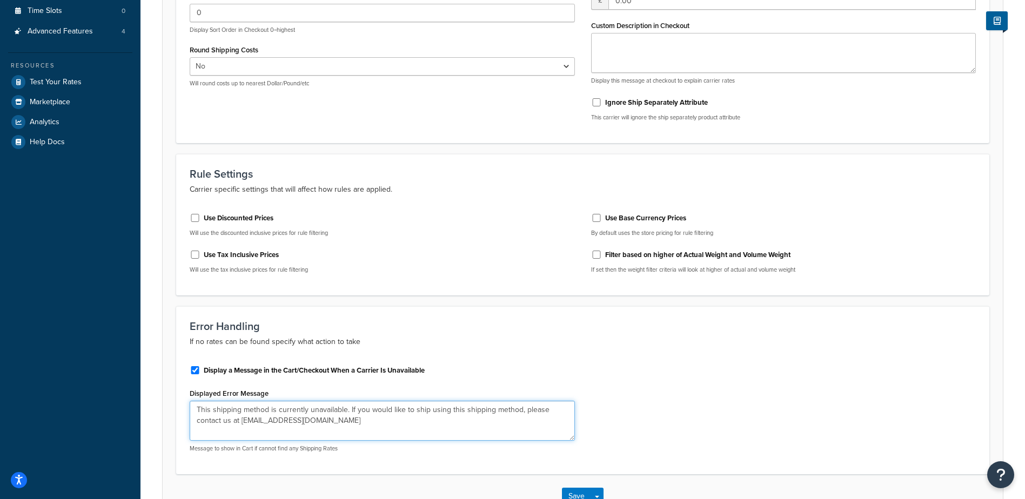
click at [255, 410] on textarea "This shipping method is currently unavailable. If you would like to ship using …" at bounding box center [382, 421] width 385 height 40
drag, startPoint x: 345, startPoint y: 411, endPoint x: 49, endPoint y: 401, distance: 296.3
click at [49, 401] on div "Dashboard Scope: Live Basic Setup Websites 1 Origins 1 Pickup Locations 1 Manag…" at bounding box center [512, 161] width 1025 height 825
drag, startPoint x: 386, startPoint y: 410, endPoint x: 556, endPoint y: 412, distance: 170.3
click at [556, 412] on textarea "We may need to obtain a quote for delivery to your area. If you would like to s…" at bounding box center [382, 421] width 385 height 40
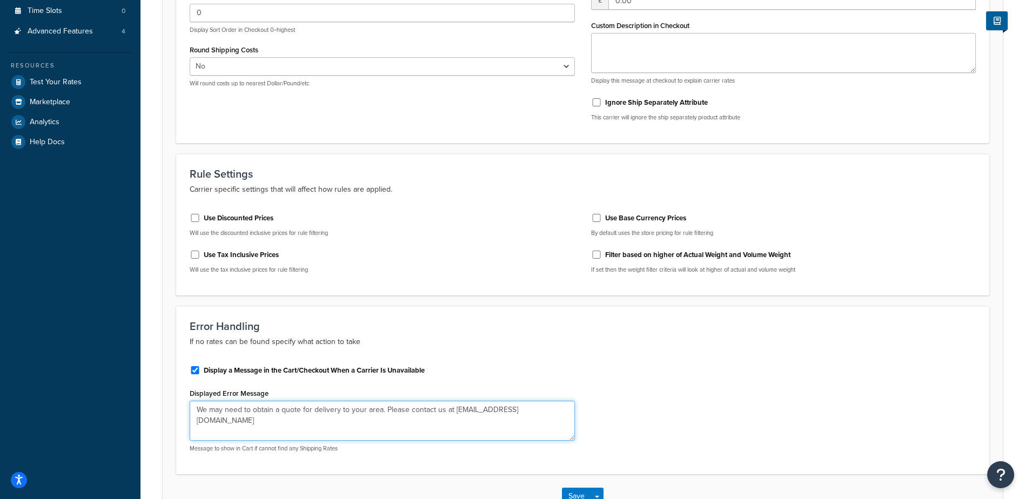
click at [503, 409] on textarea "We may need to obtain a quote for delivery to your area. Please contact us at s…" at bounding box center [382, 421] width 385 height 40
click at [527, 413] on textarea "We may need to obtain a quote for delivery to your area. Please contact us at s…" at bounding box center [382, 421] width 385 height 40
click at [444, 411] on textarea "We may need to obtain a quote for delivery to your area. Please contact us at s…" at bounding box center [382, 421] width 385 height 40
click at [511, 412] on textarea "We may need to obtain a quote for delivery to your area. Please contact us at s…" at bounding box center [382, 421] width 385 height 40
click at [268, 421] on textarea "We may need to obtain a quote for delivery to your area. Please contact us at s…" at bounding box center [382, 421] width 385 height 40
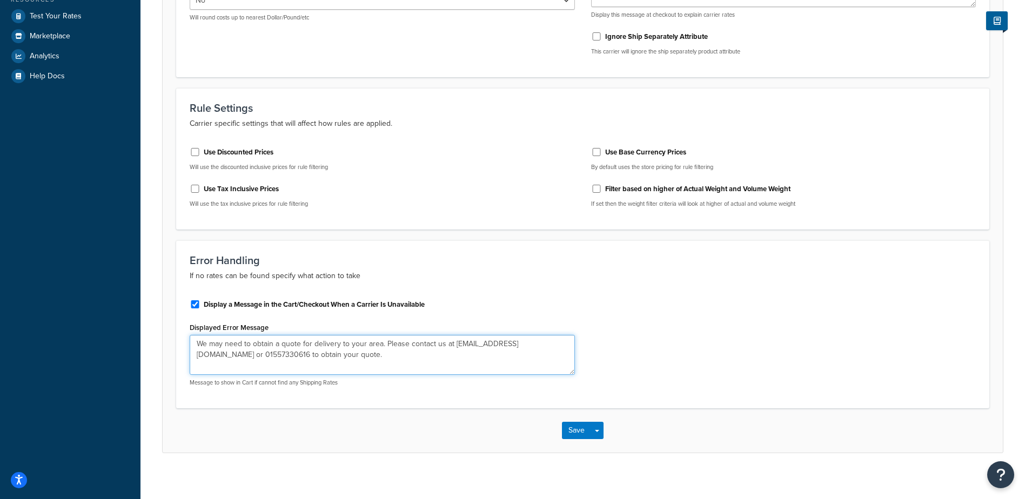
scroll to position [327, 0]
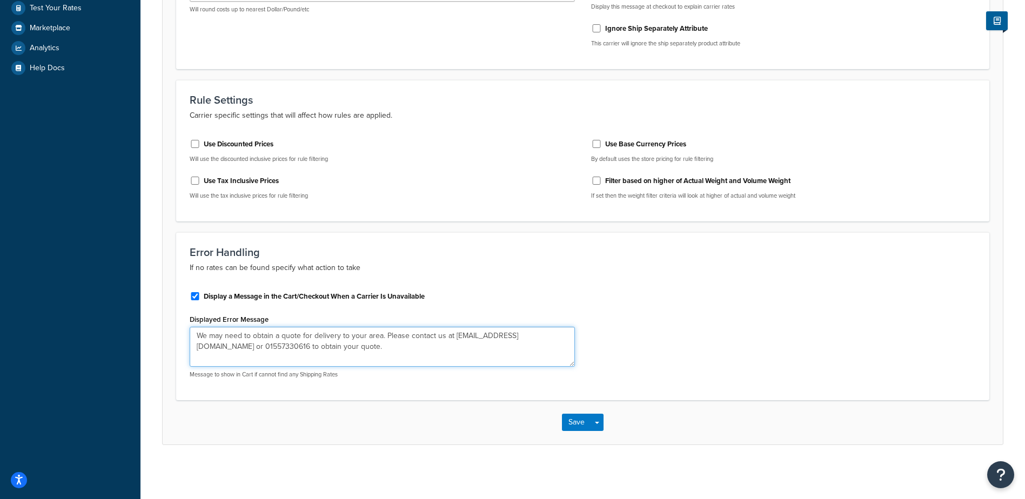
type textarea "We may need to obtain a quote for delivery to your area. Please contact us at s…"
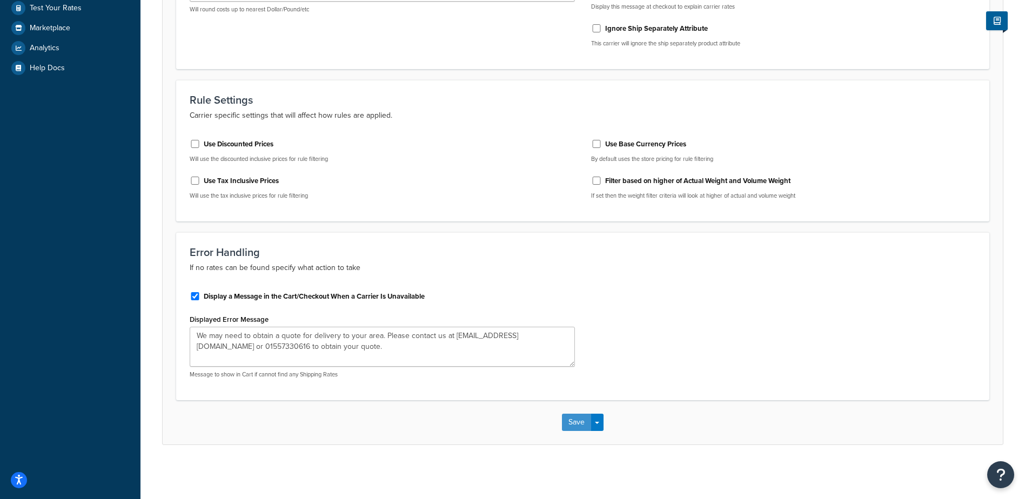
click at [579, 424] on button "Save" at bounding box center [576, 422] width 29 height 17
